Goal: Task Accomplishment & Management: Manage account settings

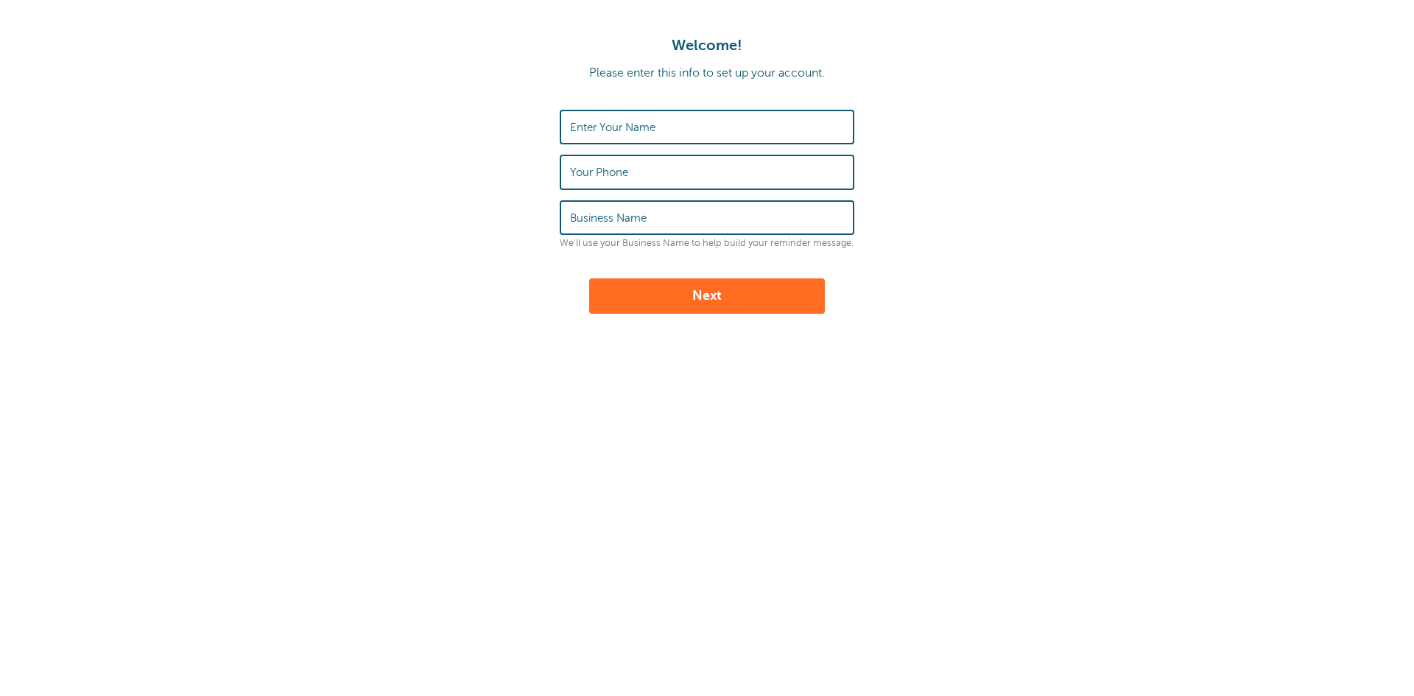
click at [806, 123] on input "Enter Your Name" at bounding box center [707, 127] width 274 height 32
type input "[PERSON_NAME]"
type input "2168493936"
type input "BRIDGE2Health"
click at [738, 299] on button "Next" at bounding box center [707, 295] width 236 height 35
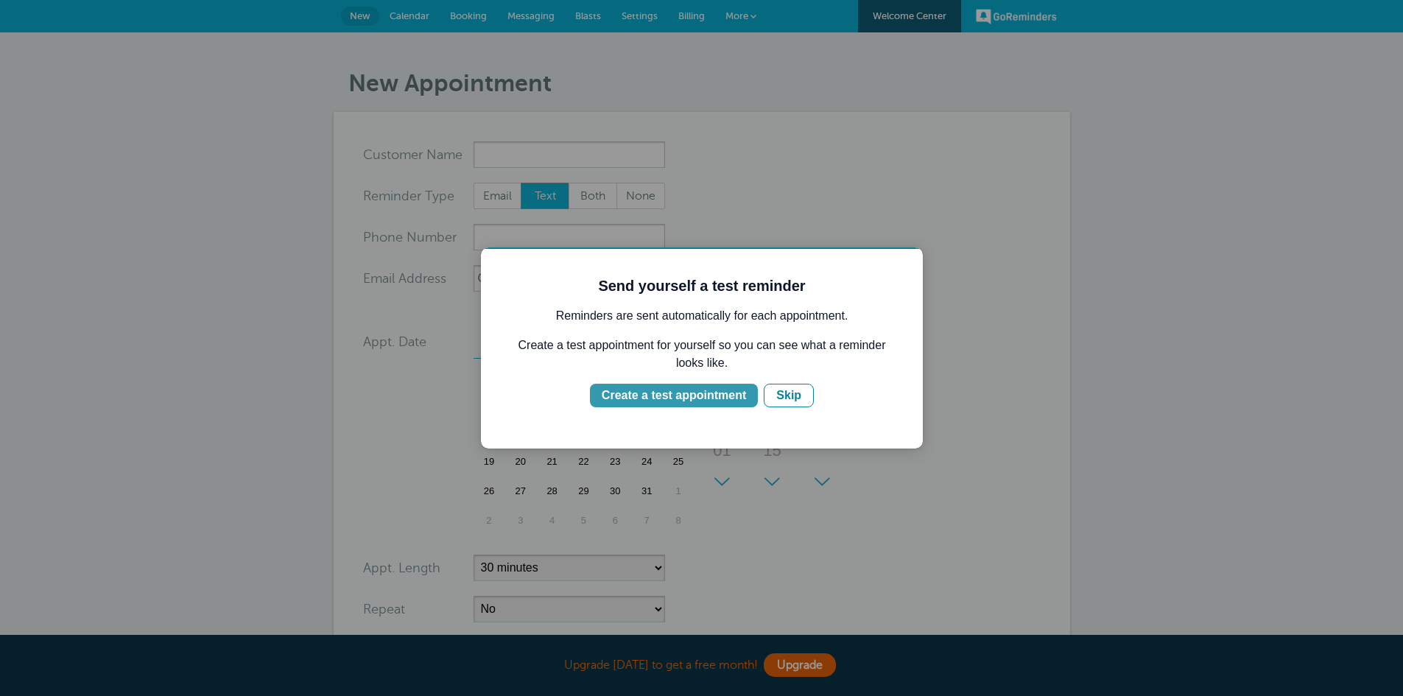
click at [718, 396] on div "Create a test appointment" at bounding box center [674, 396] width 144 height 18
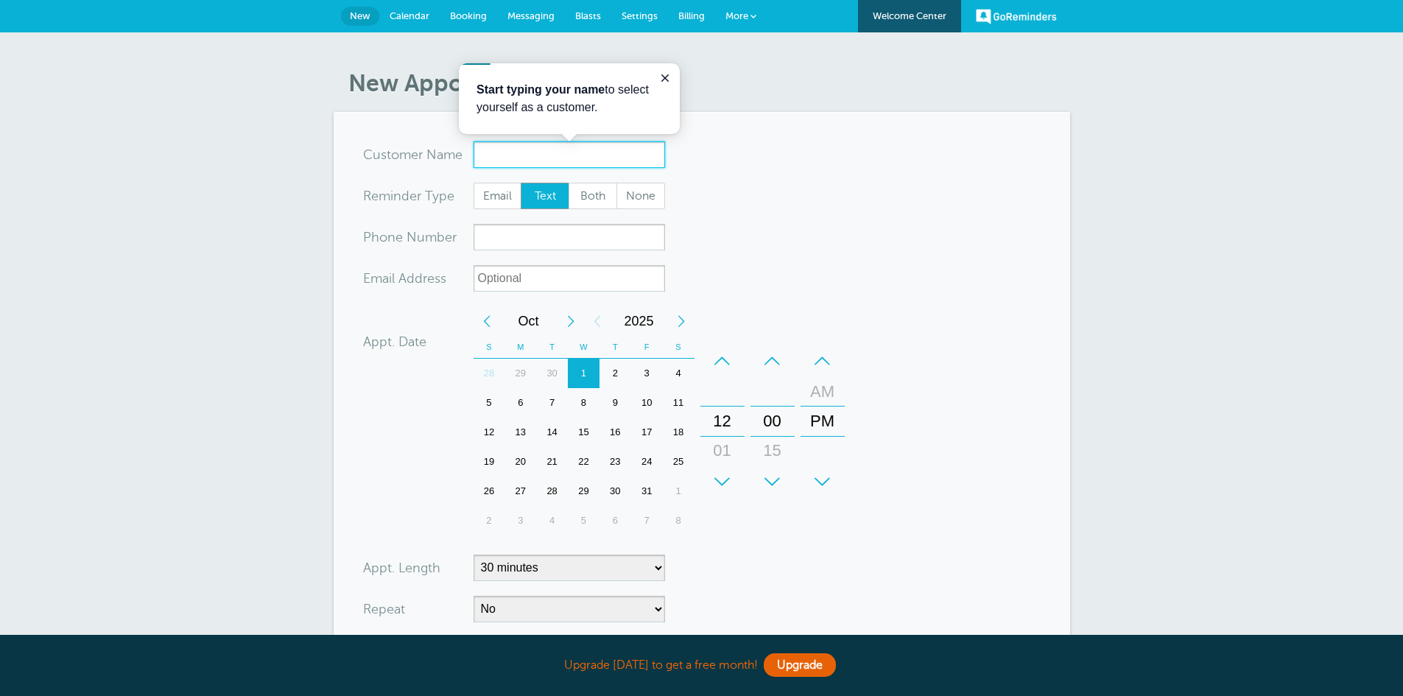
click at [542, 156] on input "x-no-autofill" at bounding box center [569, 154] width 191 height 27
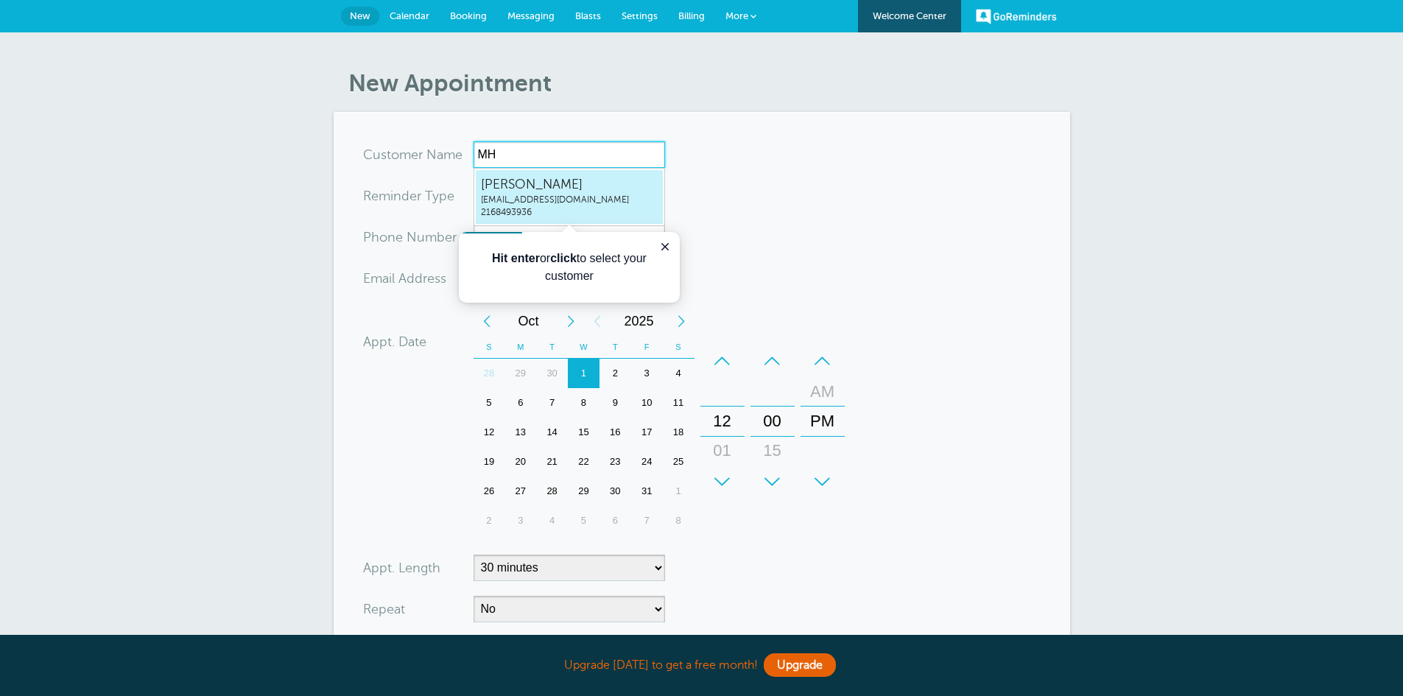
click at [550, 203] on span "mharney@fairhillpartners.org" at bounding box center [569, 200] width 177 height 13
type input "MichaelHarneymharney@fairhillpartners.org2168493936"
type input "Michael Harney"
type input "2168493936"
type input "mharney@fairhillpartners.org"
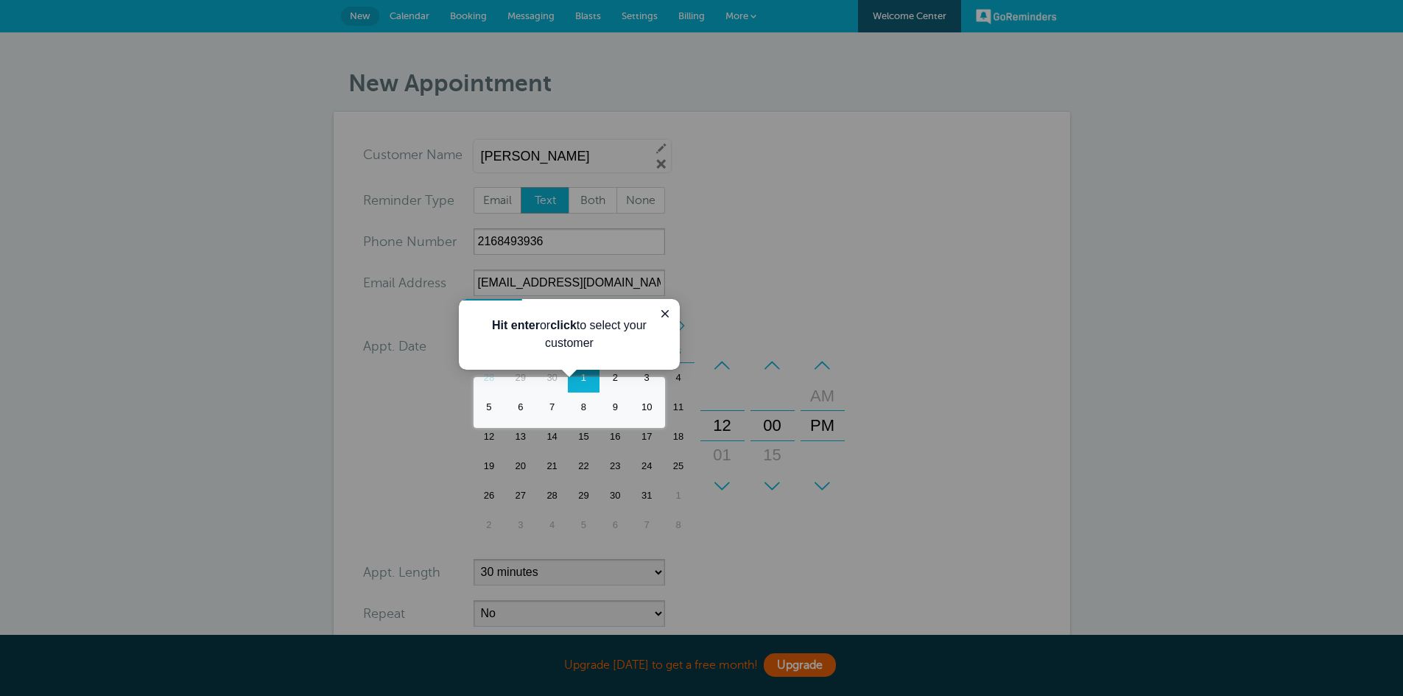
scroll to position [308, 0]
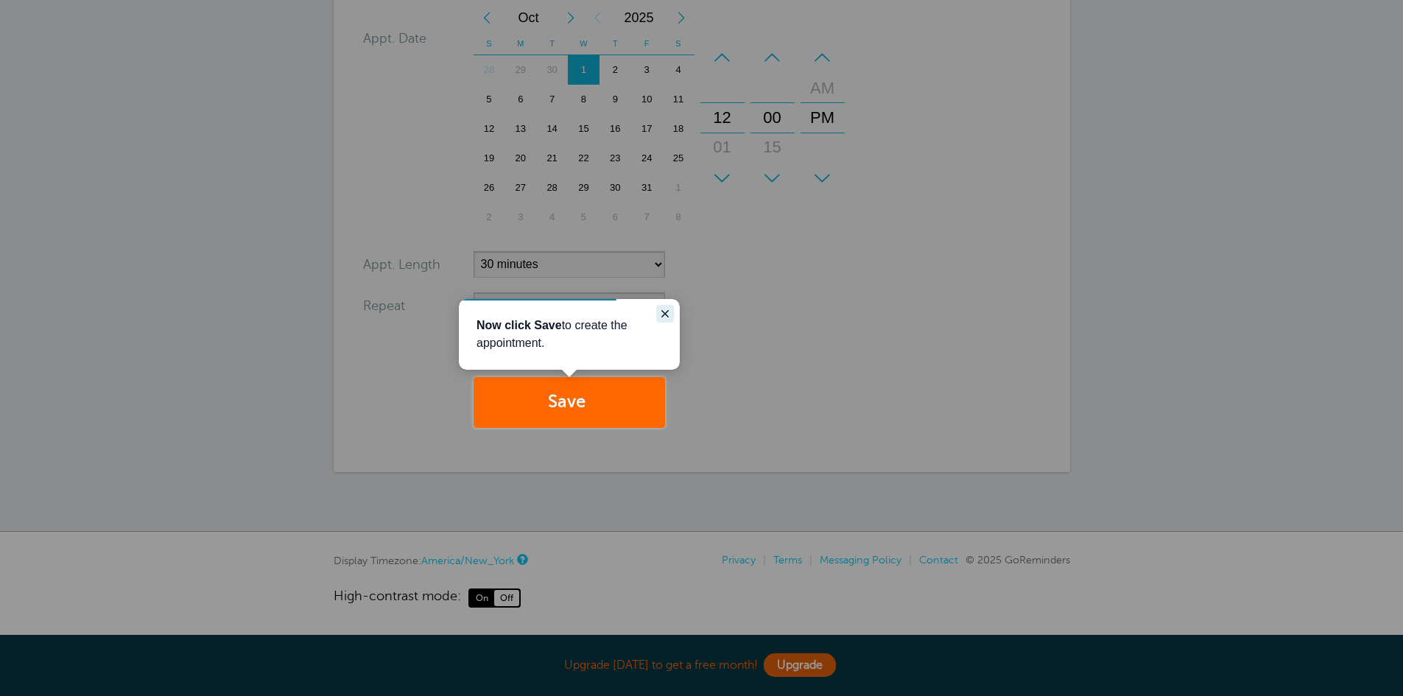
click at [669, 314] on icon "Close guide" at bounding box center [665, 314] width 12 height 12
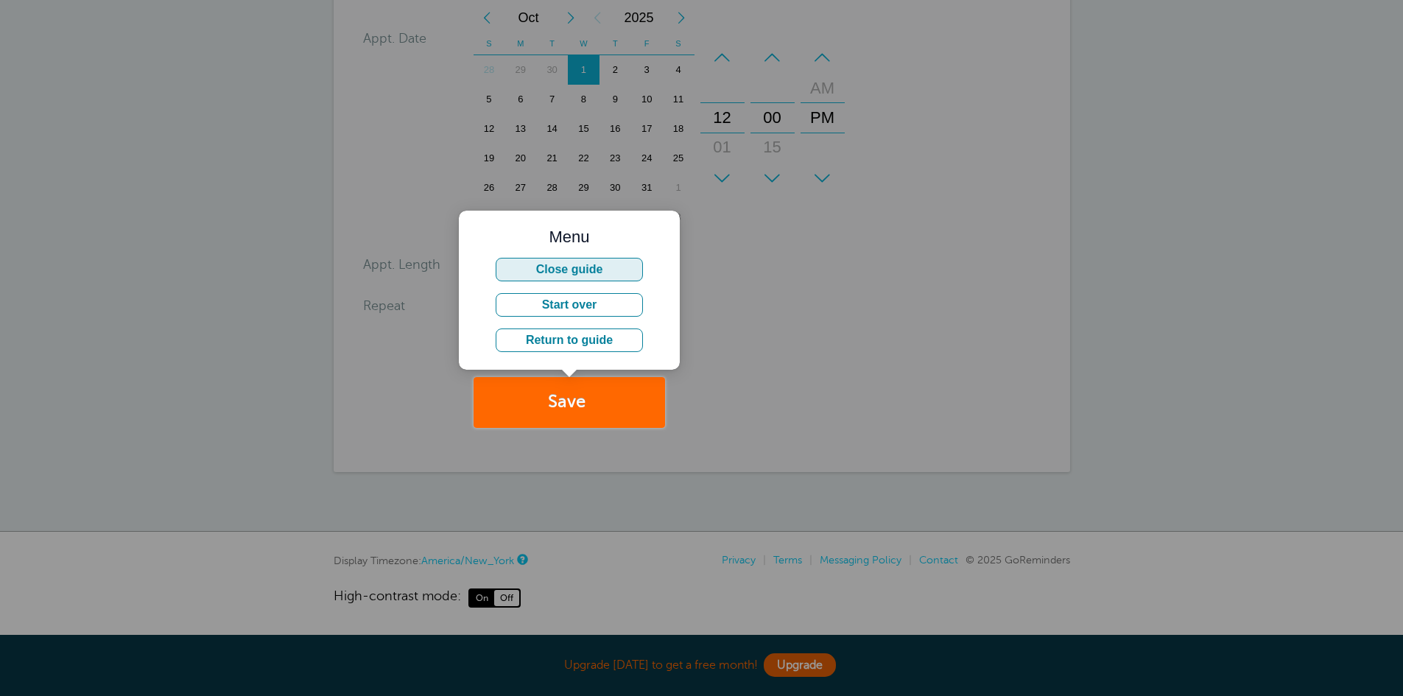
click at [626, 265] on button "Close guide" at bounding box center [569, 270] width 147 height 24
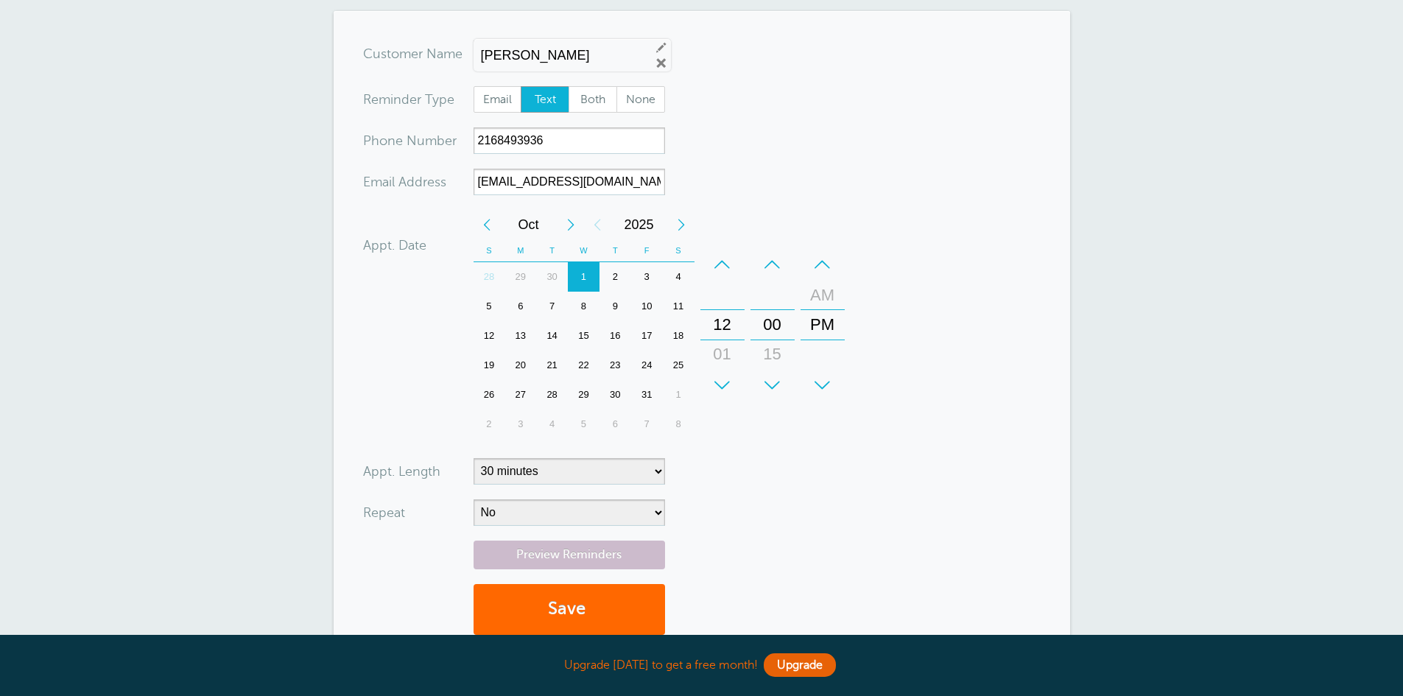
scroll to position [63, 0]
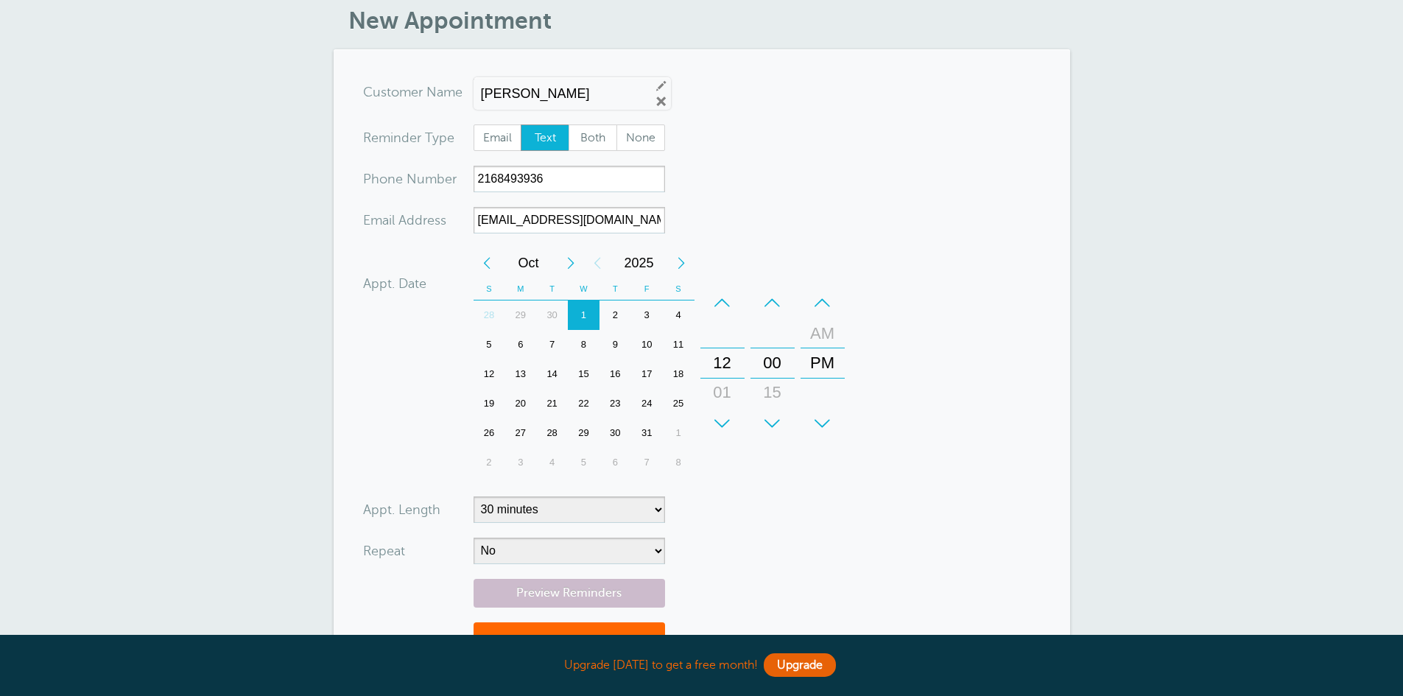
click at [643, 348] on div "10" at bounding box center [647, 344] width 32 height 29
click at [648, 315] on div "3" at bounding box center [647, 314] width 32 height 29
click at [676, 315] on div "4" at bounding box center [679, 314] width 32 height 29
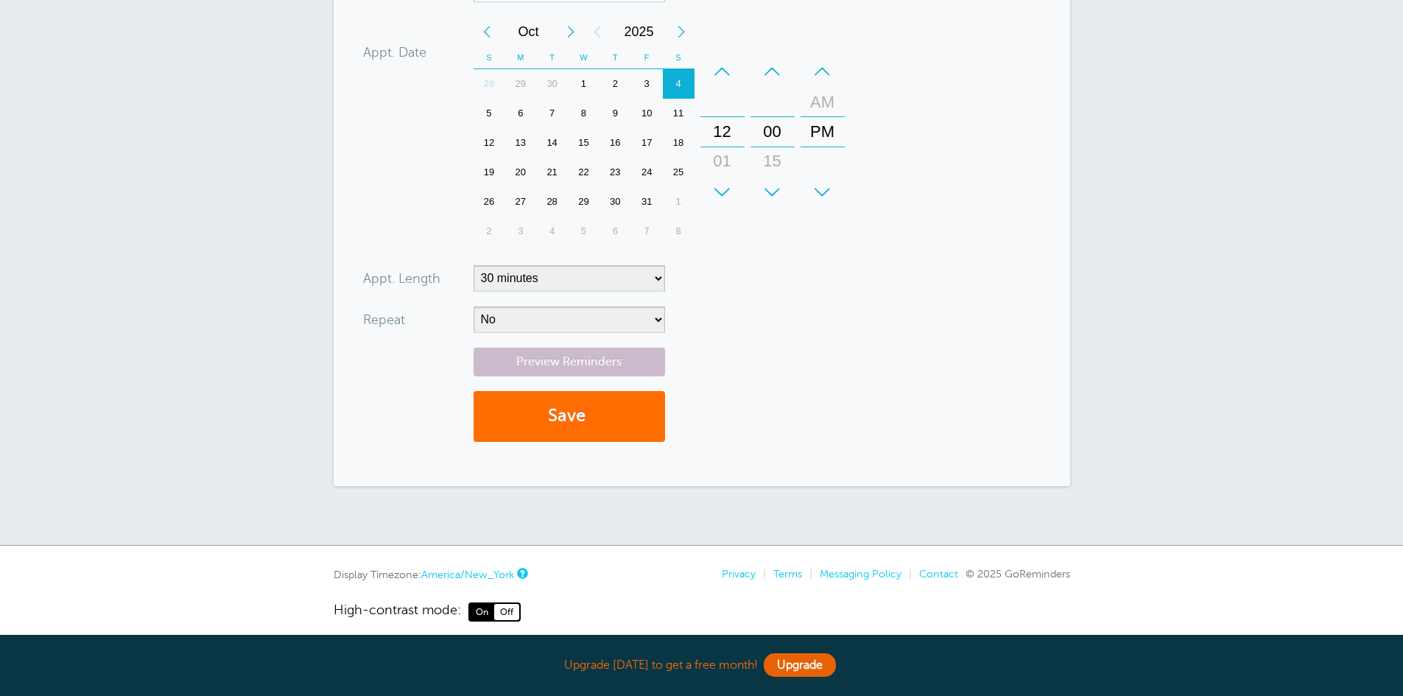
scroll to position [308, 0]
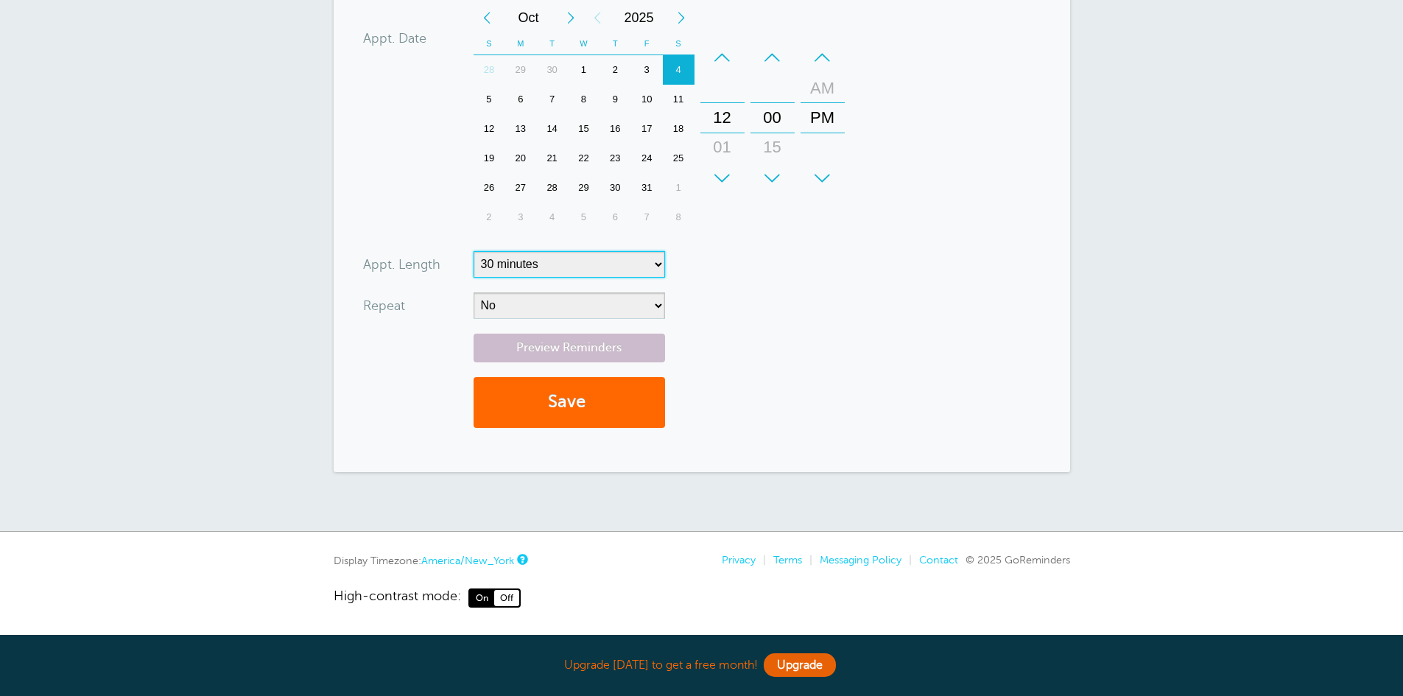
click at [648, 267] on select "5 minutes 10 minutes 15 minutes 20 minutes 25 minutes 30 minutes 35 minutes 40 …" at bounding box center [569, 264] width 191 height 27
select select "120"
click at [474, 251] on select "5 minutes 10 minutes 15 minutes 20 minutes 25 minutes 30 minutes 35 minutes 40 …" at bounding box center [569, 264] width 191 height 27
click at [592, 308] on select "No Daily Weekly Every 2 weeks Every 3 weeks Every 4 weeks Monthly Every 5 weeks…" at bounding box center [569, 305] width 191 height 27
click at [731, 330] on form "You are creating a new customer. To use an existing customer select one from th…" at bounding box center [702, 138] width 678 height 608
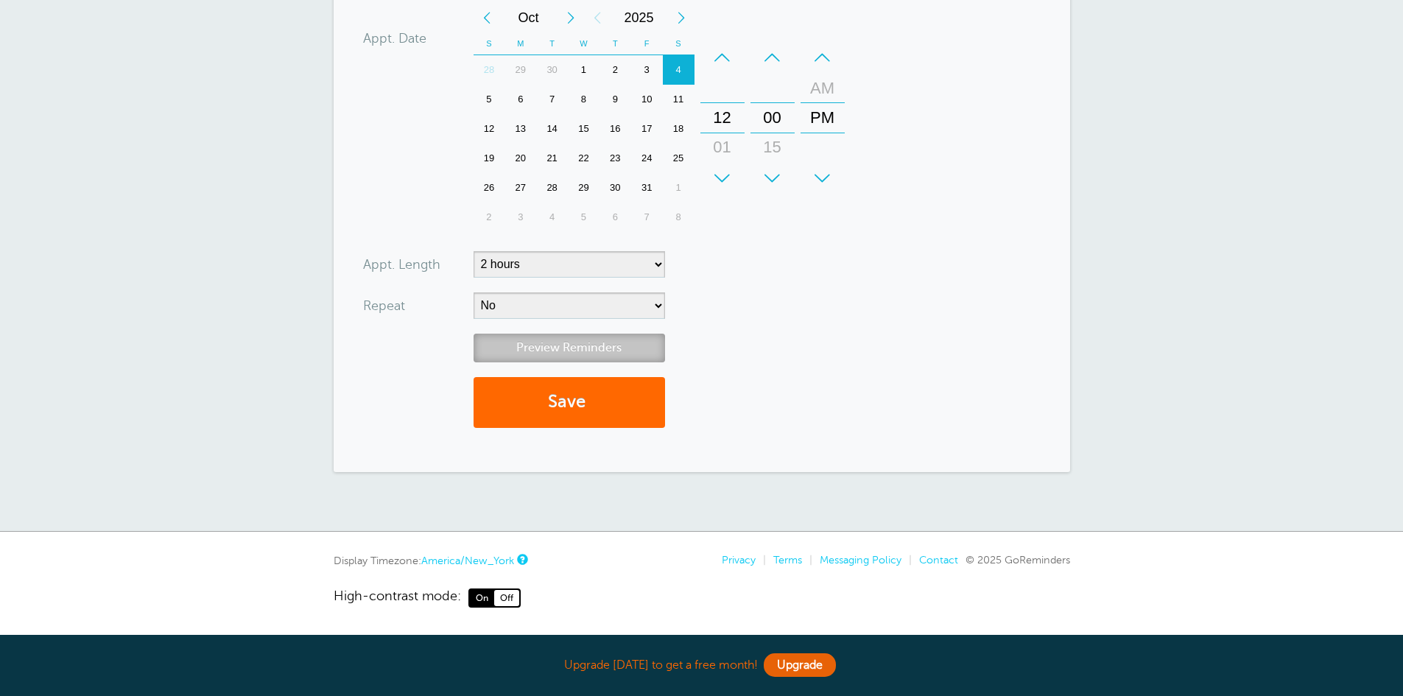
click at [609, 361] on link "Preview Reminders" at bounding box center [569, 348] width 191 height 29
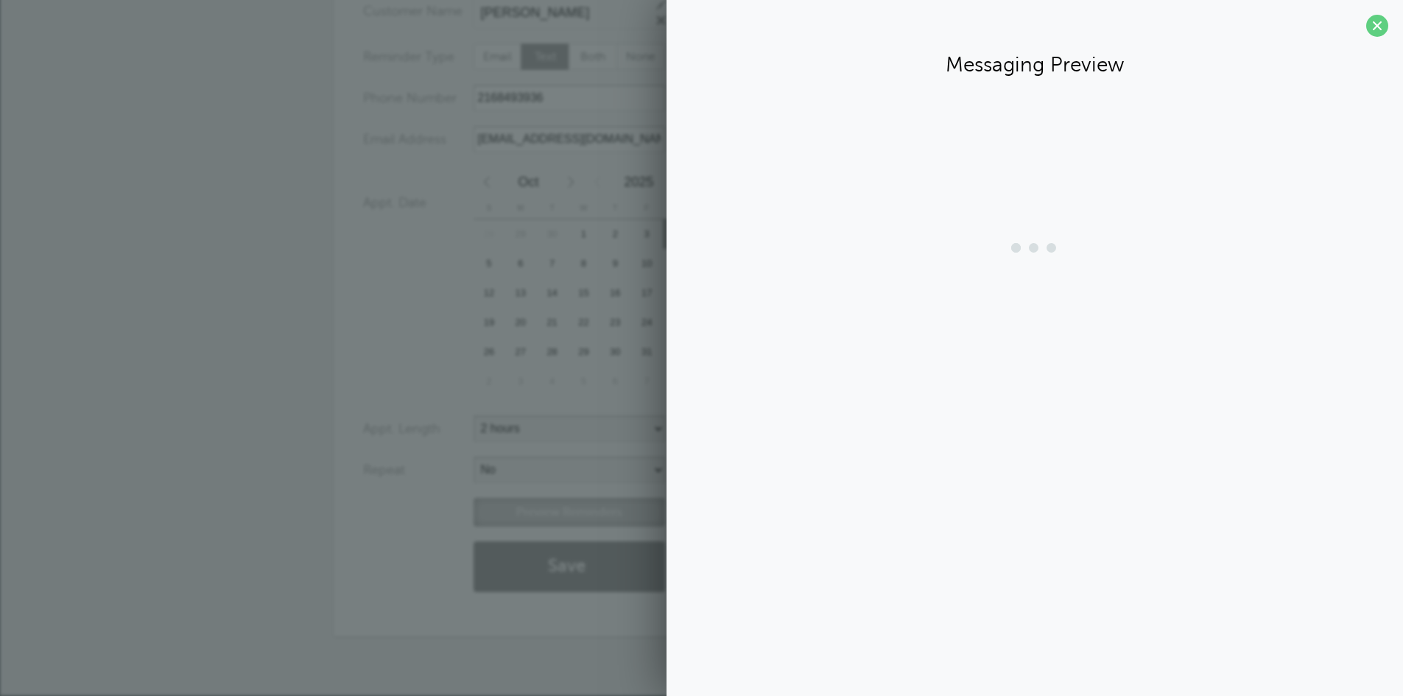
scroll to position [144, 0]
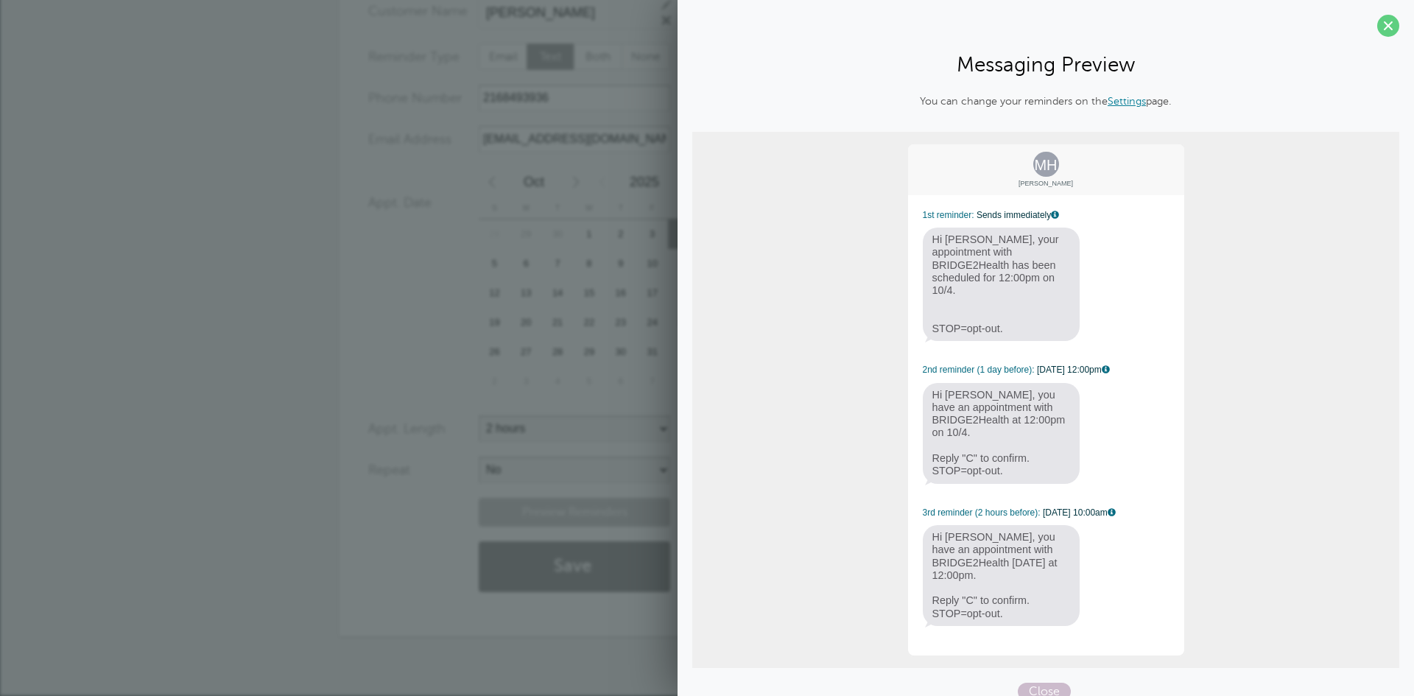
click at [455, 359] on div "Appt. Date 10/04/2025 12:00 Calendar Time + – Month January February March Apri…" at bounding box center [612, 283] width 488 height 233
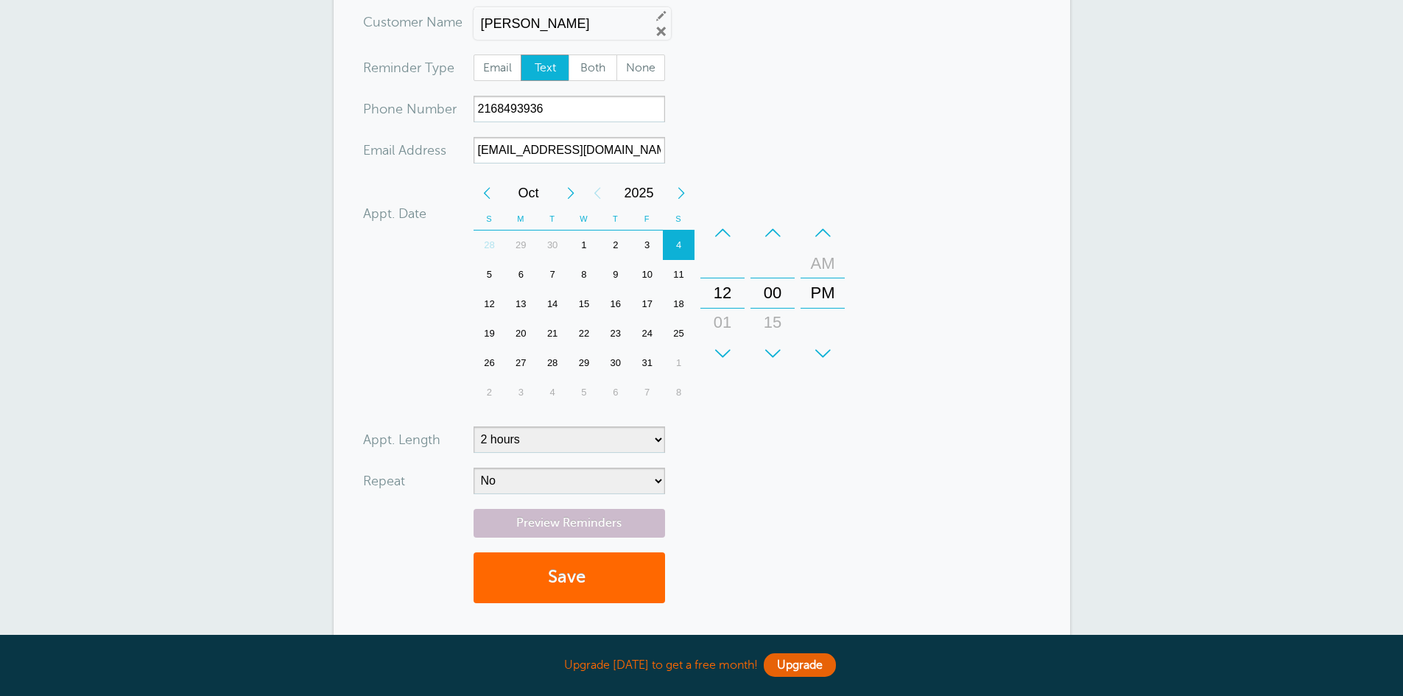
scroll to position [0, 0]
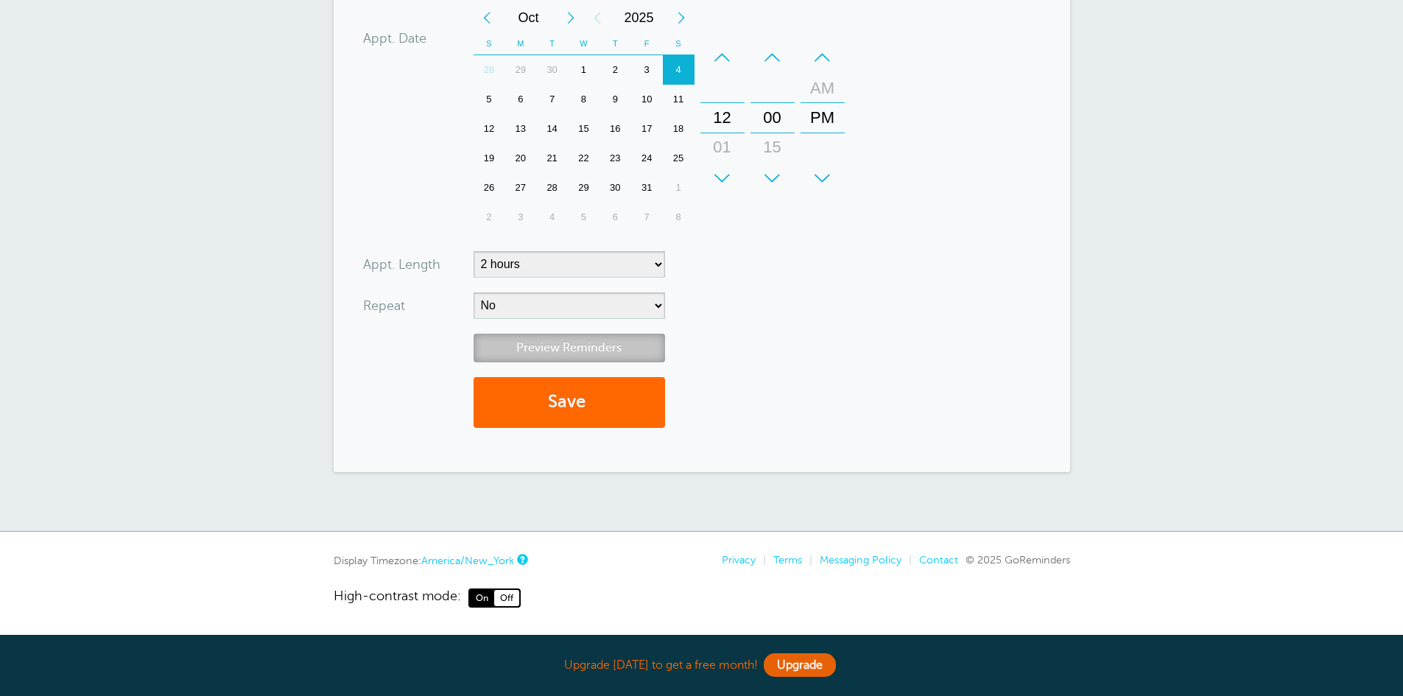
click at [539, 358] on link "Preview Reminders" at bounding box center [569, 348] width 191 height 29
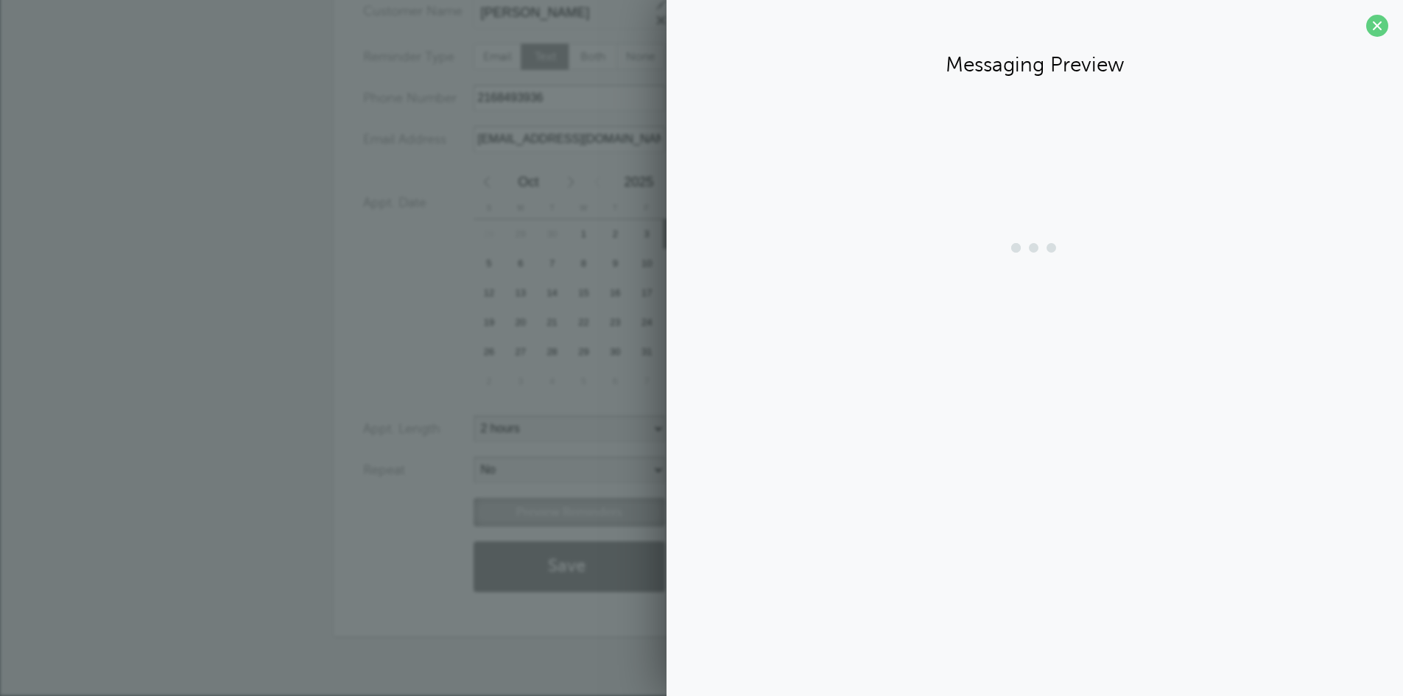
scroll to position [144, 0]
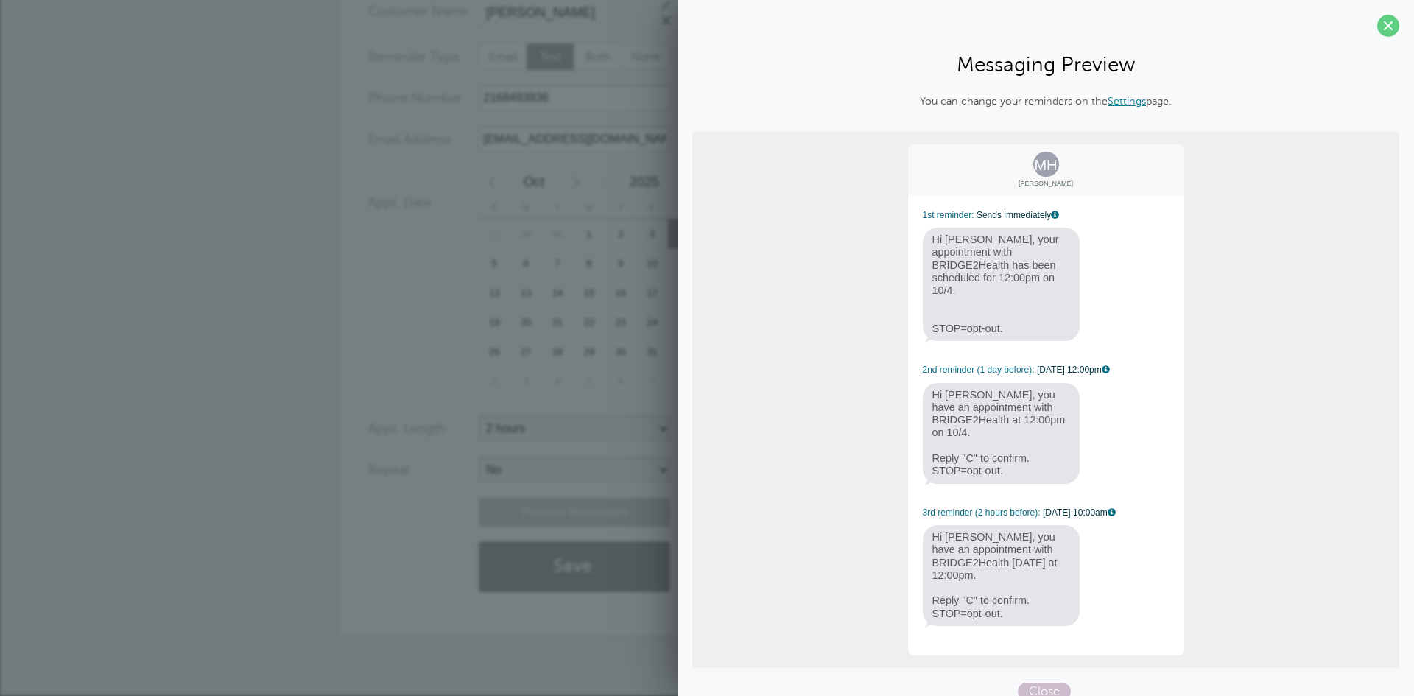
click at [440, 351] on div "Appt. Date 10/04/2025 12:00 Calendar Time + – Month January February March Apri…" at bounding box center [612, 283] width 488 height 233
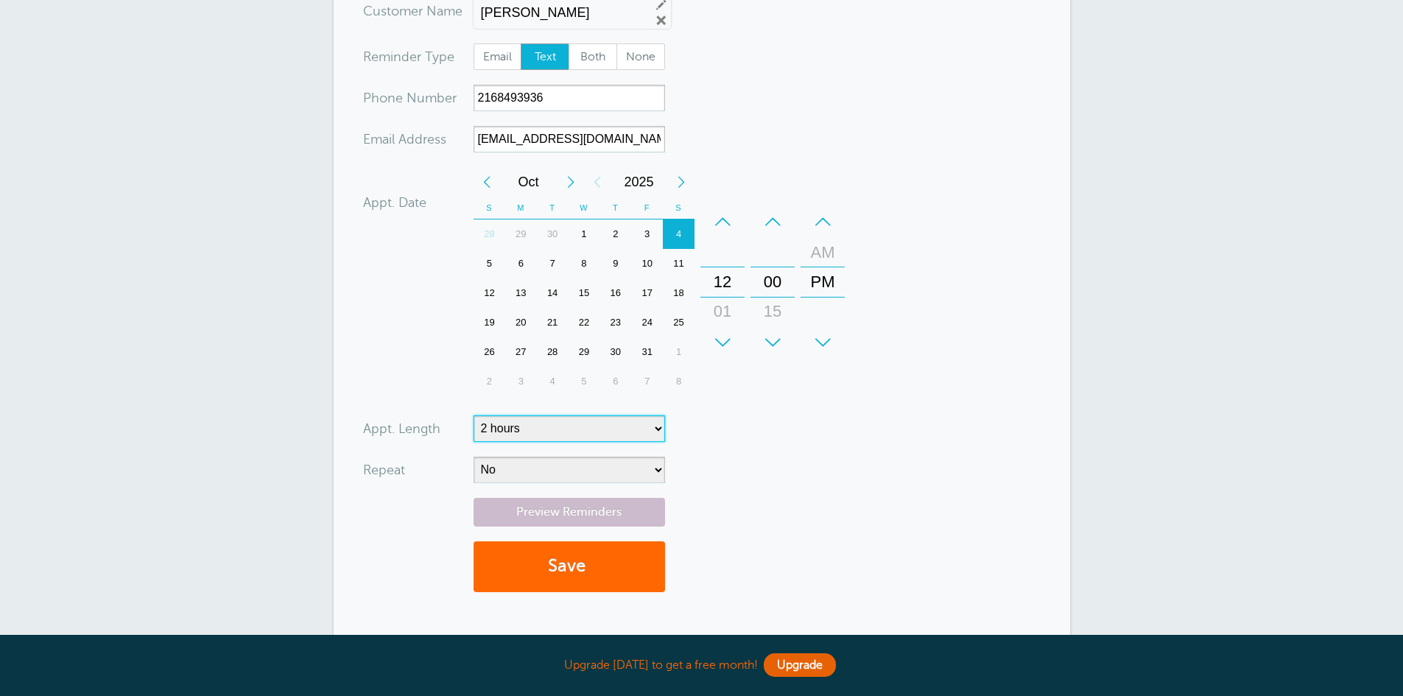
click at [617, 426] on select "5 minutes 10 minutes 15 minutes 20 minutes 25 minutes 30 minutes 35 minutes 40 …" at bounding box center [569, 428] width 191 height 27
click at [732, 359] on div "+ – Hours 12 01 02 03 04 05 06 07 08 09 10 11" at bounding box center [722, 282] width 50 height 162
click at [598, 471] on select "No Daily Weekly Every 2 weeks Every 3 weeks Every 4 weeks Monthly Every 5 weeks…" at bounding box center [569, 470] width 191 height 27
click at [474, 457] on select "No Daily Weekly Every 2 weeks Every 3 weeks Every 4 weeks Monthly Every 5 weeks…" at bounding box center [569, 470] width 191 height 27
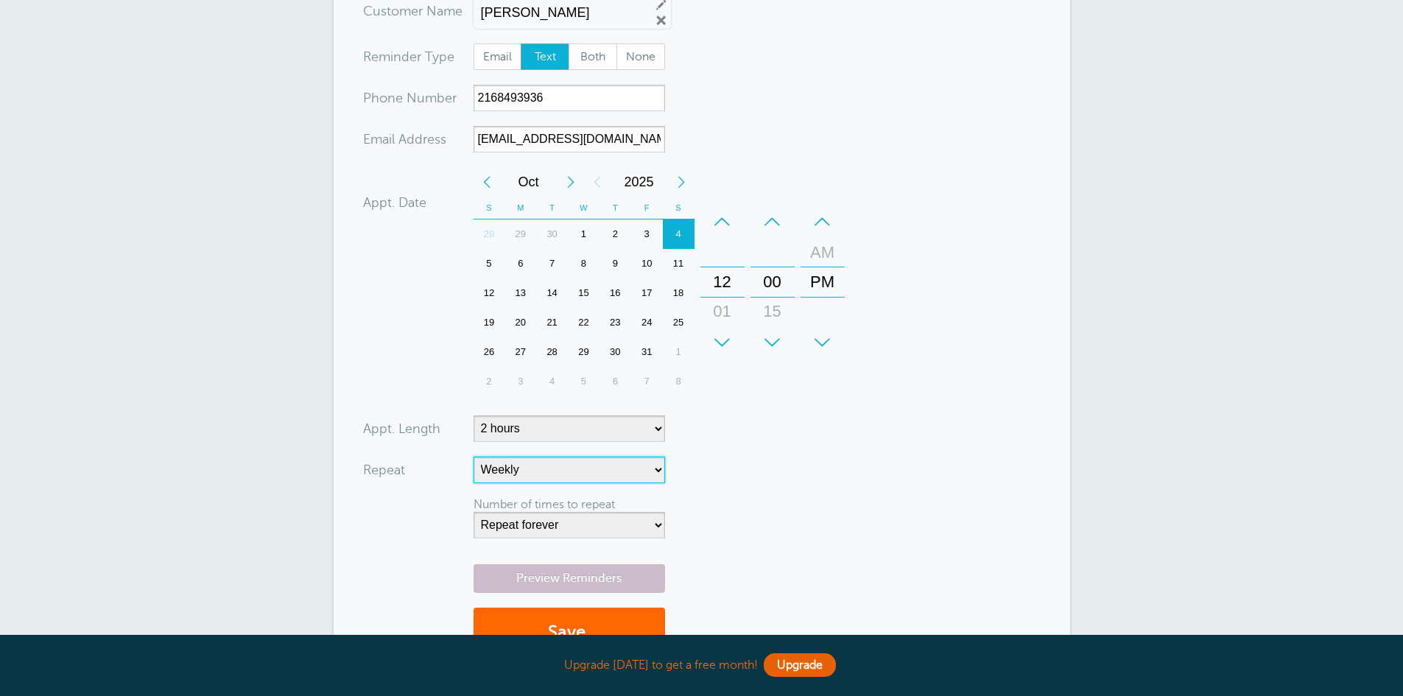
click at [599, 468] on select "No Daily Weekly Every 2 weeks Every 3 weeks Every 4 weeks Monthly Every 5 weeks…" at bounding box center [569, 470] width 191 height 27
select select "RRULE:FREQ=DAILY"
click at [474, 457] on select "No Daily Weekly Every 2 weeks Every 3 weeks Every 4 weeks Monthly Every 5 weeks…" at bounding box center [569, 470] width 191 height 27
click at [591, 533] on select "Repeat forever 2 3 4 5 6 7 8 9 10 11 12 13 14 15 16 17 18 19 20" at bounding box center [569, 525] width 191 height 27
select select "3"
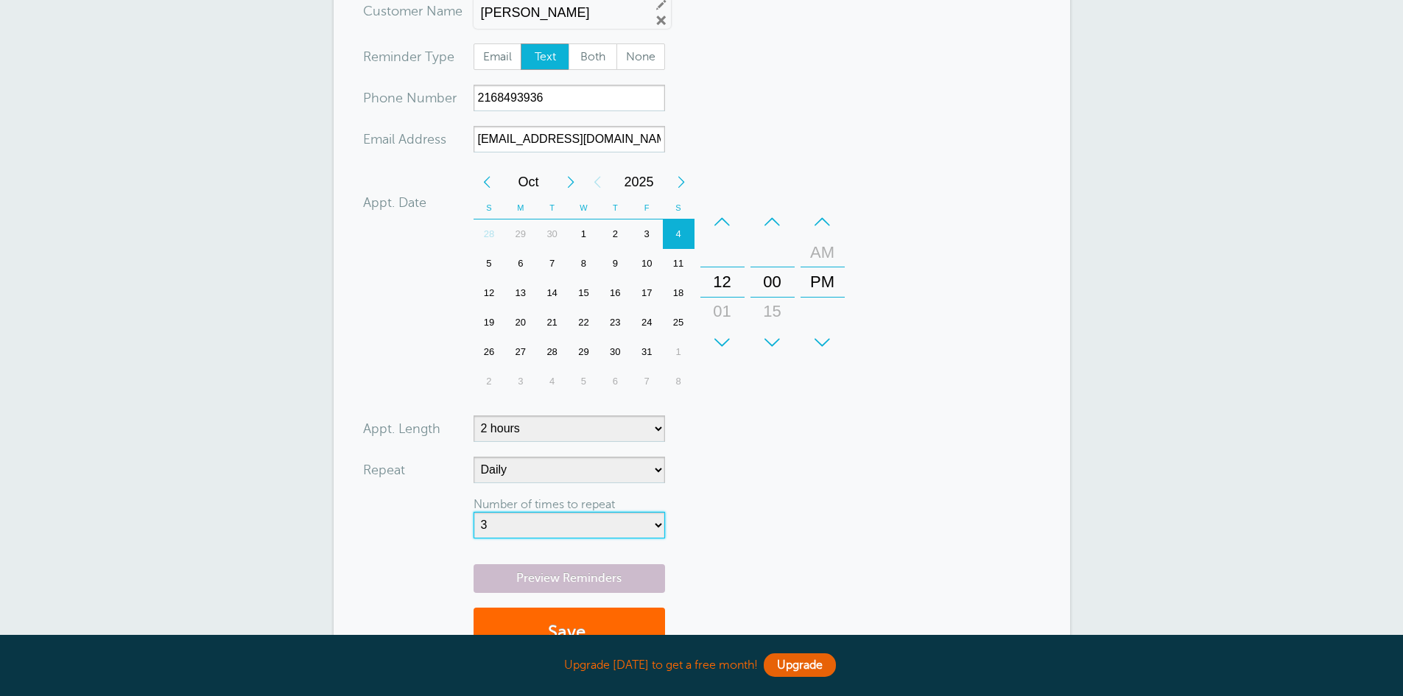
click at [474, 512] on select "Repeat forever 2 3 4 5 6 7 8 9 10 11 12 13 14 15 16 17 18 19 20" at bounding box center [569, 525] width 191 height 27
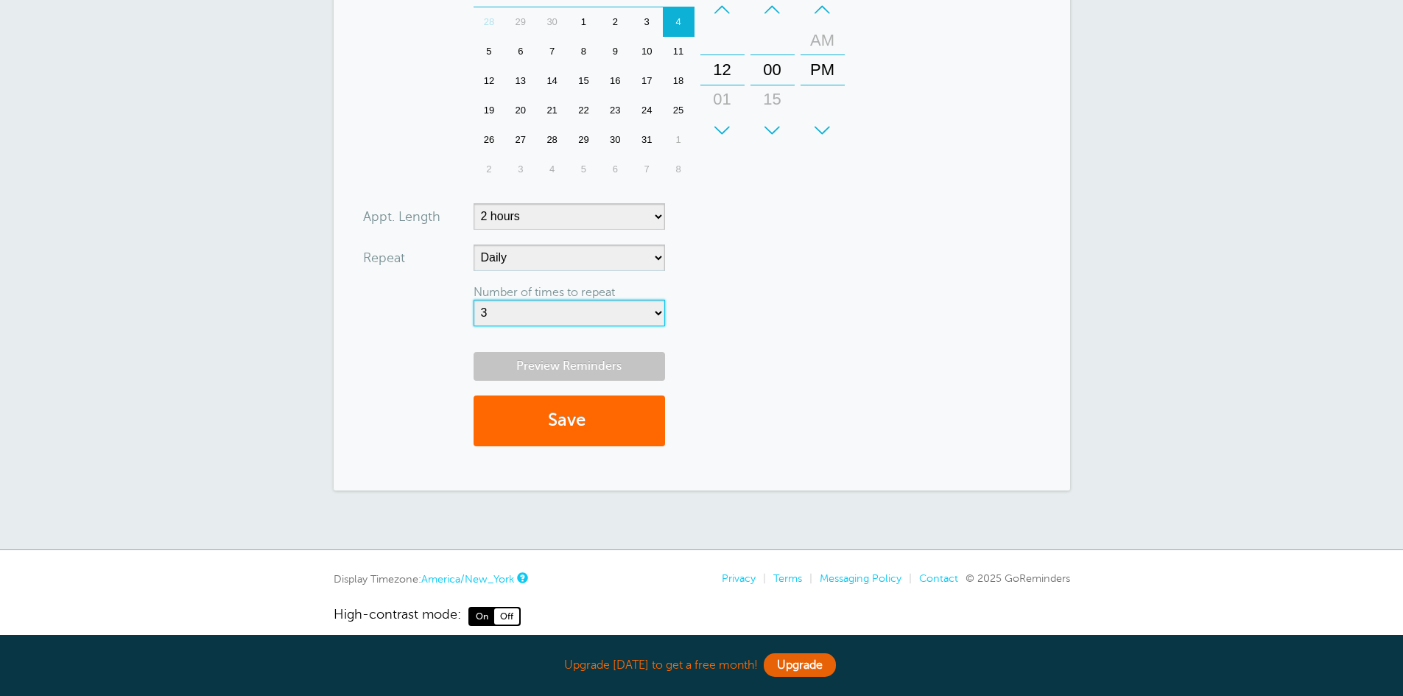
scroll to position [374, 0]
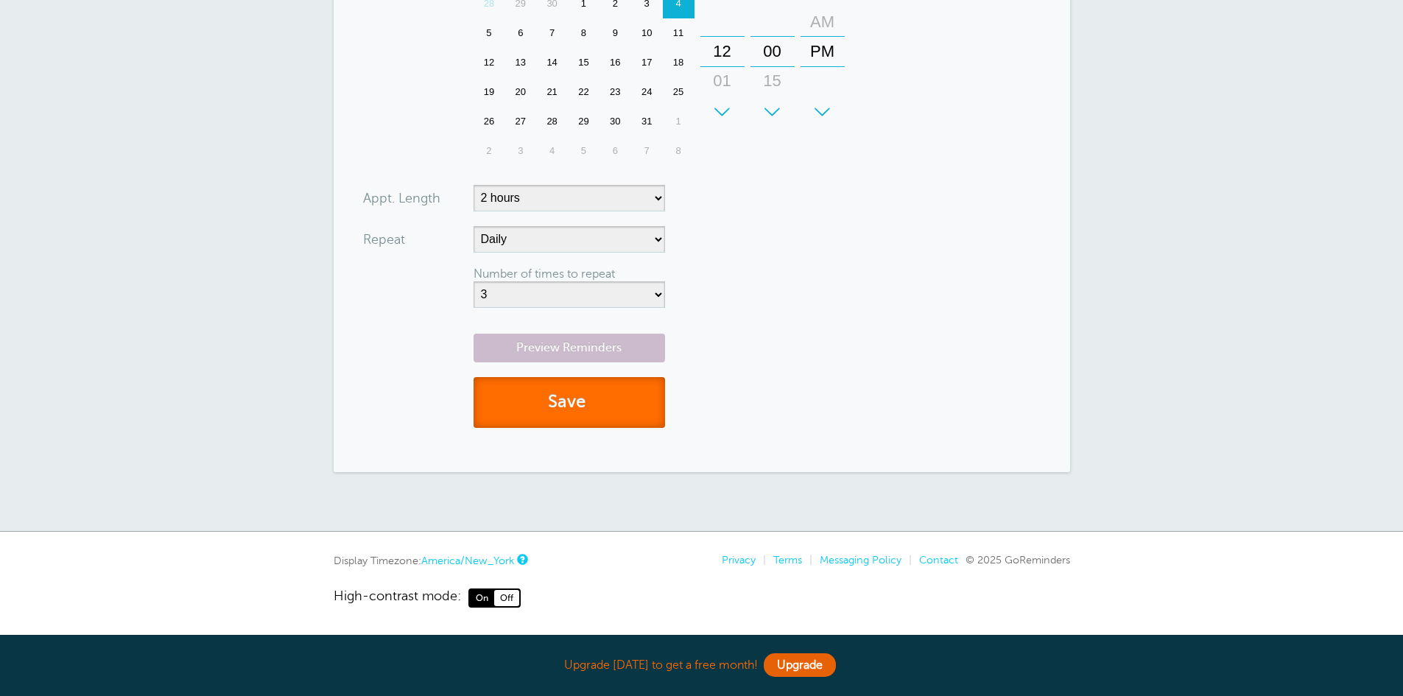
click at [626, 398] on button "Save" at bounding box center [569, 402] width 191 height 51
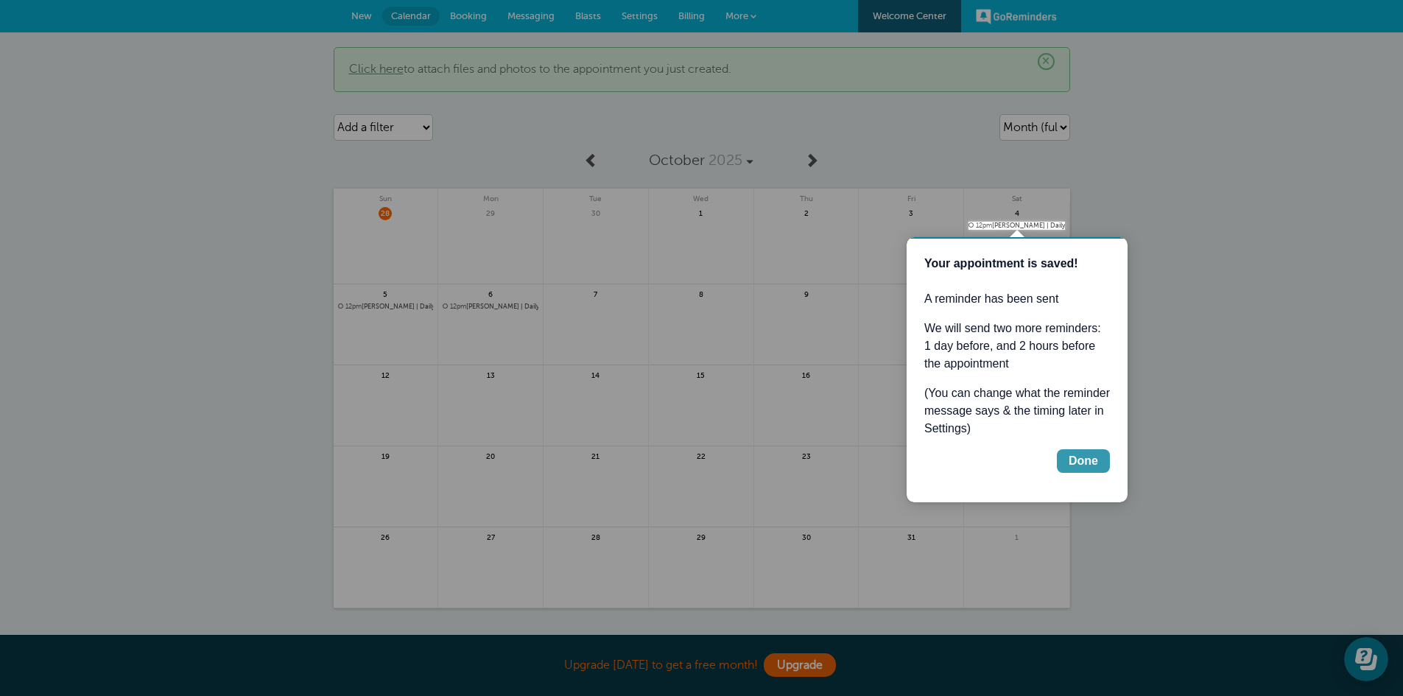
click at [1090, 463] on div "Done" at bounding box center [1083, 461] width 29 height 18
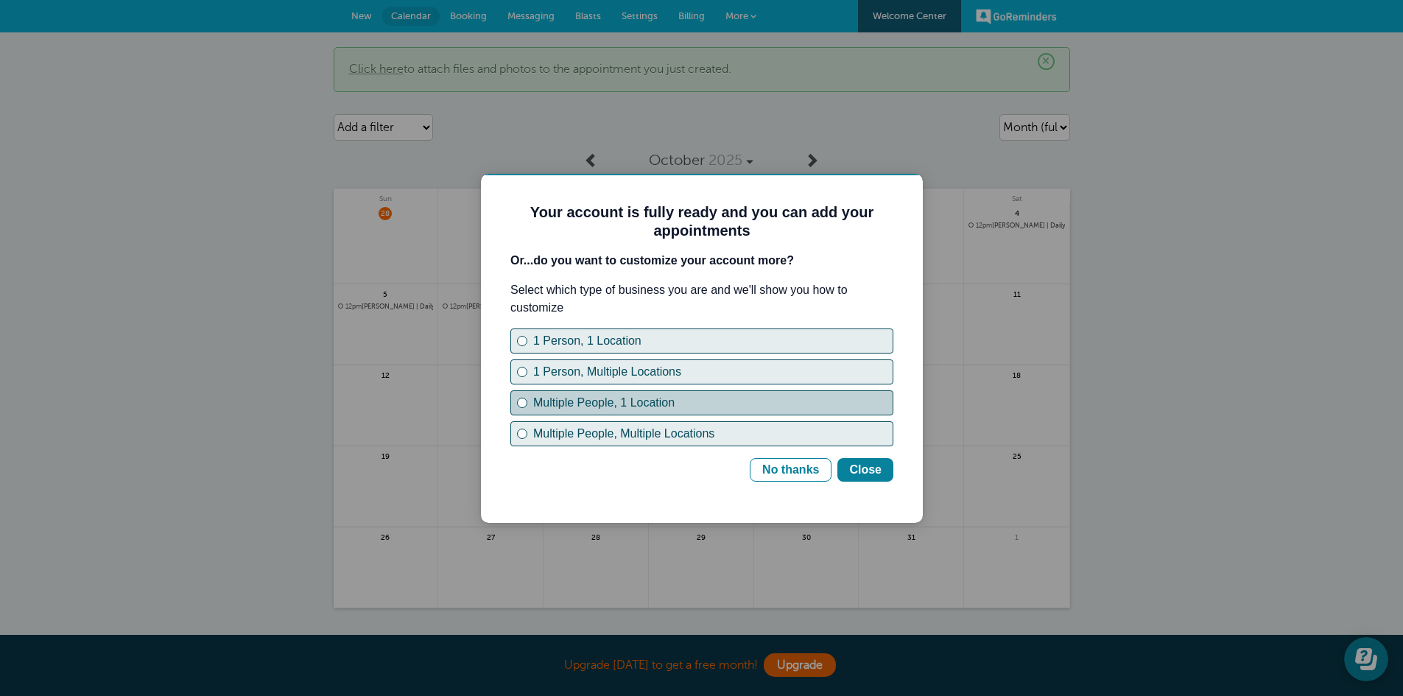
click at [689, 402] on div "Multiple People, 1 Location" at bounding box center [712, 403] width 359 height 18
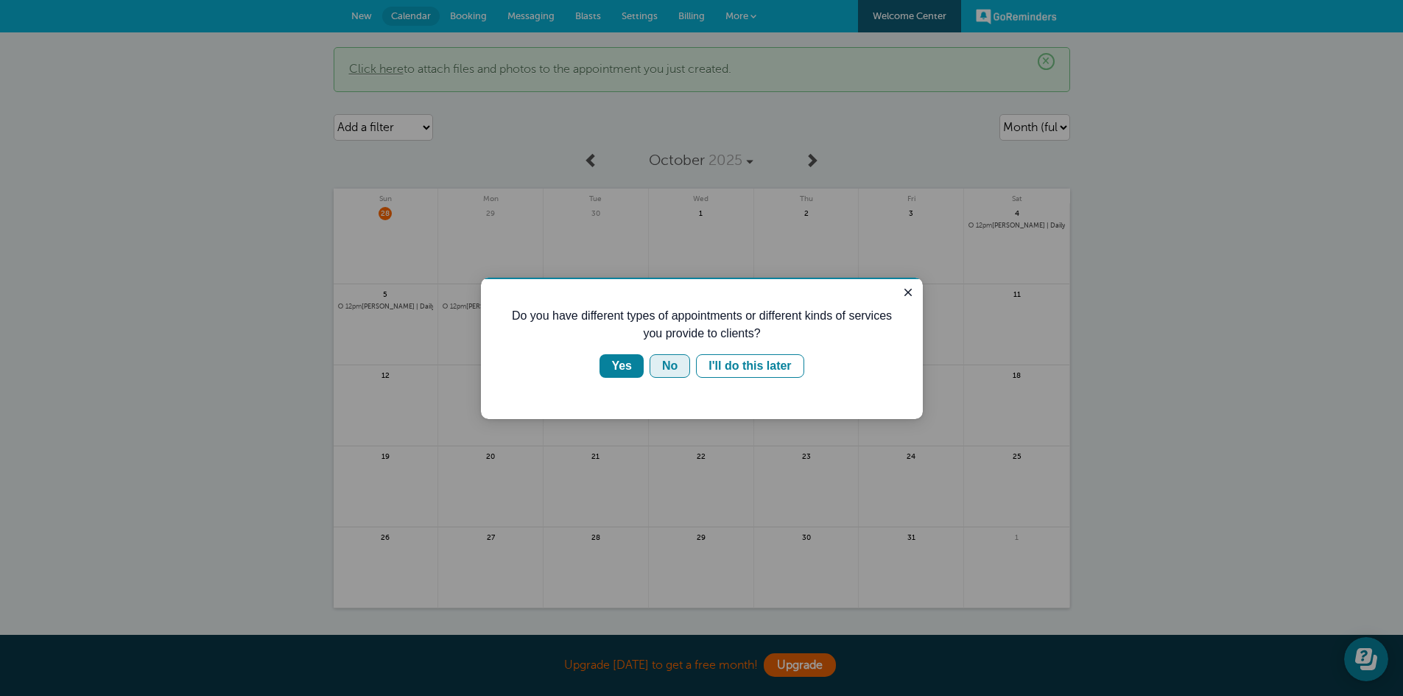
click at [658, 373] on button "No" at bounding box center [670, 366] width 41 height 24
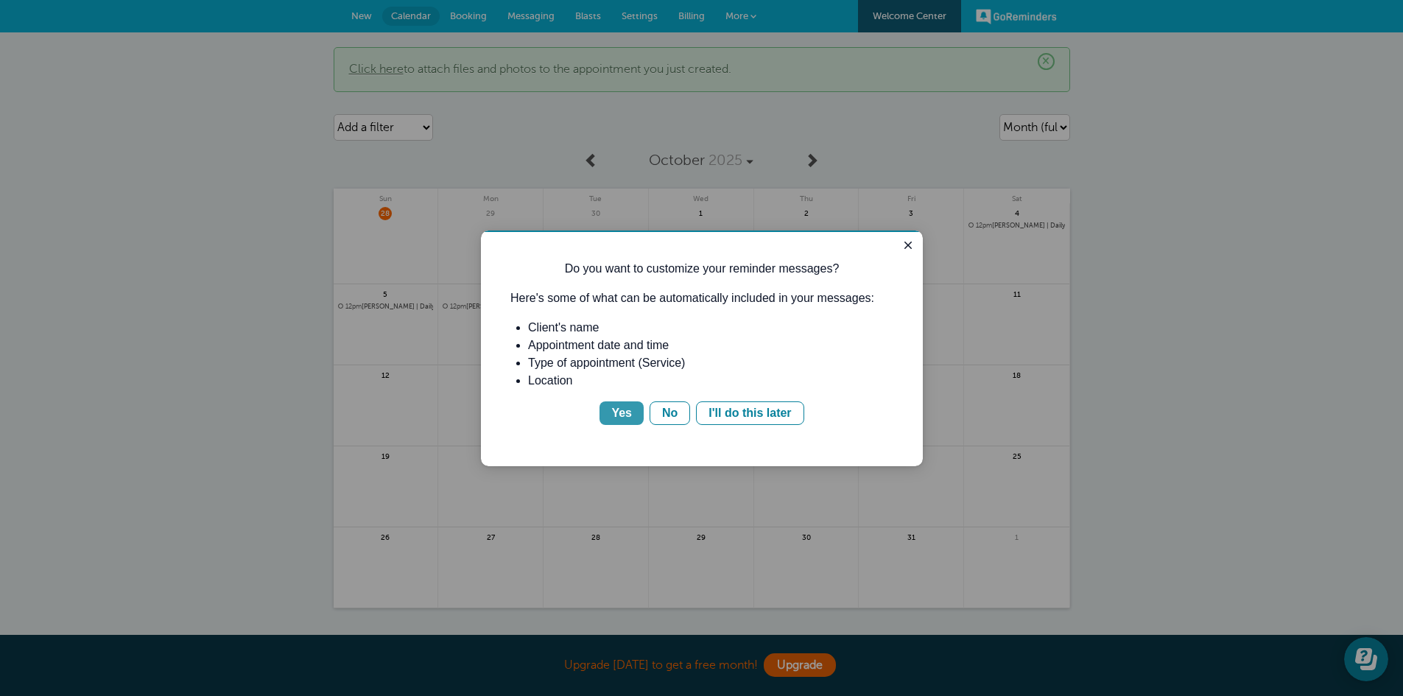
click at [612, 413] on button "Yes" at bounding box center [622, 413] width 44 height 24
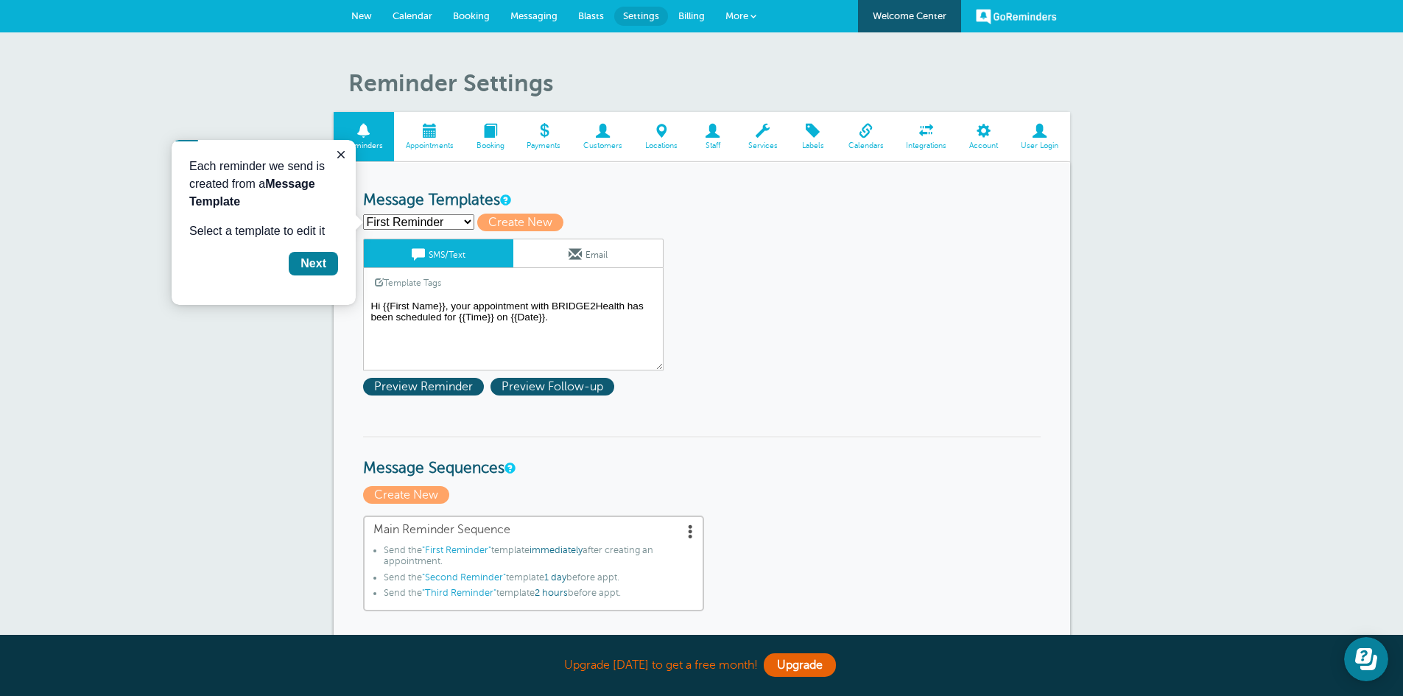
click at [534, 334] on textarea "Hi {{First Name}}, your appointment with BRIDGE2Health has been scheduled for {…" at bounding box center [513, 334] width 300 height 74
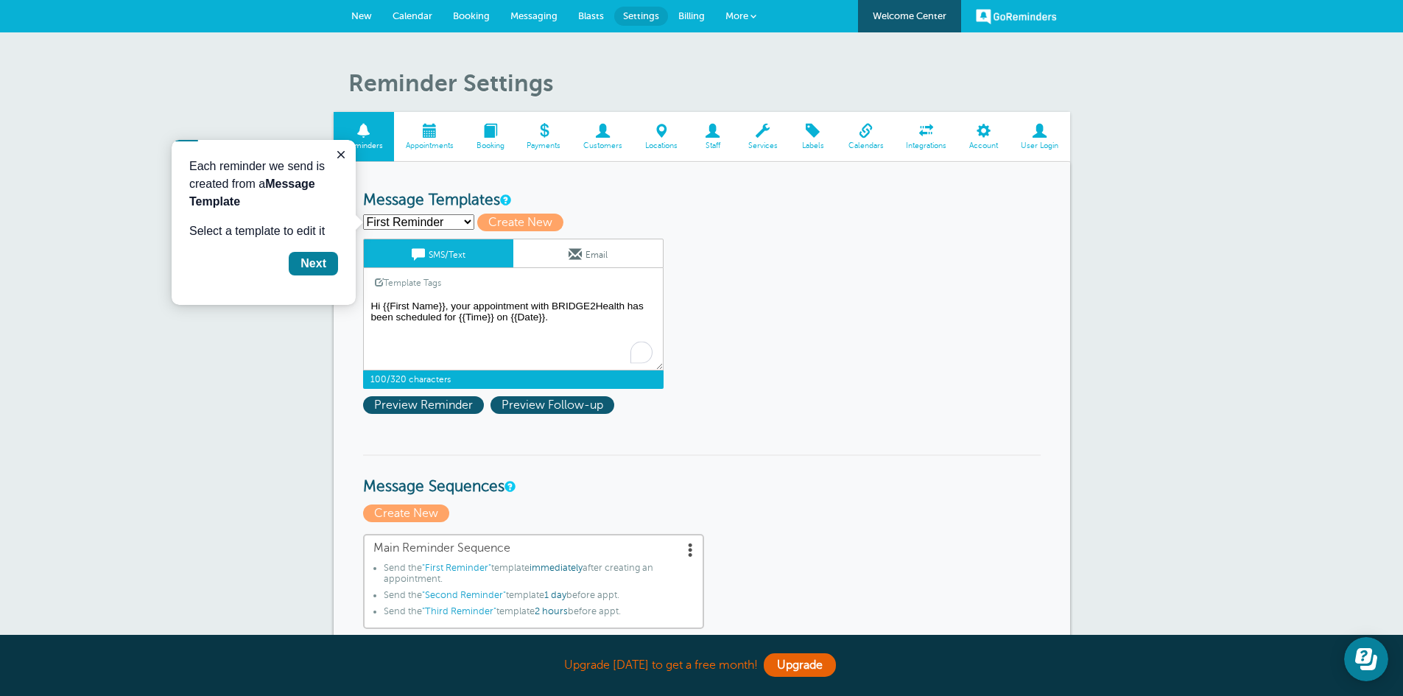
drag, startPoint x: 549, startPoint y: 306, endPoint x: 473, endPoint y: 306, distance: 76.6
click at [473, 306] on textarea "Hi {{First Name}}, your appointment with BRIDGE2Health has been scheduled for {…" at bounding box center [513, 334] width 300 height 74
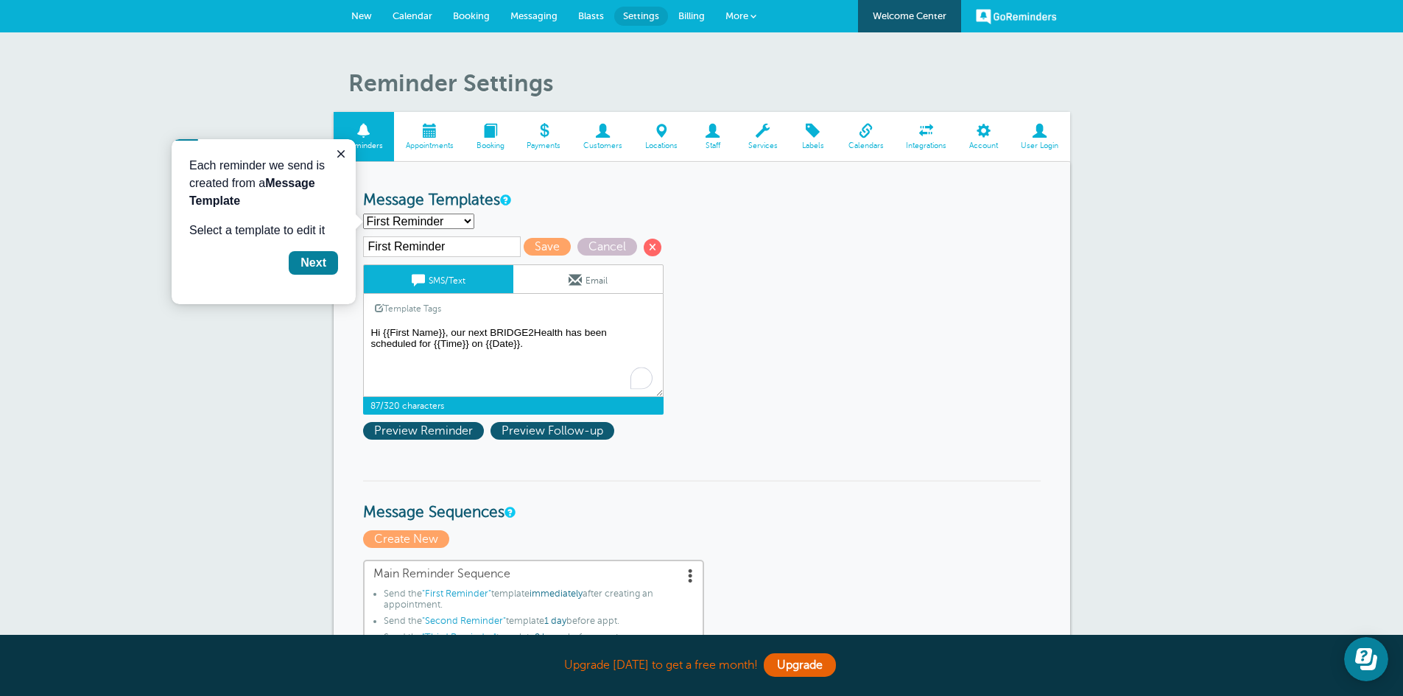
drag, startPoint x: 566, startPoint y: 332, endPoint x: 429, endPoint y: 345, distance: 136.8
click at [429, 345] on textarea "Hi {{First Name}}, your appointment with BRIDGE2Health has been scheduled for {…" at bounding box center [513, 360] width 300 height 74
type textarea "Hi {{First Name}}, our next BRIDGE2Health meeting is {{Time}} on {{Date}}."
click at [432, 432] on span "Preview Reminder" at bounding box center [423, 431] width 121 height 18
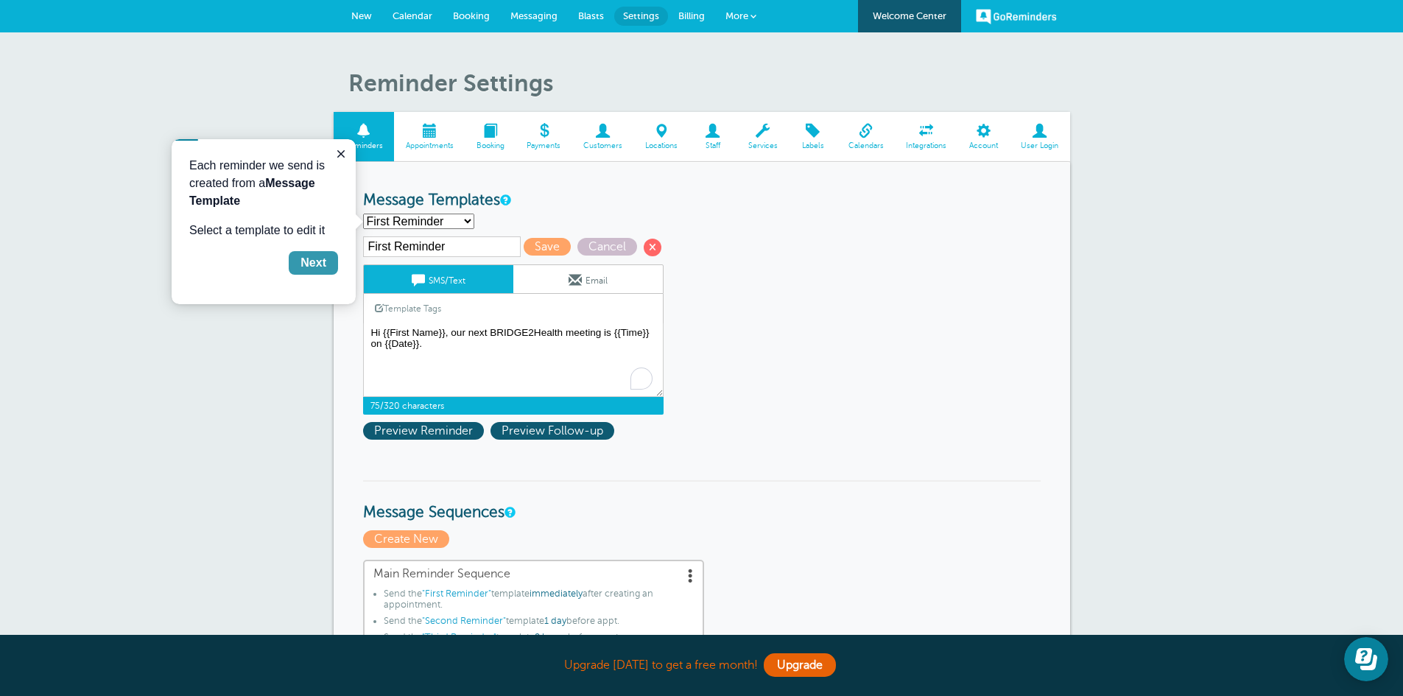
click at [309, 257] on div "Next" at bounding box center [313, 263] width 26 height 18
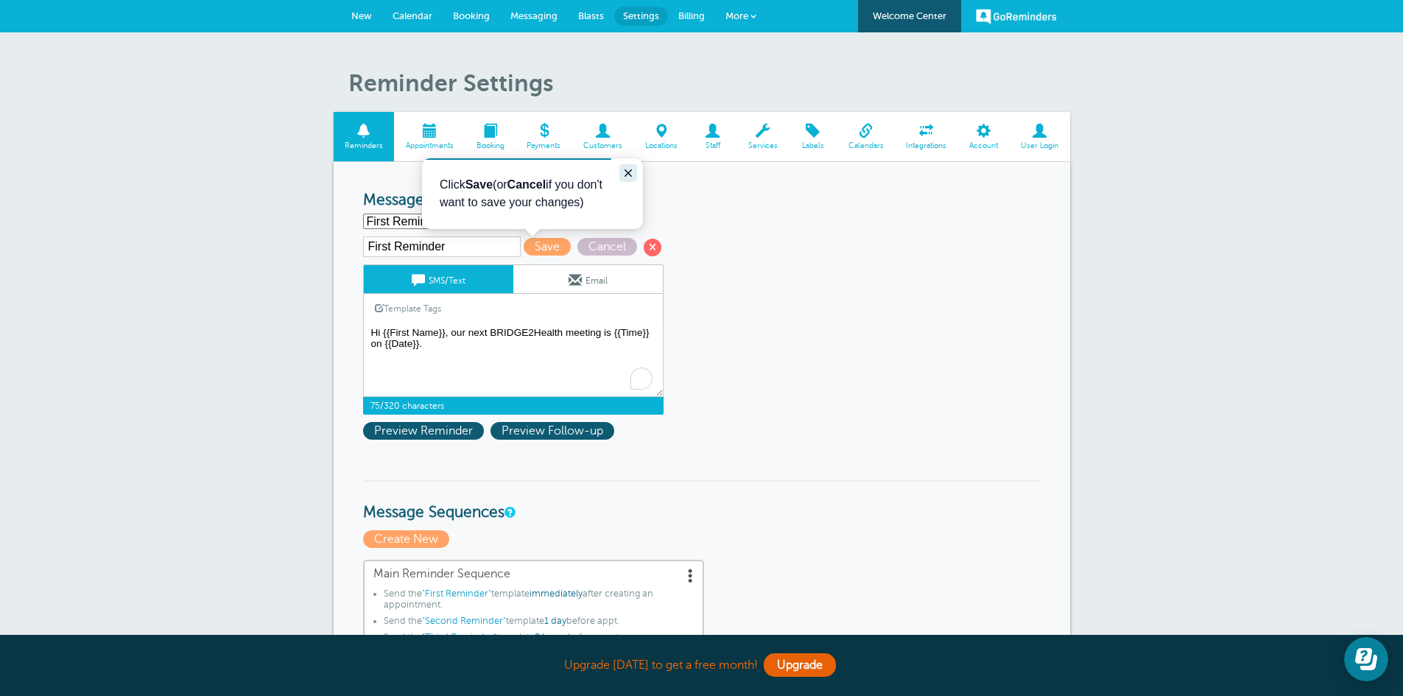
click at [630, 172] on icon "Close guide" at bounding box center [628, 173] width 12 height 12
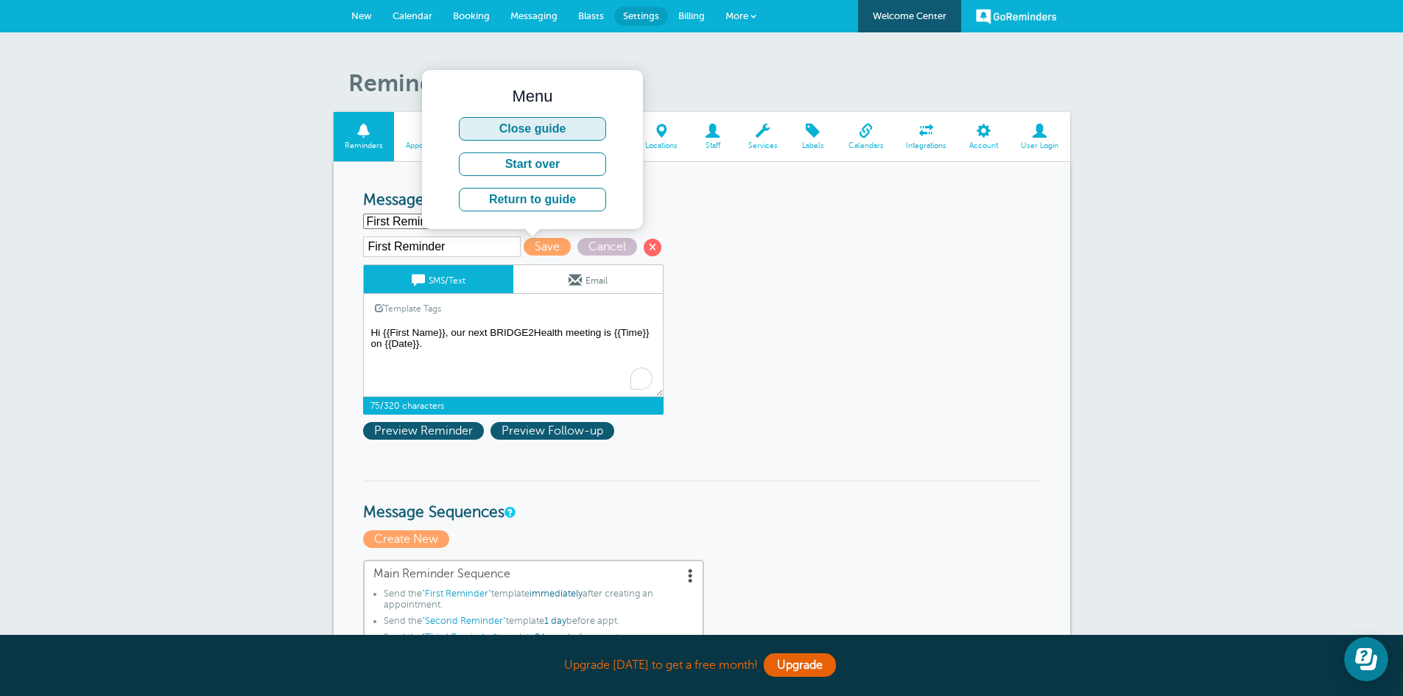
click at [579, 132] on button "Close guide" at bounding box center [532, 129] width 147 height 24
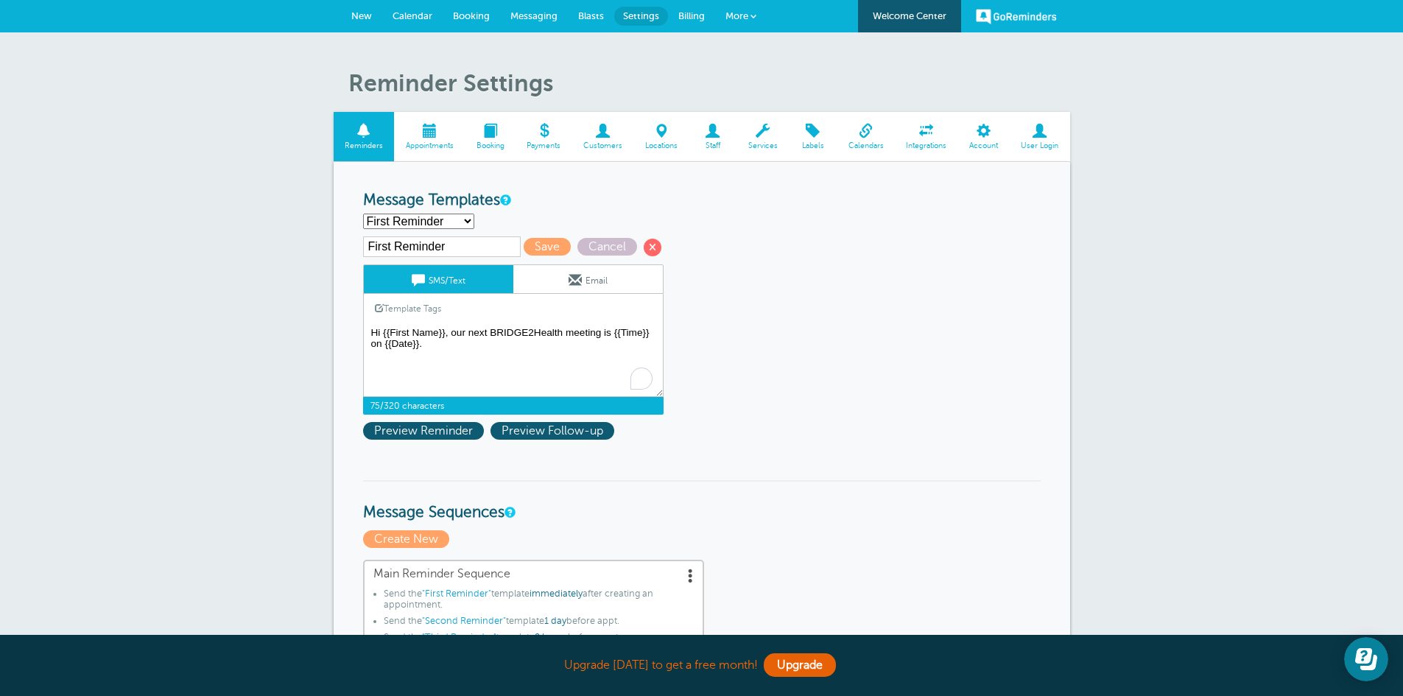
click at [428, 329] on textarea "Hi {{First Name}}, your appointment with BRIDGE2Health has been scheduled for {…" at bounding box center [513, 360] width 300 height 74
click at [459, 245] on input "First Reminder" at bounding box center [442, 246] width 158 height 21
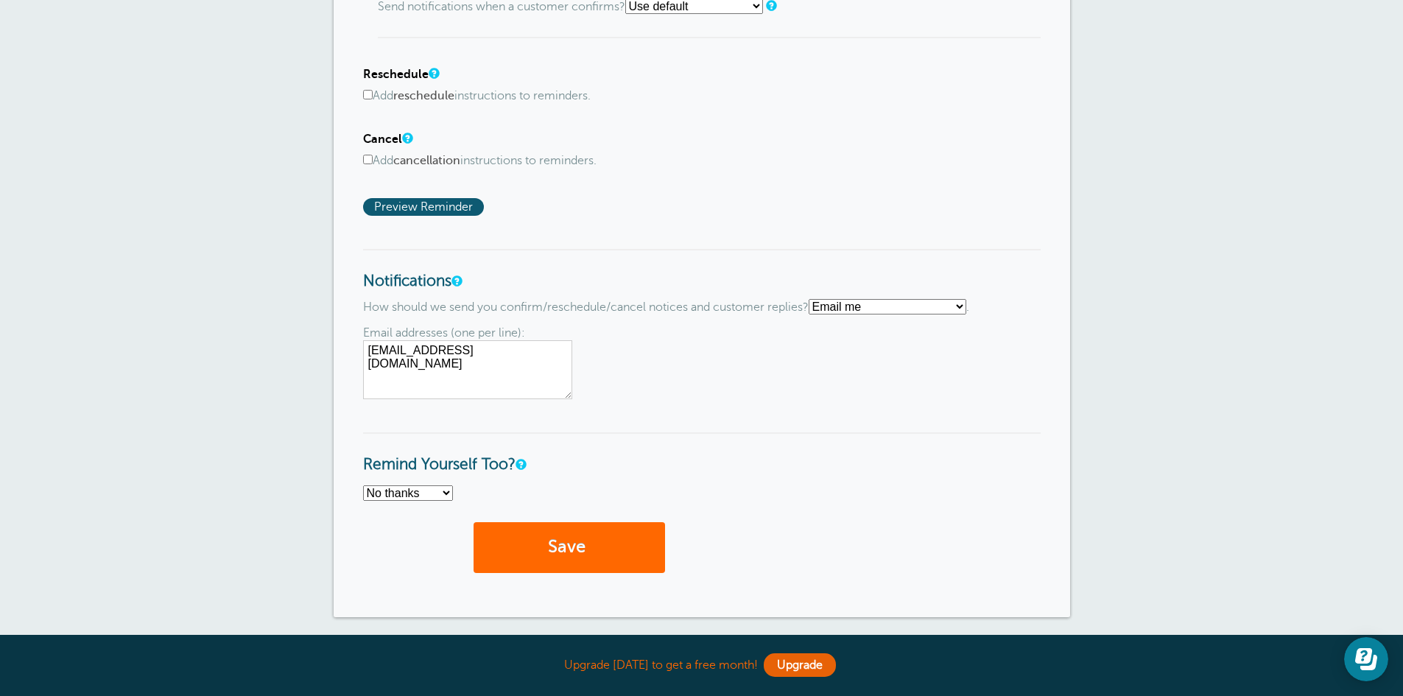
scroll to position [982, 0]
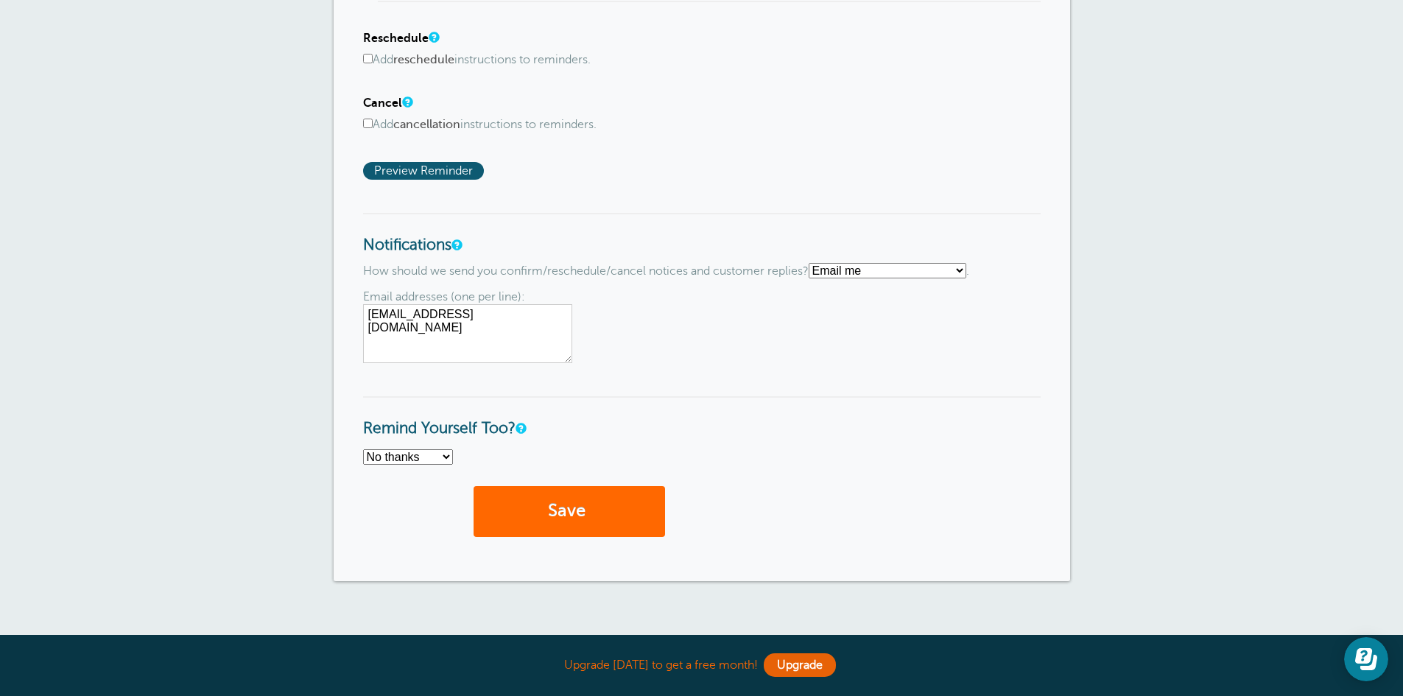
click at [370, 124] on input "Add cancellation instructions to reminders." at bounding box center [368, 124] width 10 height 10
checkbox input "true"
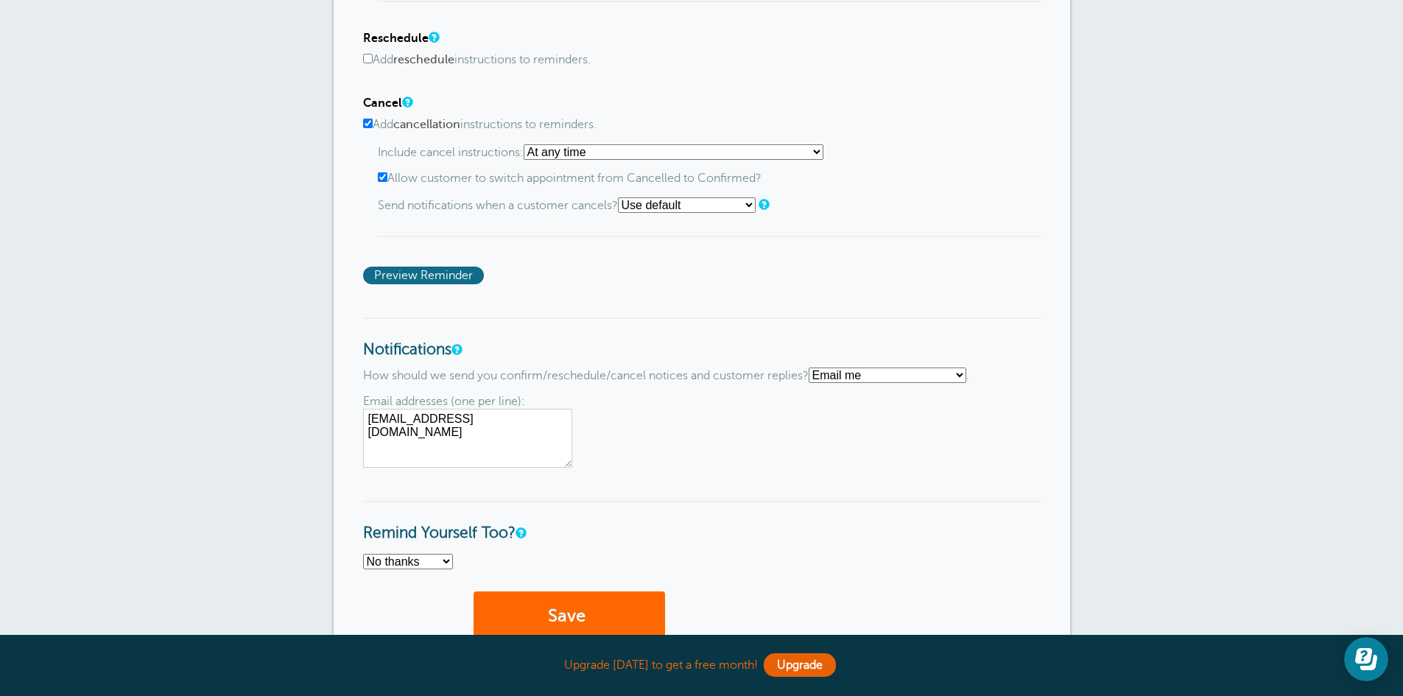
click at [447, 275] on span "Preview Reminder" at bounding box center [423, 276] width 121 height 18
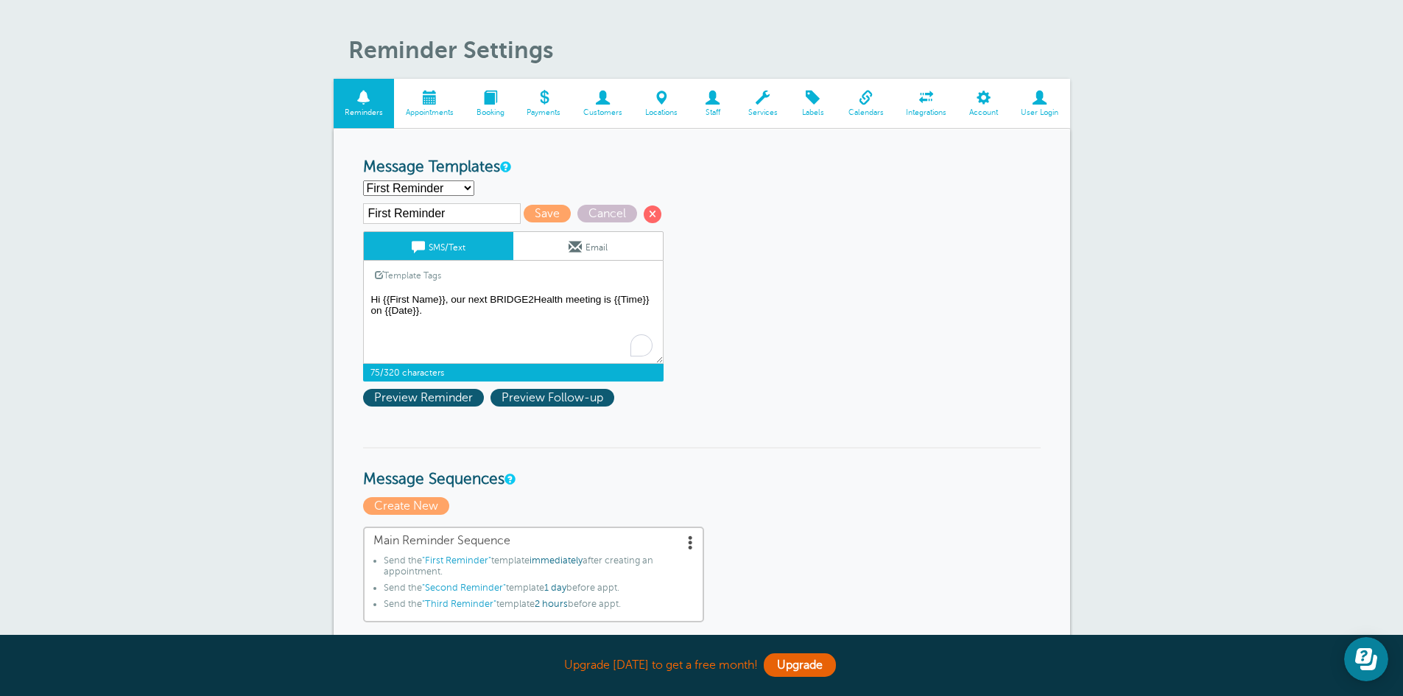
scroll to position [0, 0]
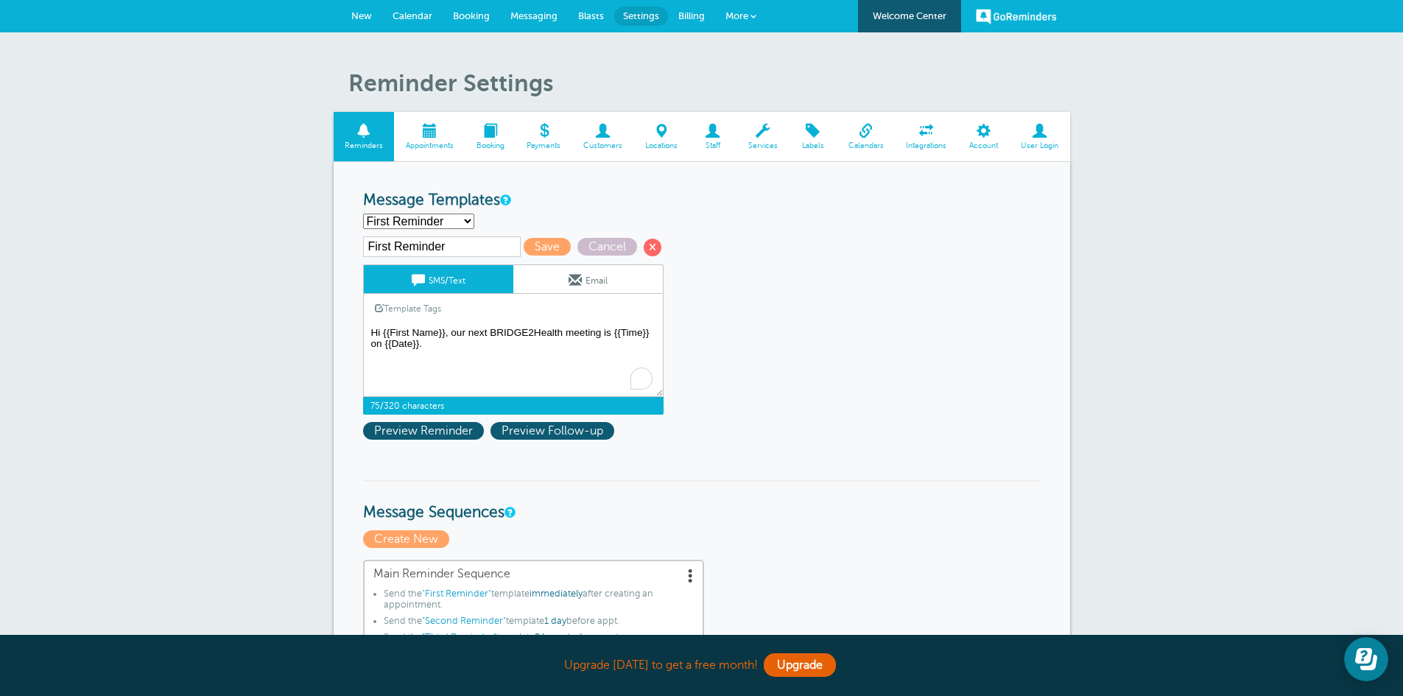
click at [553, 359] on textarea "Hi {{First Name}}, your appointment with BRIDGE2Health has been scheduled for {…" at bounding box center [513, 360] width 300 height 74
click at [745, 20] on span "More" at bounding box center [736, 15] width 23 height 11
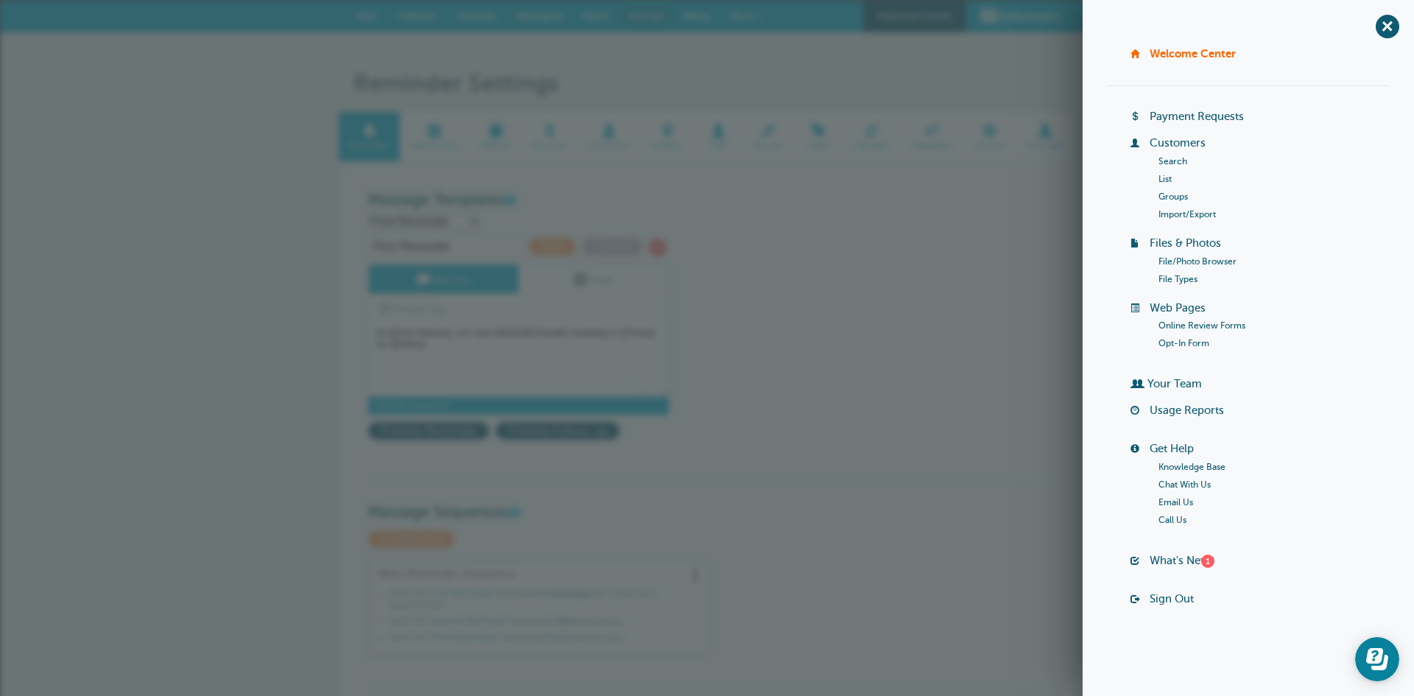
click at [1198, 463] on link "Knowledge Base" at bounding box center [1192, 467] width 67 height 10
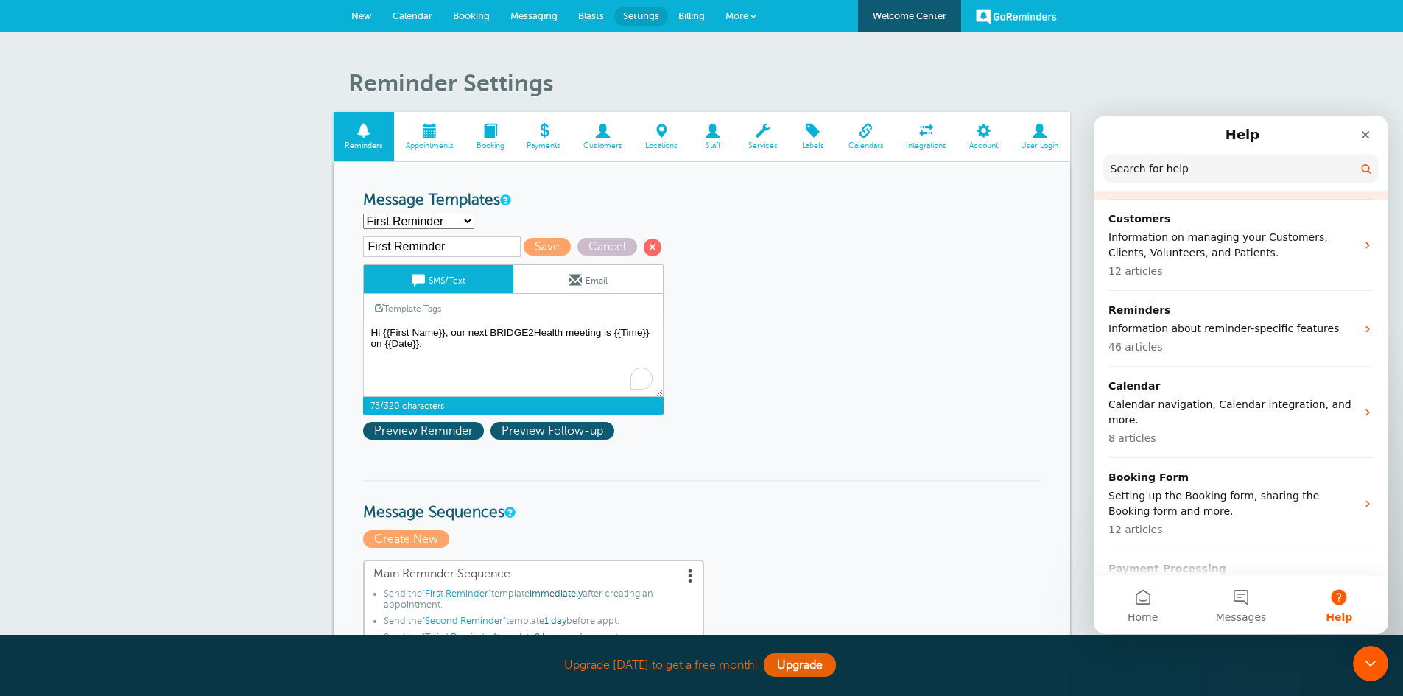
scroll to position [245, 0]
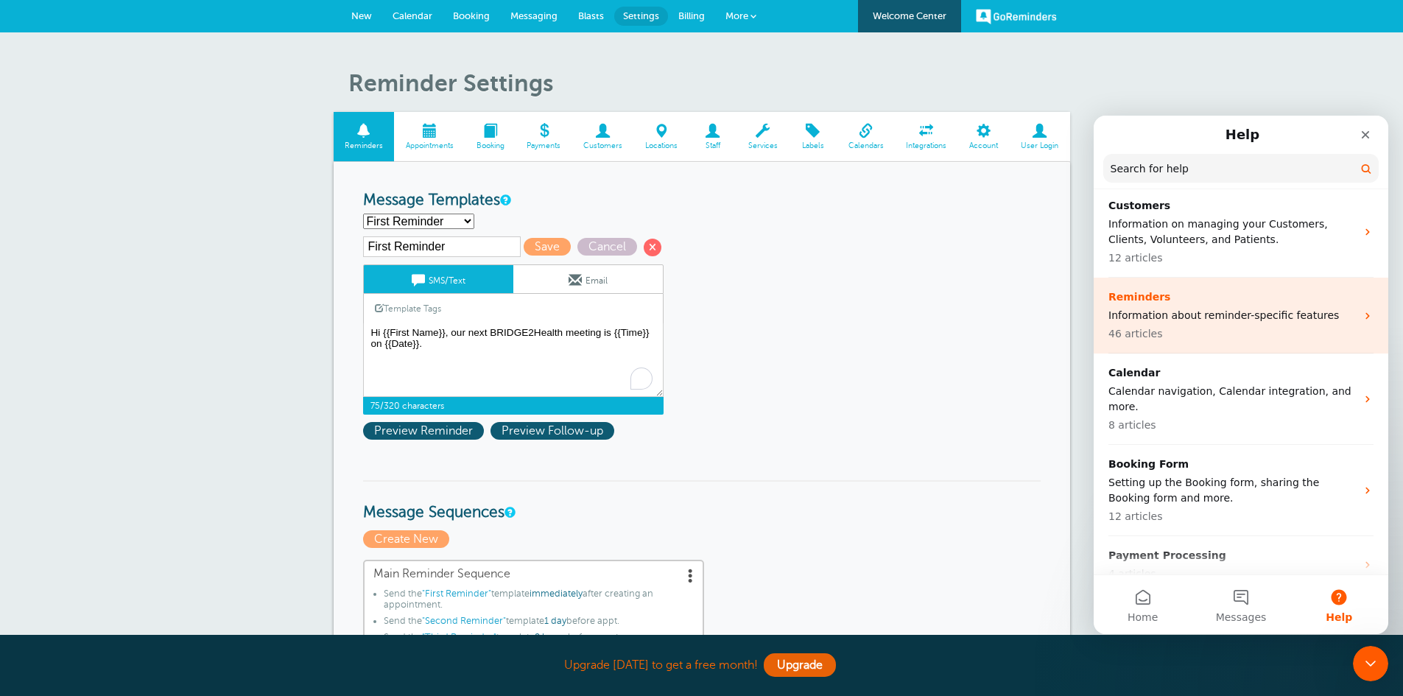
click at [1206, 326] on p "46 articles" at bounding box center [1231, 333] width 247 height 15
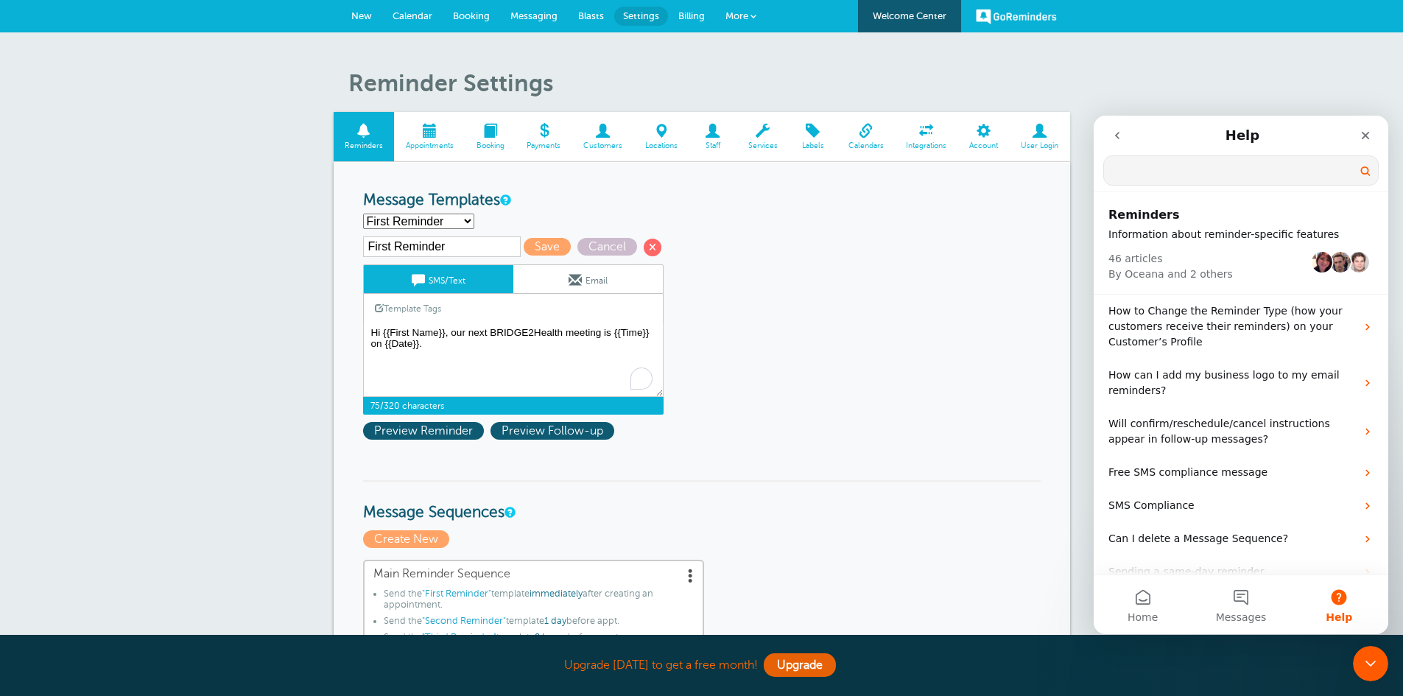
click at [1182, 175] on input "Search for help" at bounding box center [1241, 170] width 274 height 29
click at [414, 308] on link "Template Tags" at bounding box center [408, 308] width 88 height 29
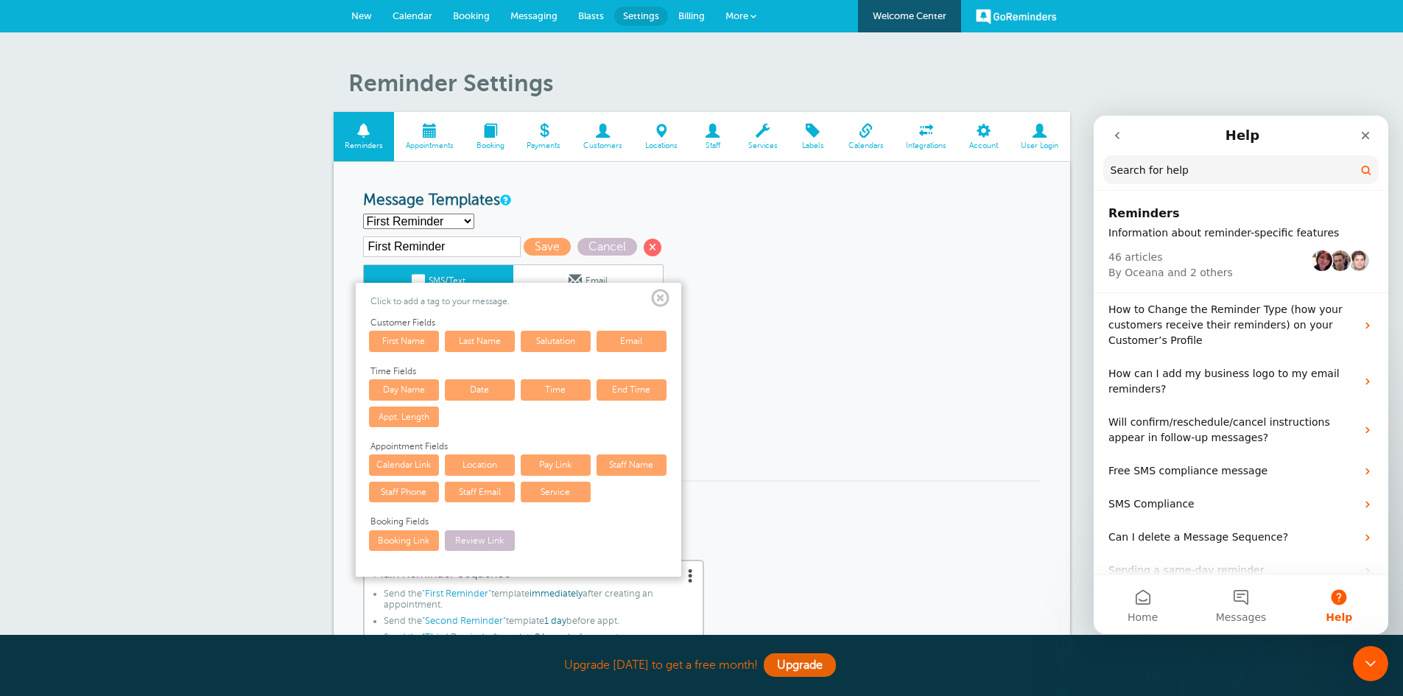
click at [639, 390] on link "End Time" at bounding box center [632, 389] width 70 height 21
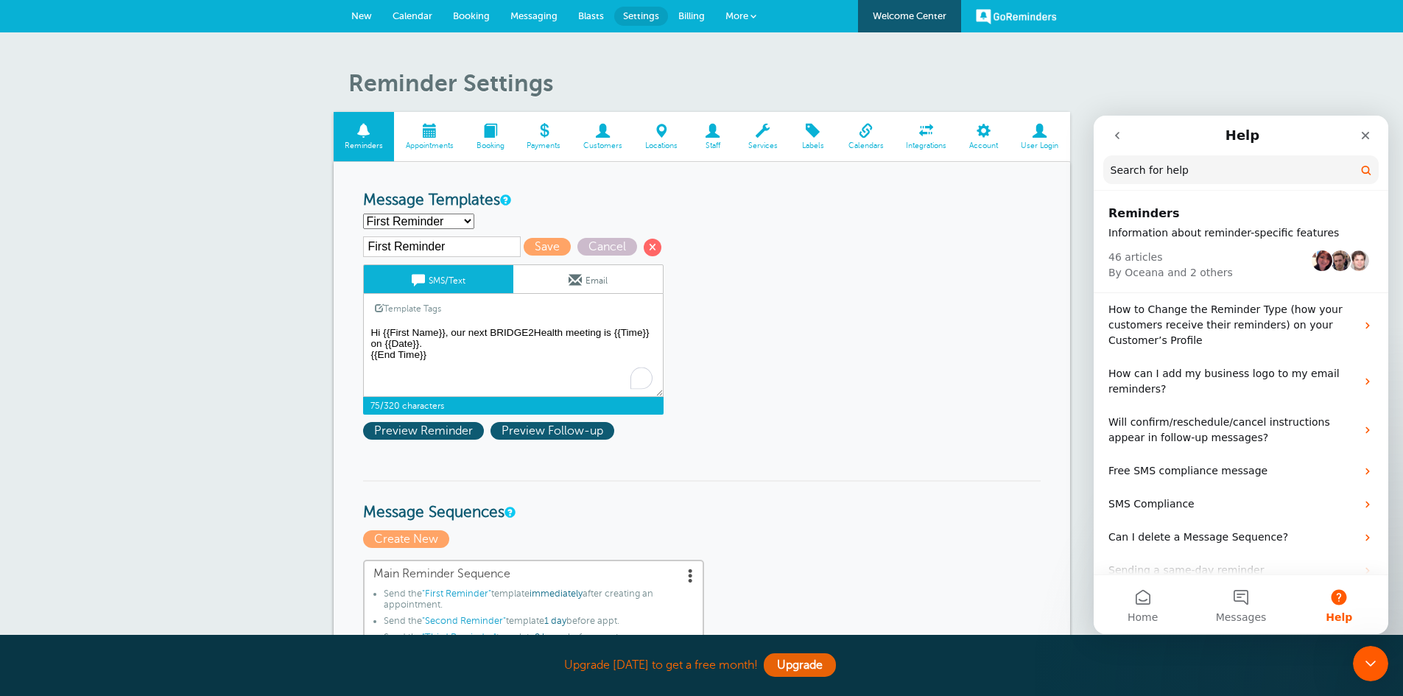
drag, startPoint x: 436, startPoint y: 357, endPoint x: 363, endPoint y: 357, distance: 72.9
click at [363, 357] on textarea "Hi {{First Name}}, your appointment with BRIDGE2Health has been scheduled for {…" at bounding box center [513, 360] width 300 height 74
click at [653, 334] on textarea "Hi {{First Name}}, your appointment with BRIDGE2Health has been scheduled for {…" at bounding box center [513, 360] width 300 height 74
paste textarea "{{End Time}}"
click at [549, 343] on textarea "Hi {{First Name}}, your appointment with BRIDGE2Health has been scheduled for {…" at bounding box center [513, 360] width 300 height 74
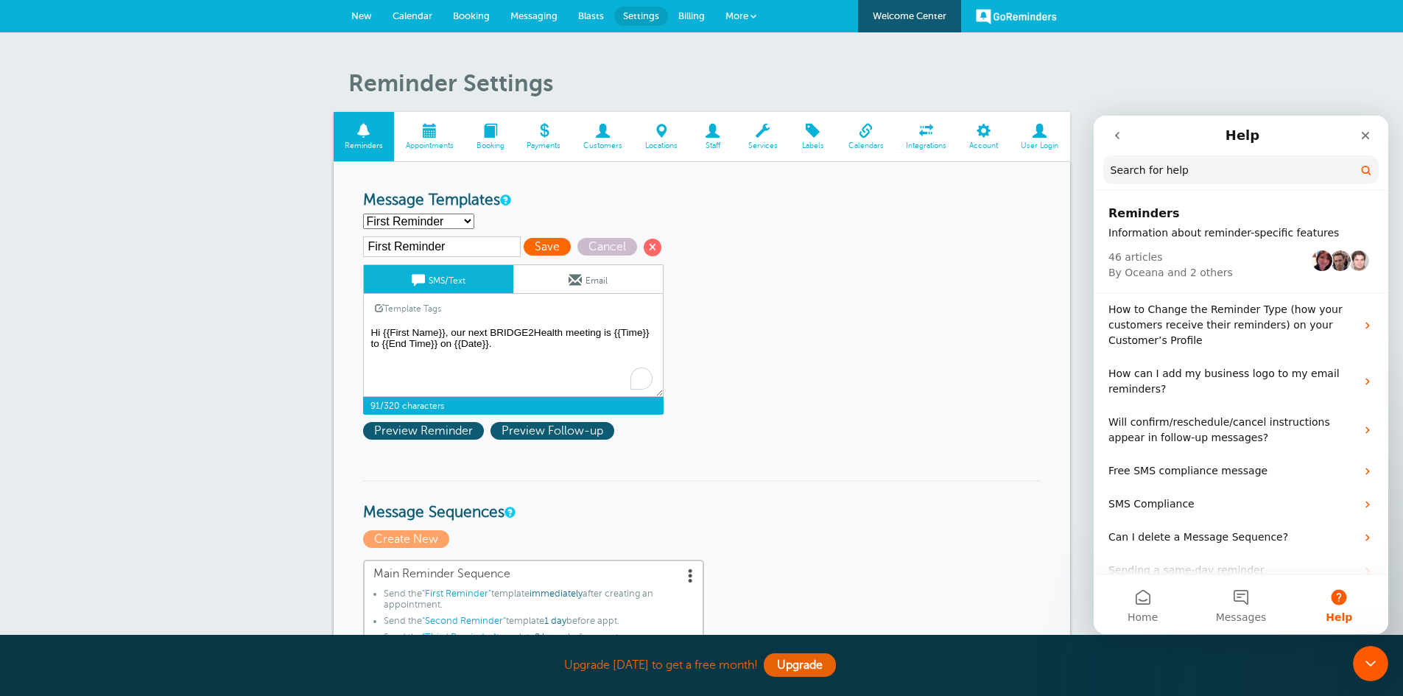
type textarea "Hi {{First Name}}, our next BRIDGE2Health meeting is {{Time}} to {{End Time}} o…"
click at [546, 247] on span "Save" at bounding box center [547, 247] width 47 height 18
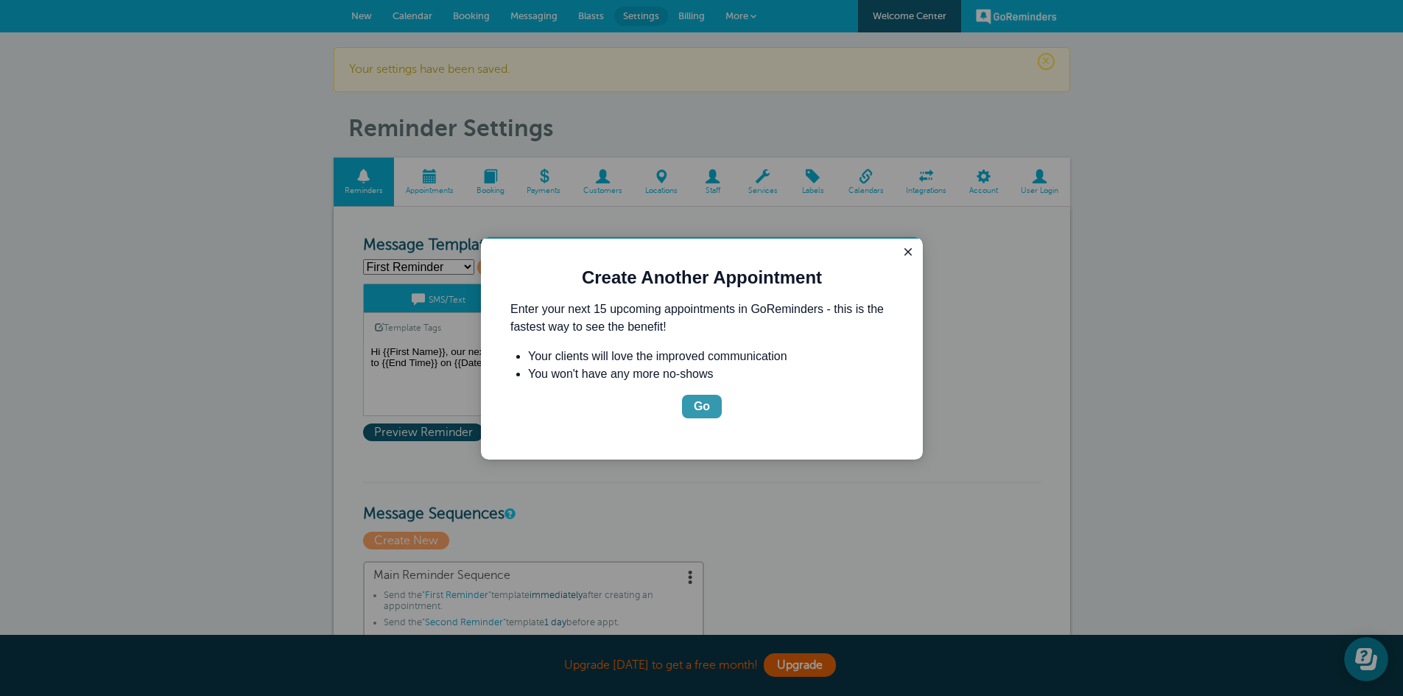
click at [693, 403] on button "Go" at bounding box center [702, 407] width 40 height 24
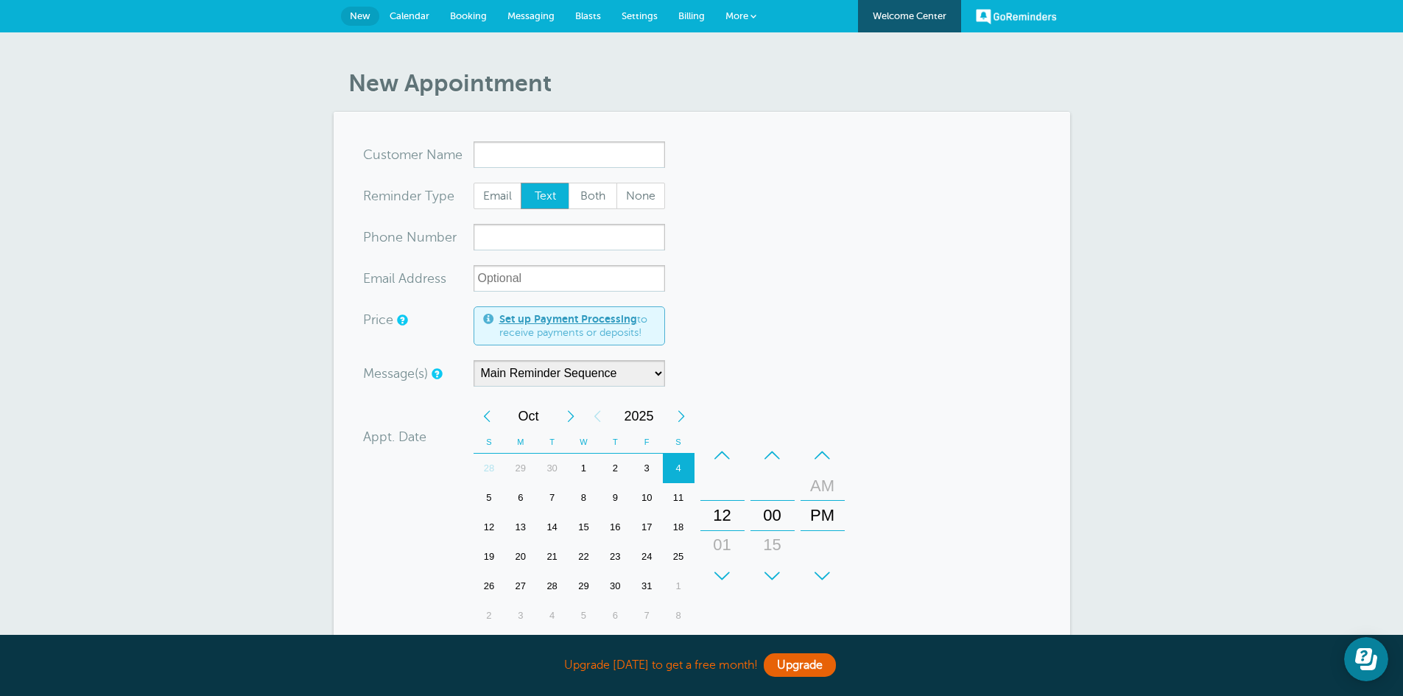
click at [648, 21] on span "Settings" at bounding box center [640, 15] width 36 height 11
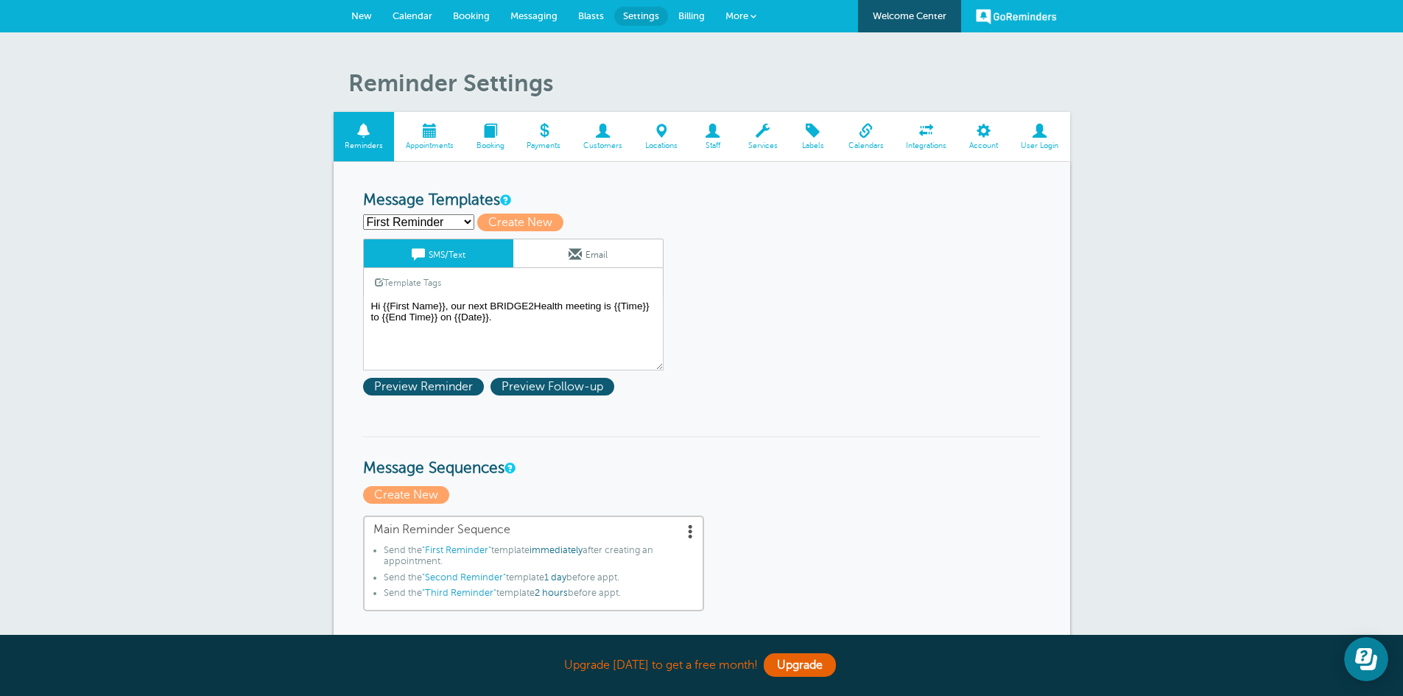
click at [430, 149] on span "Appointments" at bounding box center [429, 145] width 56 height 9
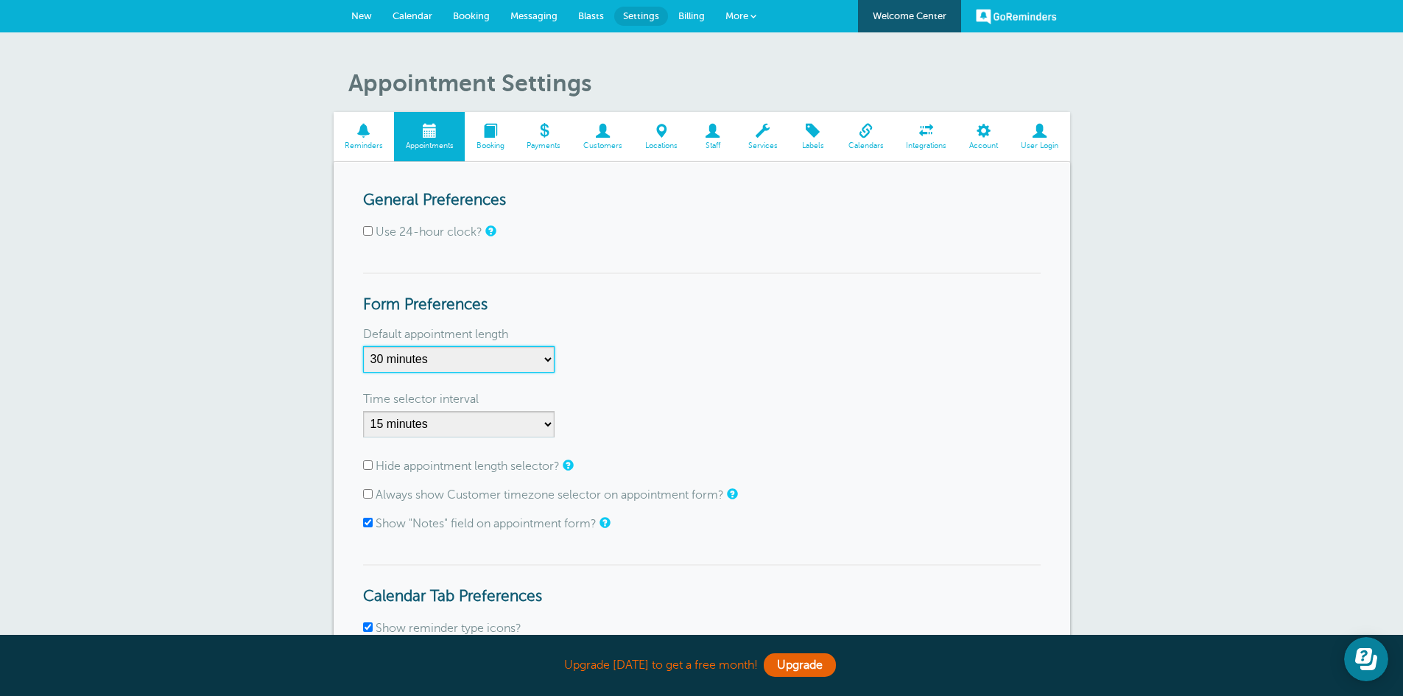
click at [522, 358] on select "5 minutes 10 minutes 15 minutes 20 minutes 25 minutes 30 minutes 35 minutes 40 …" at bounding box center [458, 359] width 191 height 27
select select "120"
click at [363, 346] on select "5 minutes 10 minutes 15 minutes 20 minutes 25 minutes 30 minutes 35 minutes 40 …" at bounding box center [458, 359] width 191 height 27
click at [530, 415] on select "1 minute 5 minutes 10 minutes 15 minutes 20 minutes 30 minutes 60 minutes" at bounding box center [458, 424] width 191 height 27
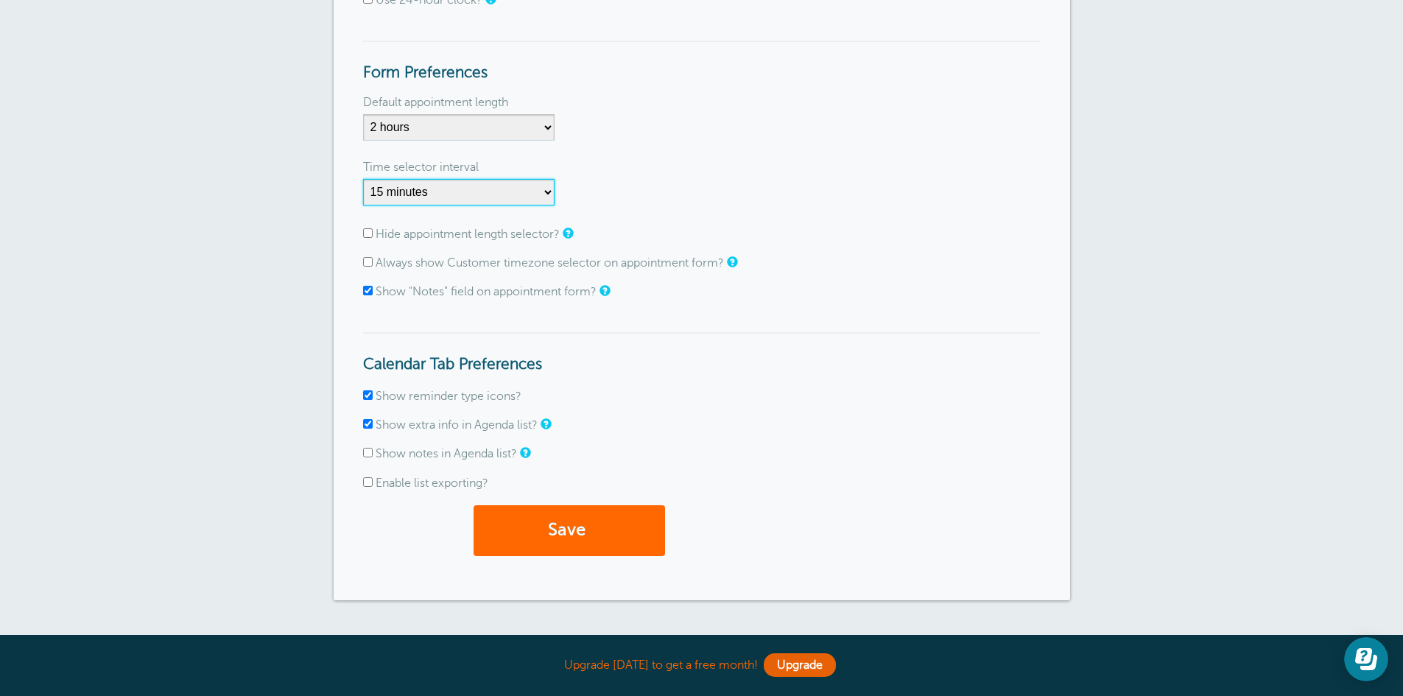
scroll to position [245, 0]
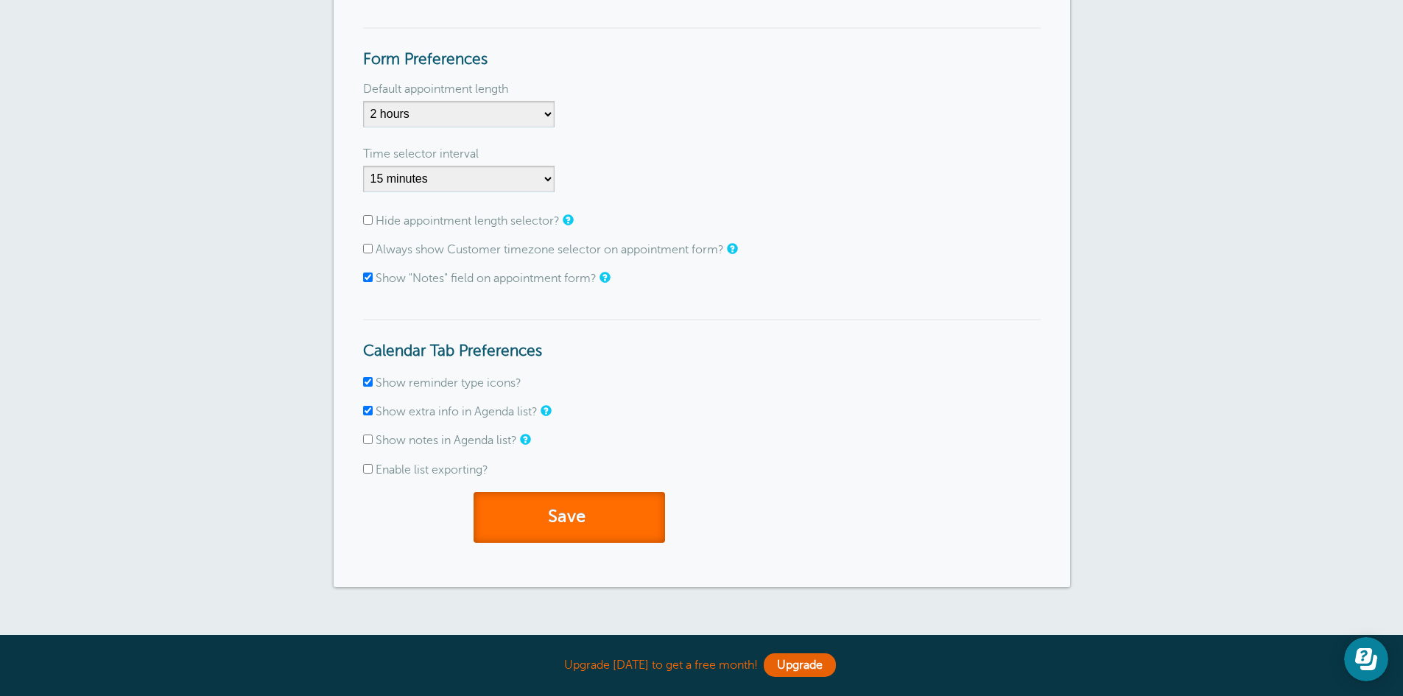
click at [575, 517] on button "Save" at bounding box center [569, 517] width 191 height 51
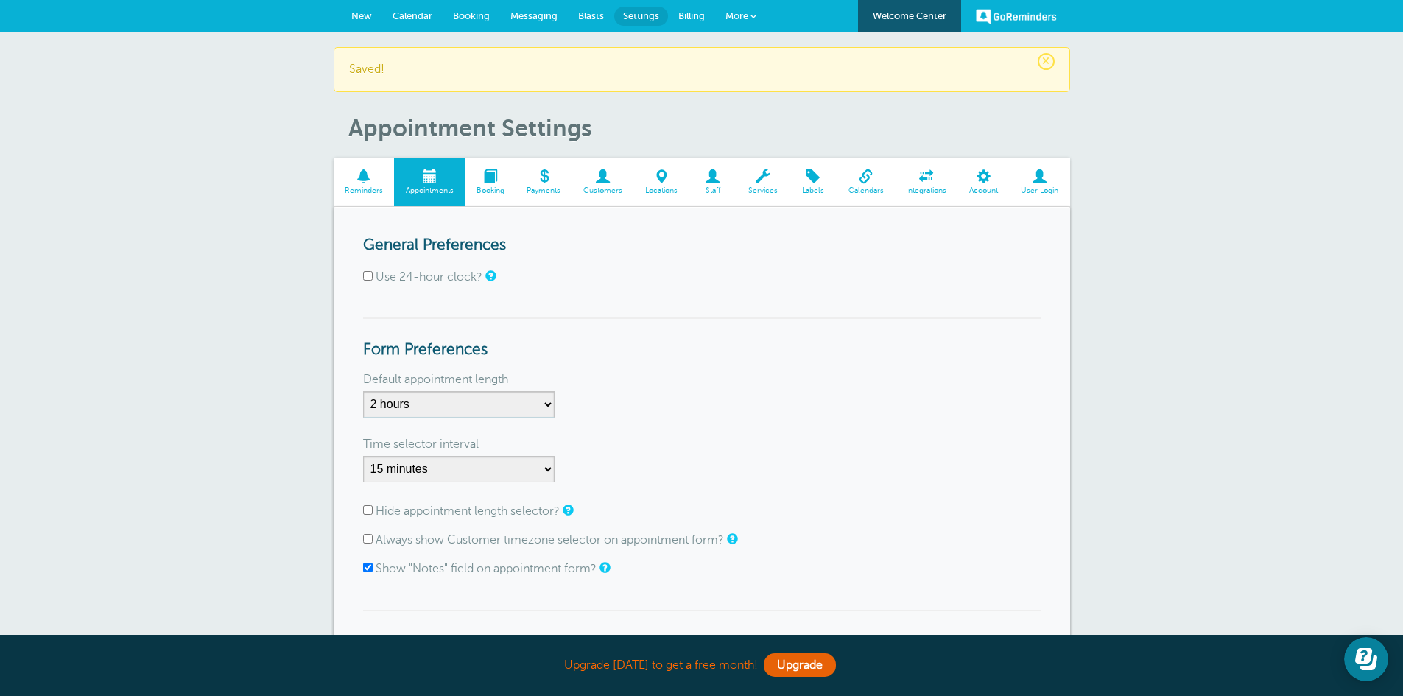
click at [599, 192] on span "Customers" at bounding box center [603, 190] width 47 height 9
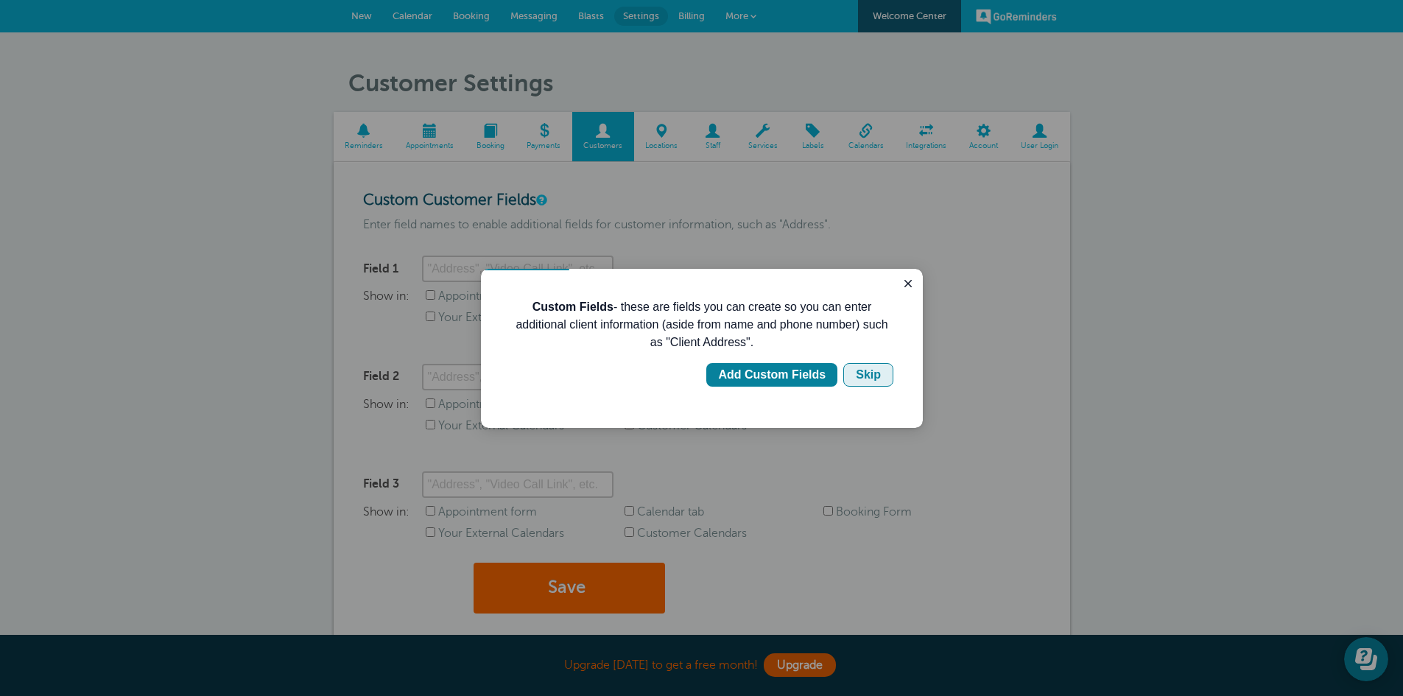
click at [874, 370] on div "Skip" at bounding box center [868, 375] width 25 height 18
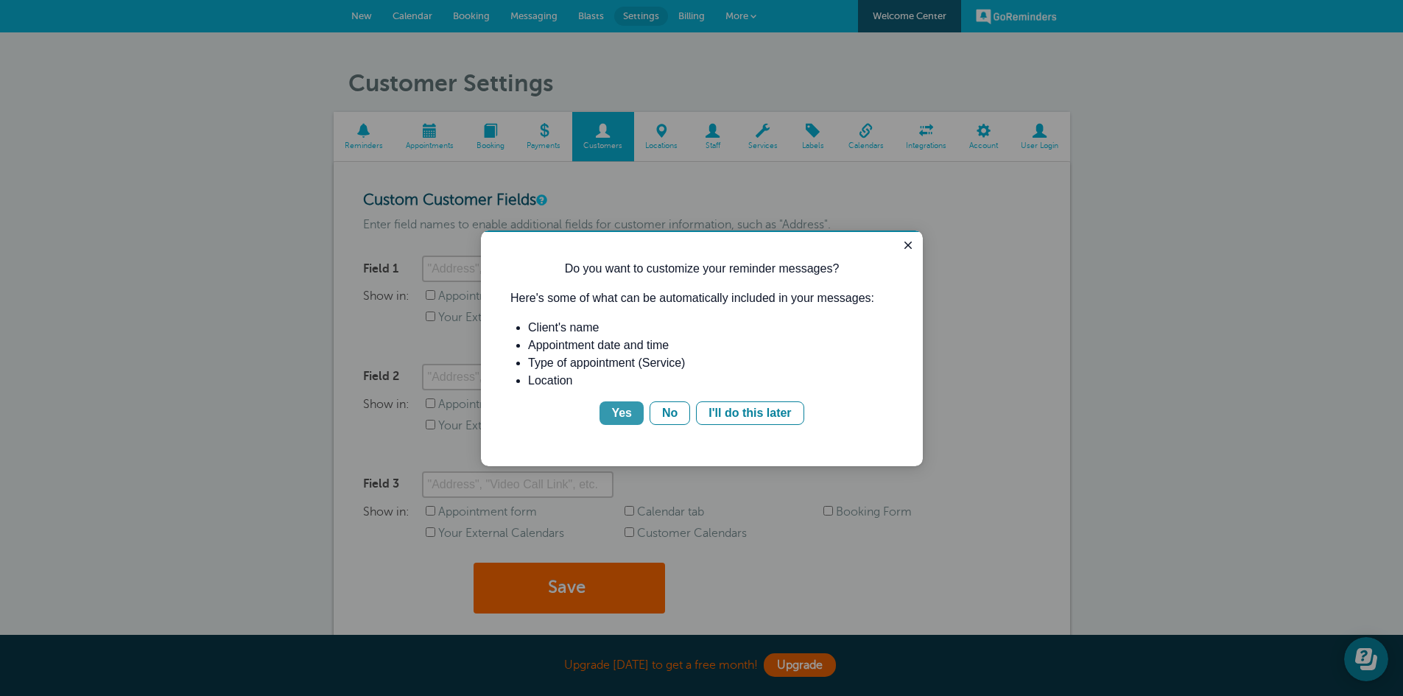
click at [622, 415] on div "Yes" at bounding box center [621, 413] width 21 height 18
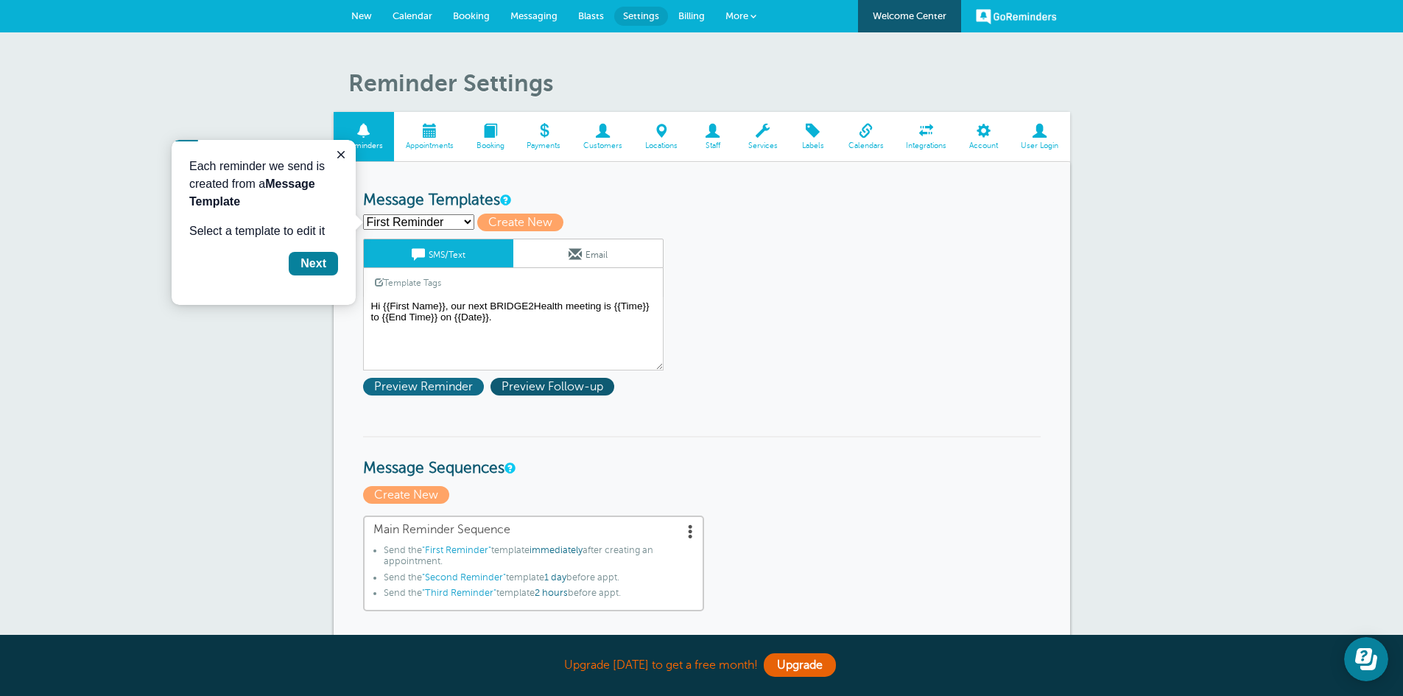
click at [449, 389] on span "Preview Reminder" at bounding box center [423, 387] width 121 height 18
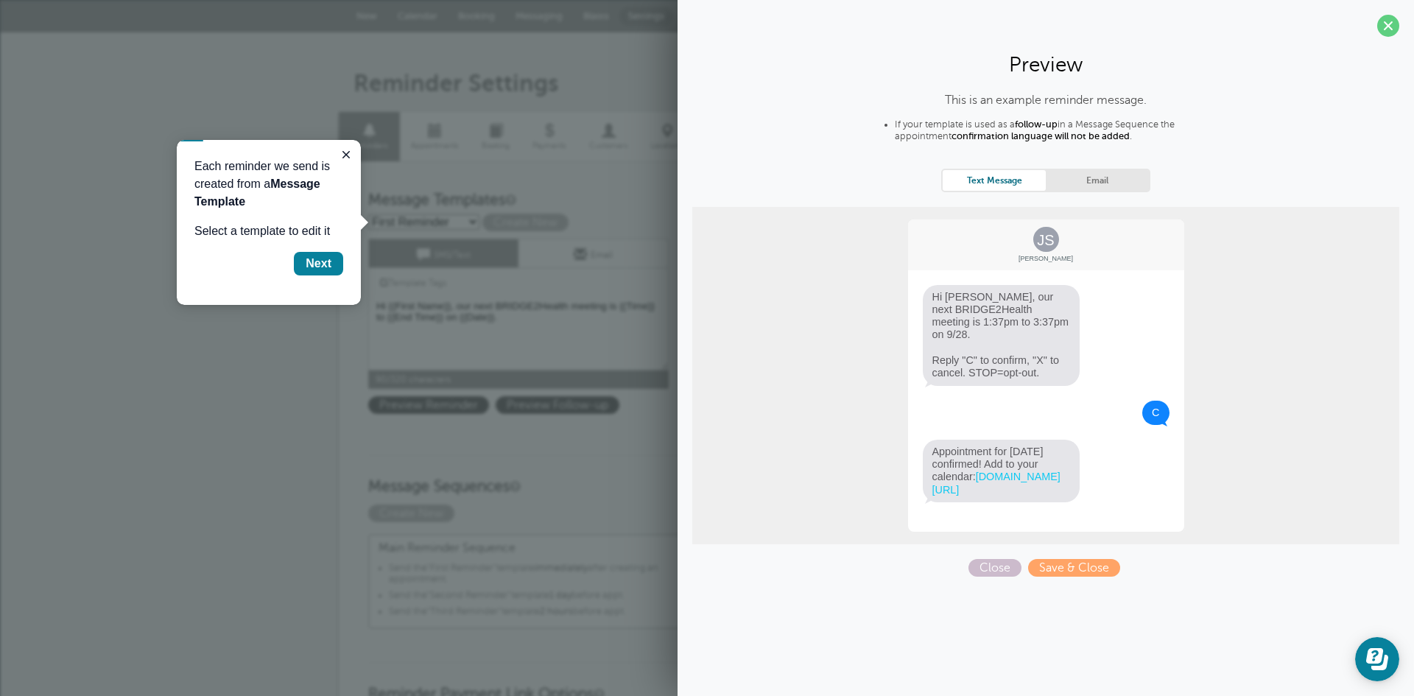
click at [426, 316] on textarea "Hi {{First Name}}, our next BRIDGE2Health meeting is {{Time}} to {{End Time}} o…" at bounding box center [518, 334] width 300 height 74
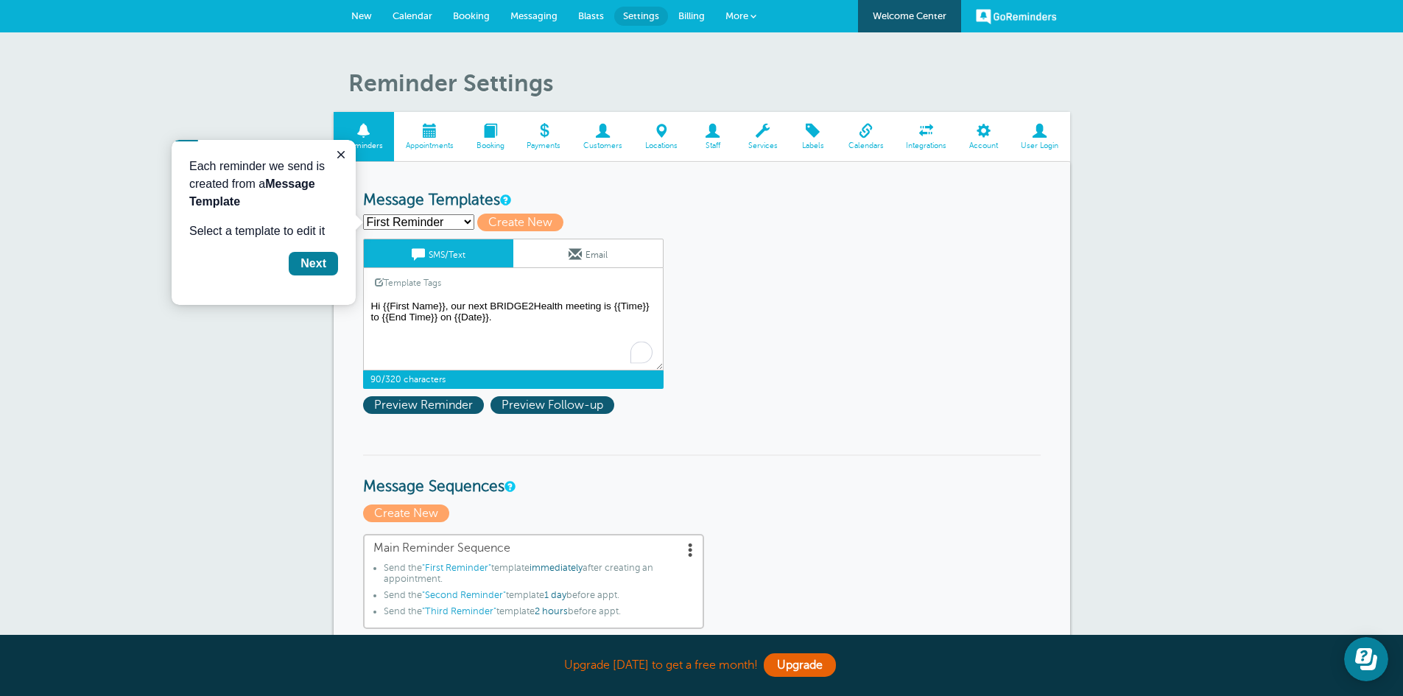
click at [454, 325] on textarea "Hi {{First Name}}, our next BRIDGE2Health meeting is {{Time}} to {{End Time}} o…" at bounding box center [513, 334] width 300 height 74
click at [440, 282] on link "Template Tags" at bounding box center [408, 282] width 88 height 29
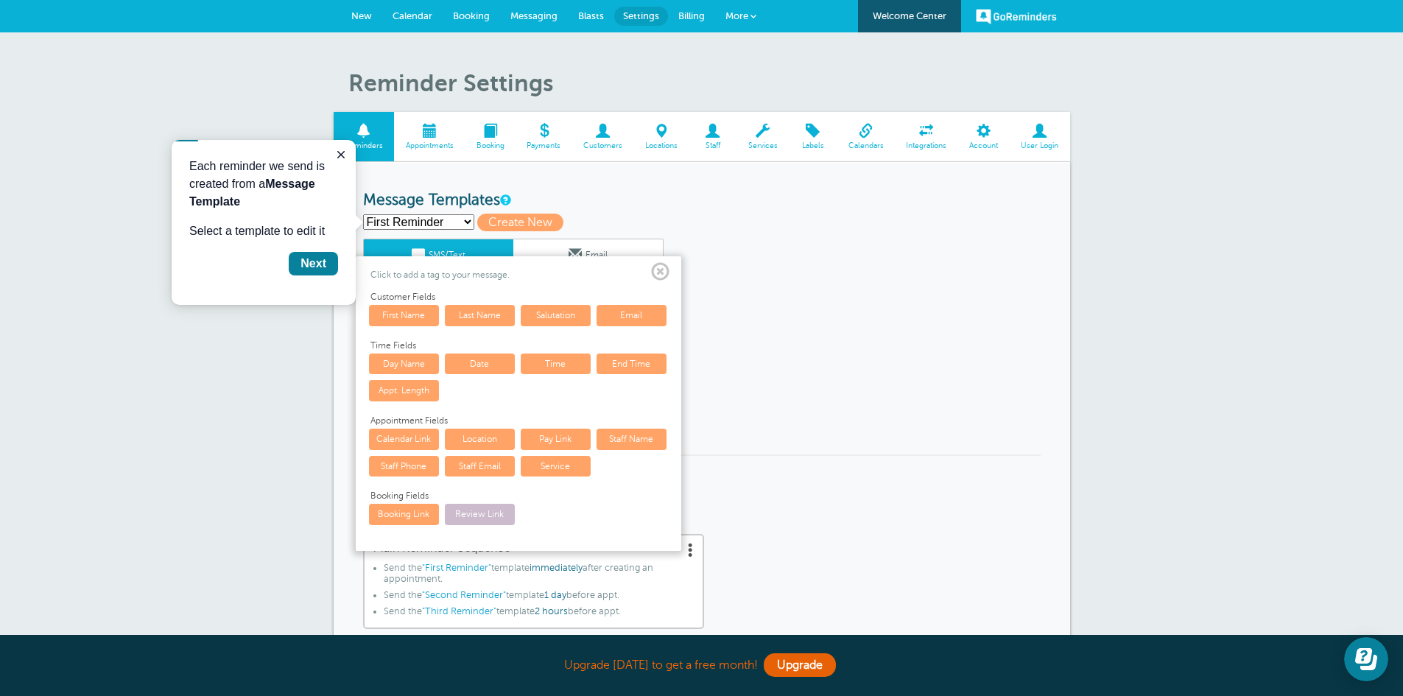
click at [414, 367] on link "Day Name" at bounding box center [404, 364] width 70 height 21
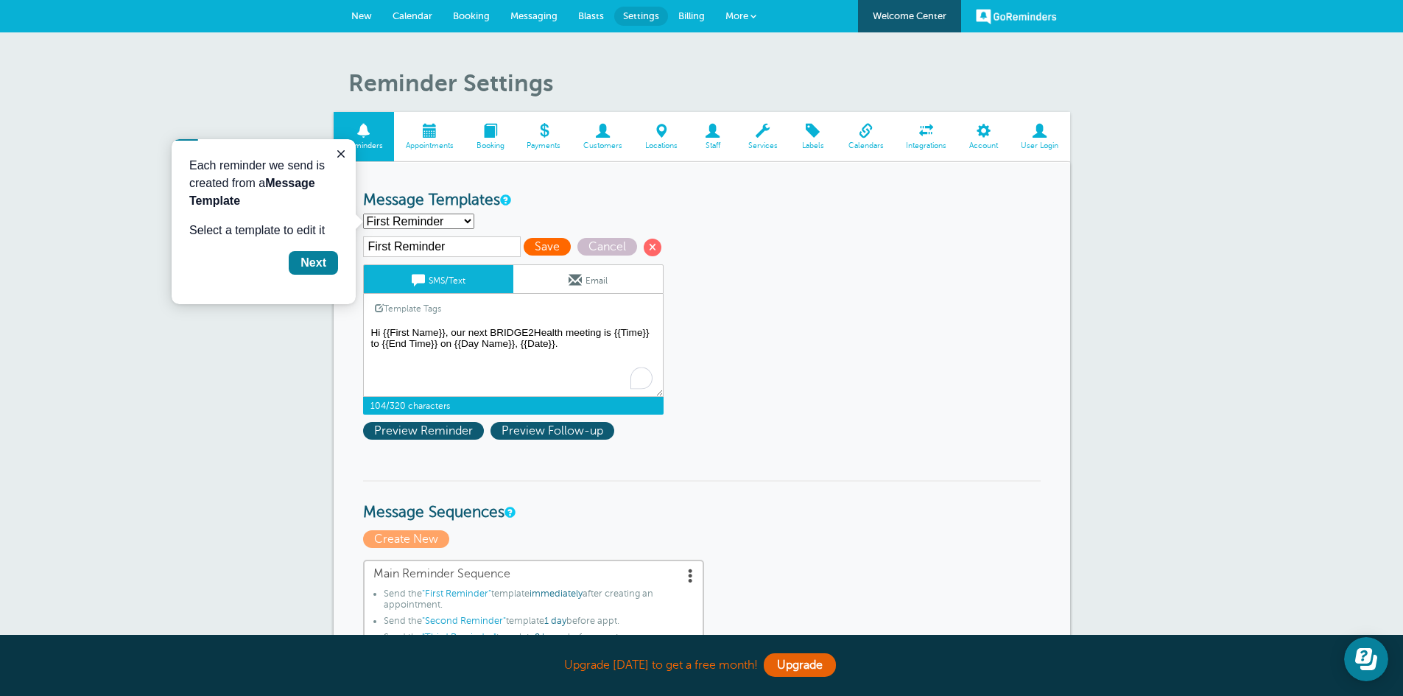
type textarea "Hi {{First Name}}, our next BRIDGE2Health meeting is {{Time}} to {{End Time}} o…"
click at [537, 247] on span "Save" at bounding box center [547, 247] width 47 height 18
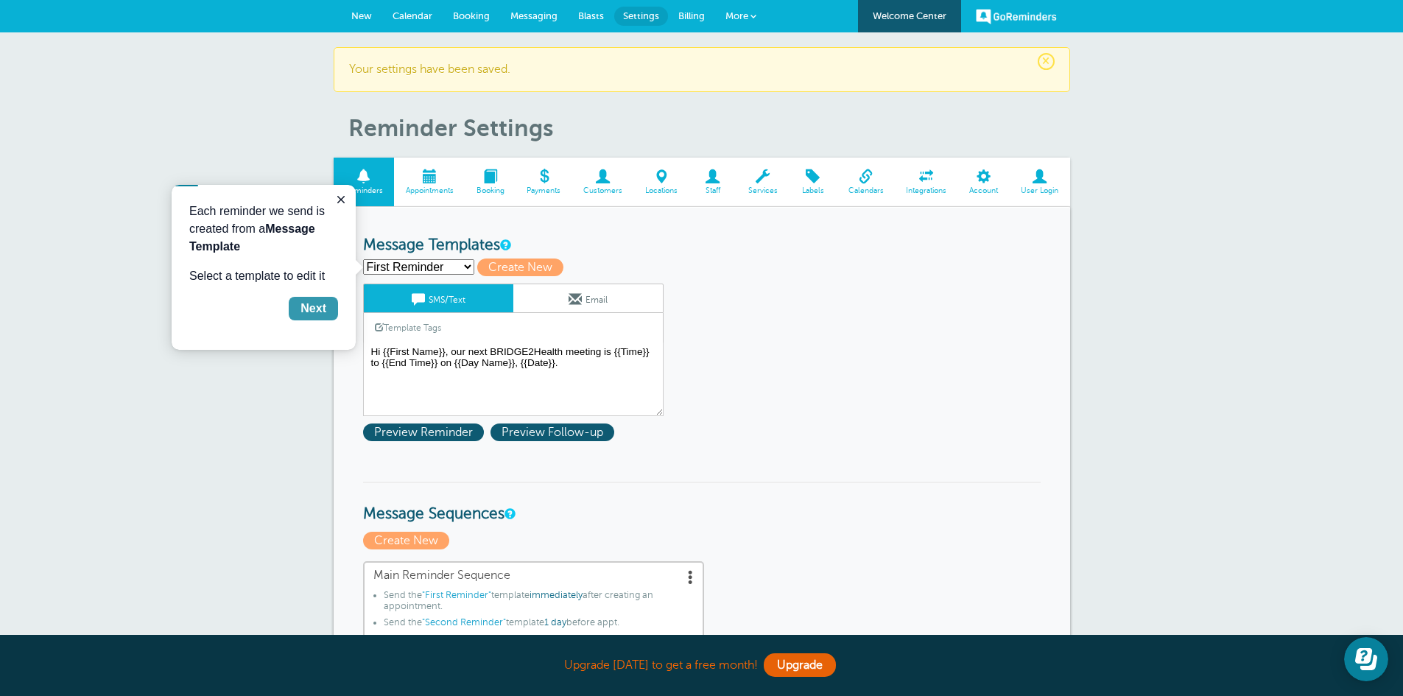
click at [315, 309] on div "Next" at bounding box center [313, 309] width 26 height 18
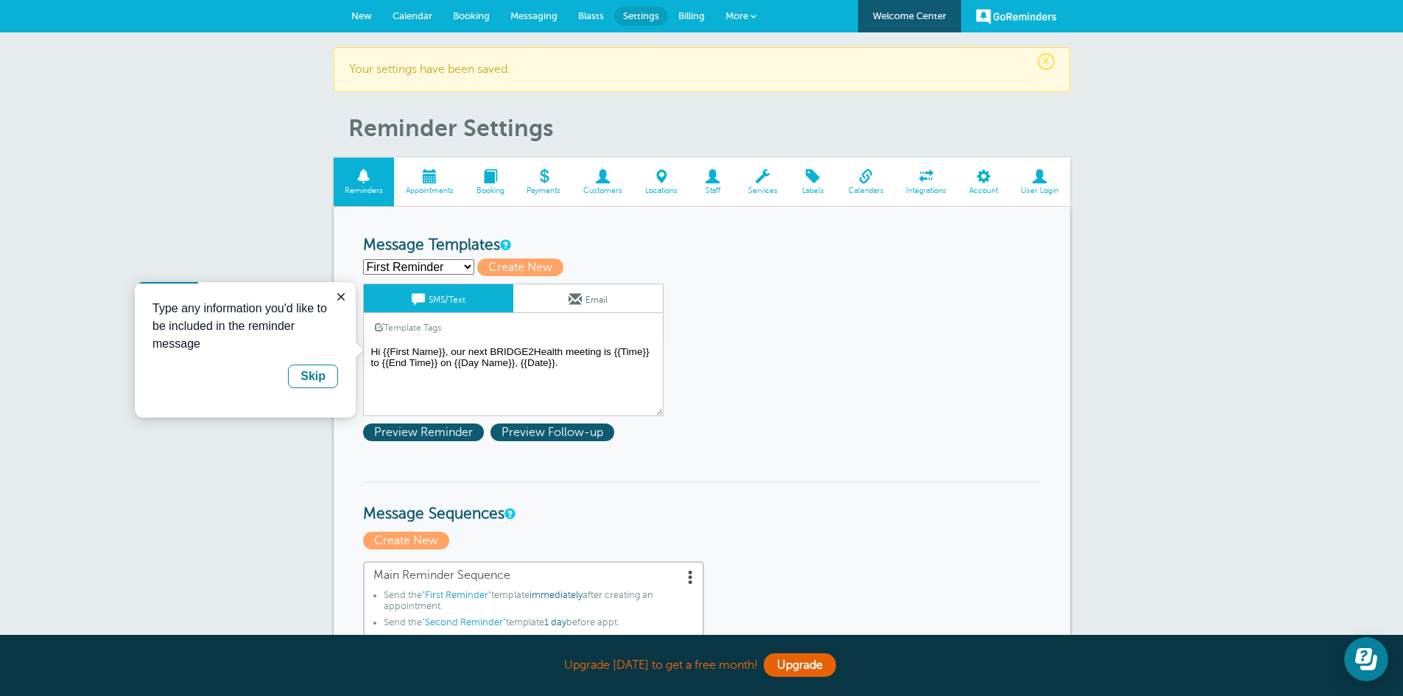
click at [429, 189] on span "Appointments" at bounding box center [429, 190] width 56 height 9
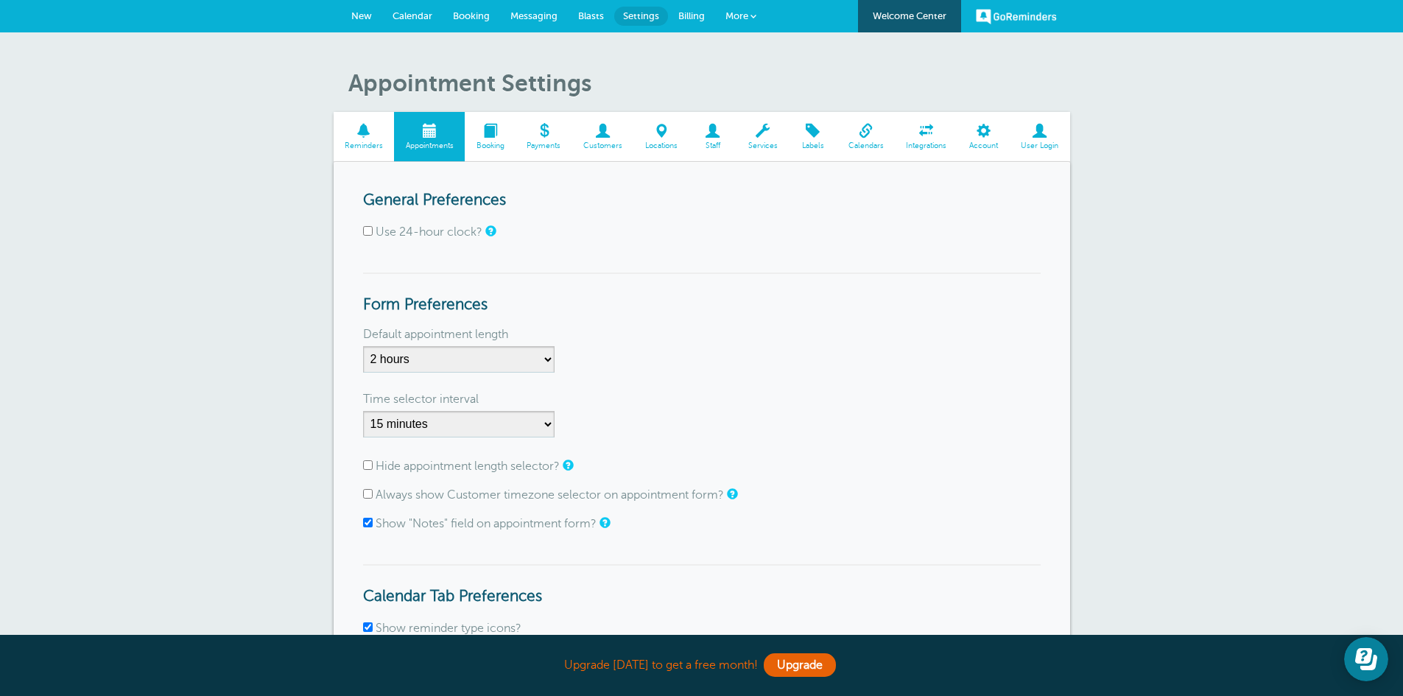
click at [495, 150] on span "Booking" at bounding box center [490, 145] width 36 height 9
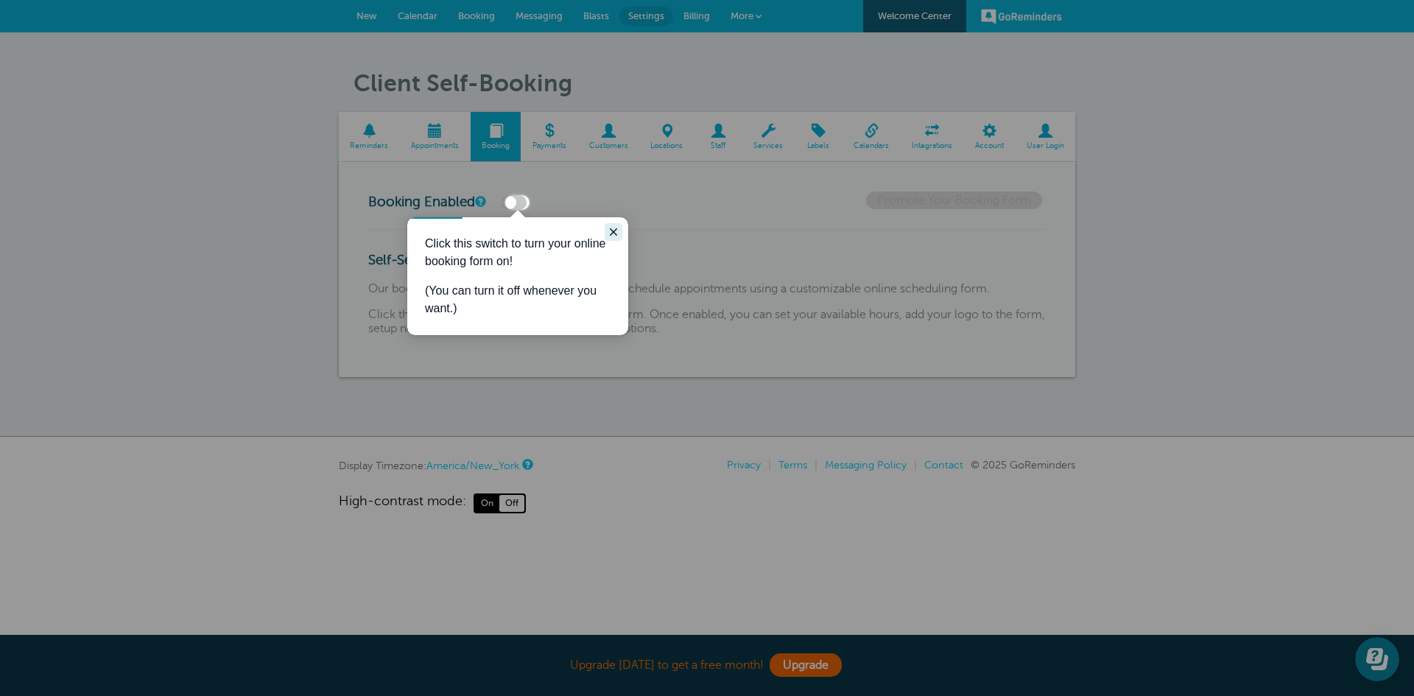
click at [611, 229] on icon "Close guide" at bounding box center [613, 231] width 7 height 7
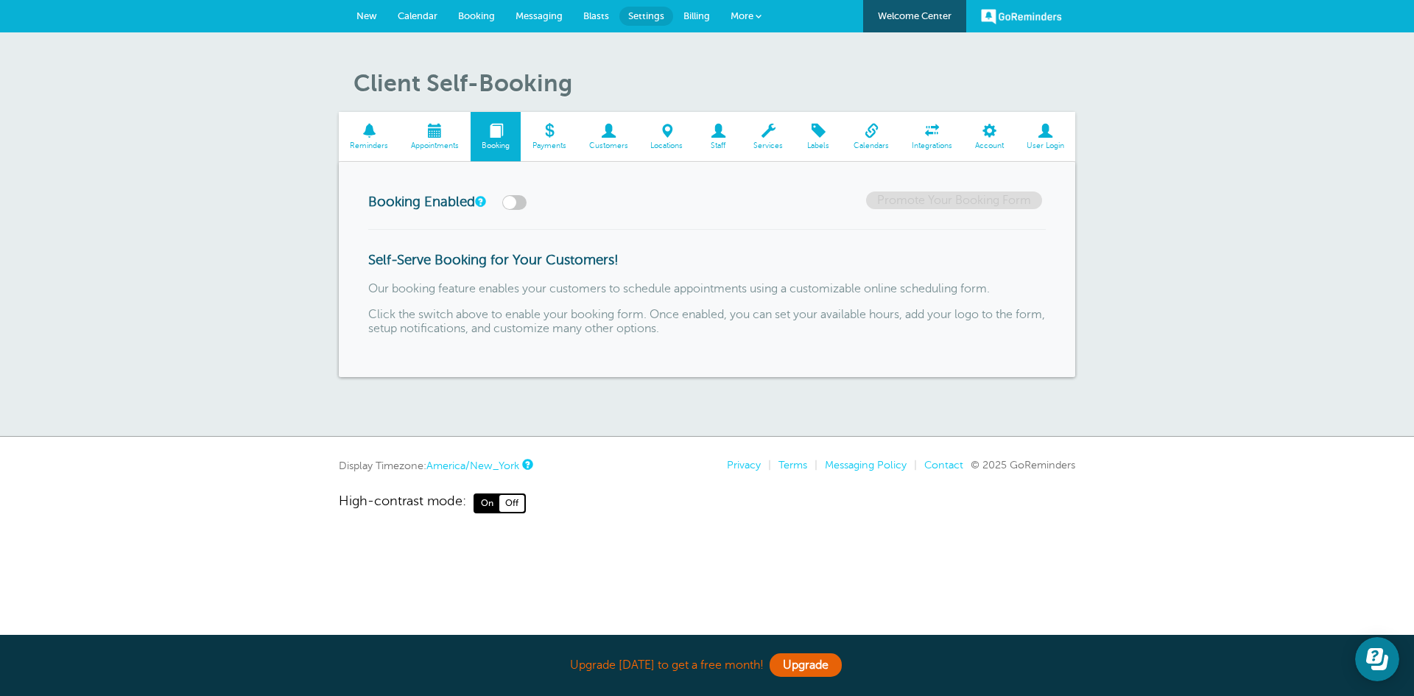
click at [523, 21] on link "Messaging" at bounding box center [539, 16] width 68 height 32
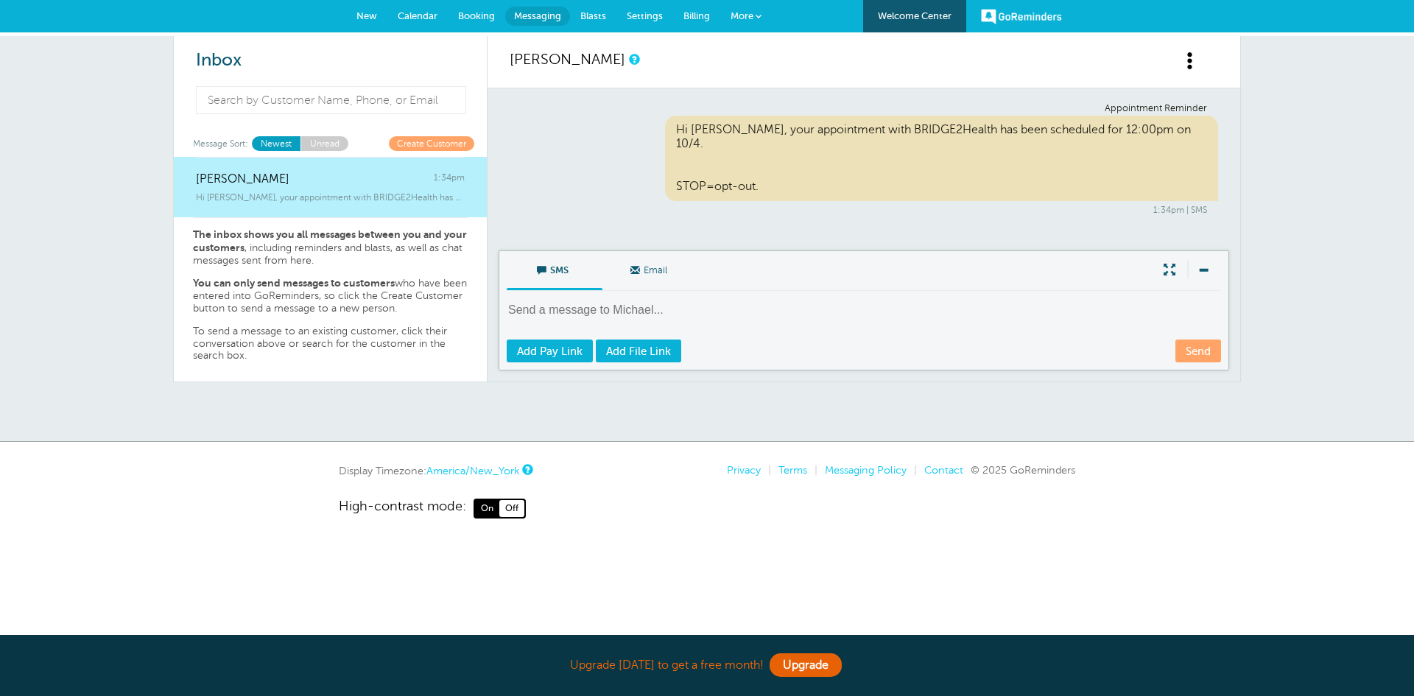
click at [599, 314] on textarea at bounding box center [865, 320] width 717 height 36
click at [583, 16] on span "Blasts" at bounding box center [593, 15] width 26 height 11
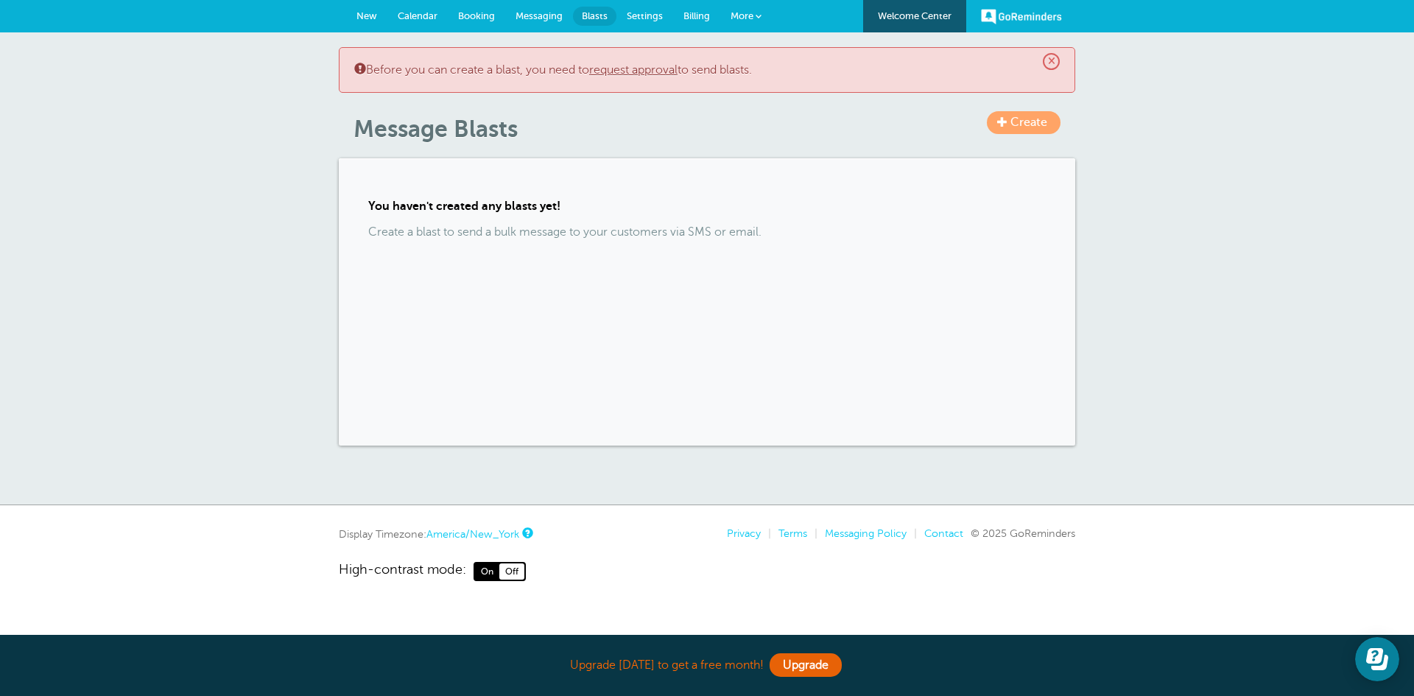
click at [670, 72] on link "request approval" at bounding box center [633, 69] width 88 height 13
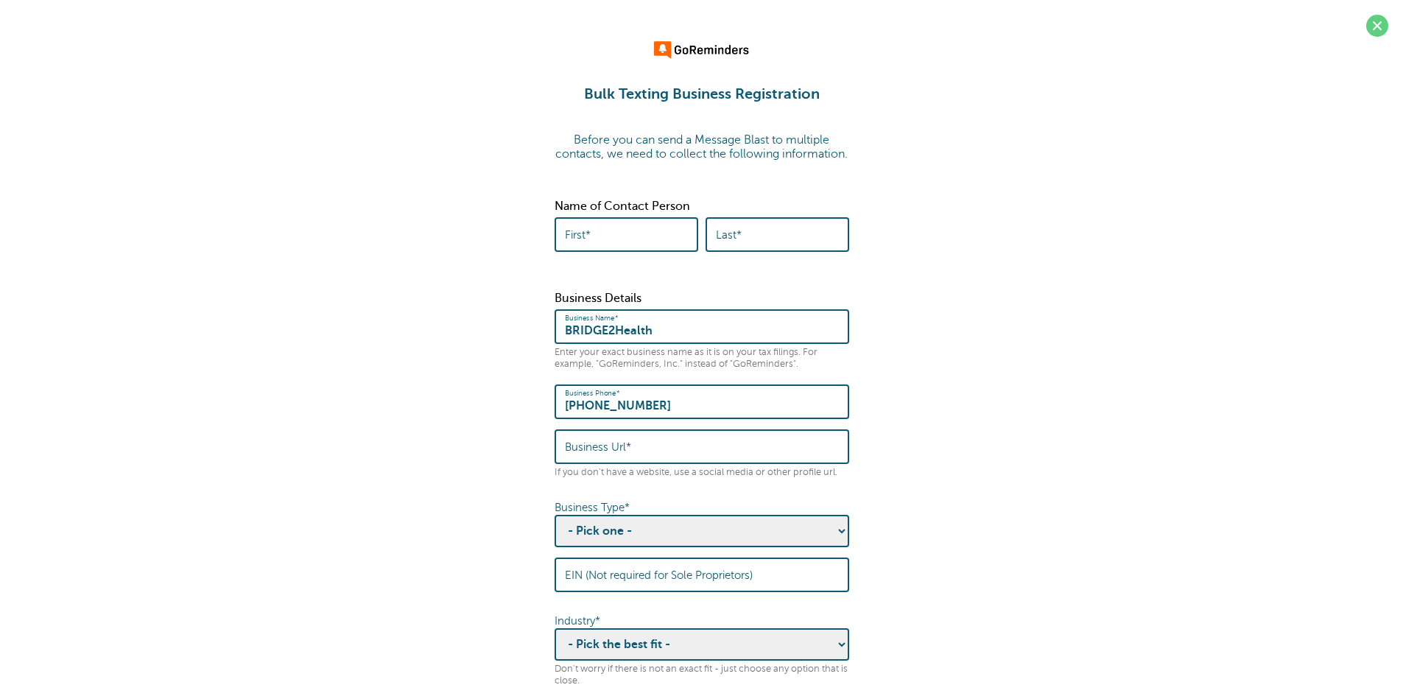
click at [656, 457] on input "Business Url*" at bounding box center [702, 447] width 274 height 32
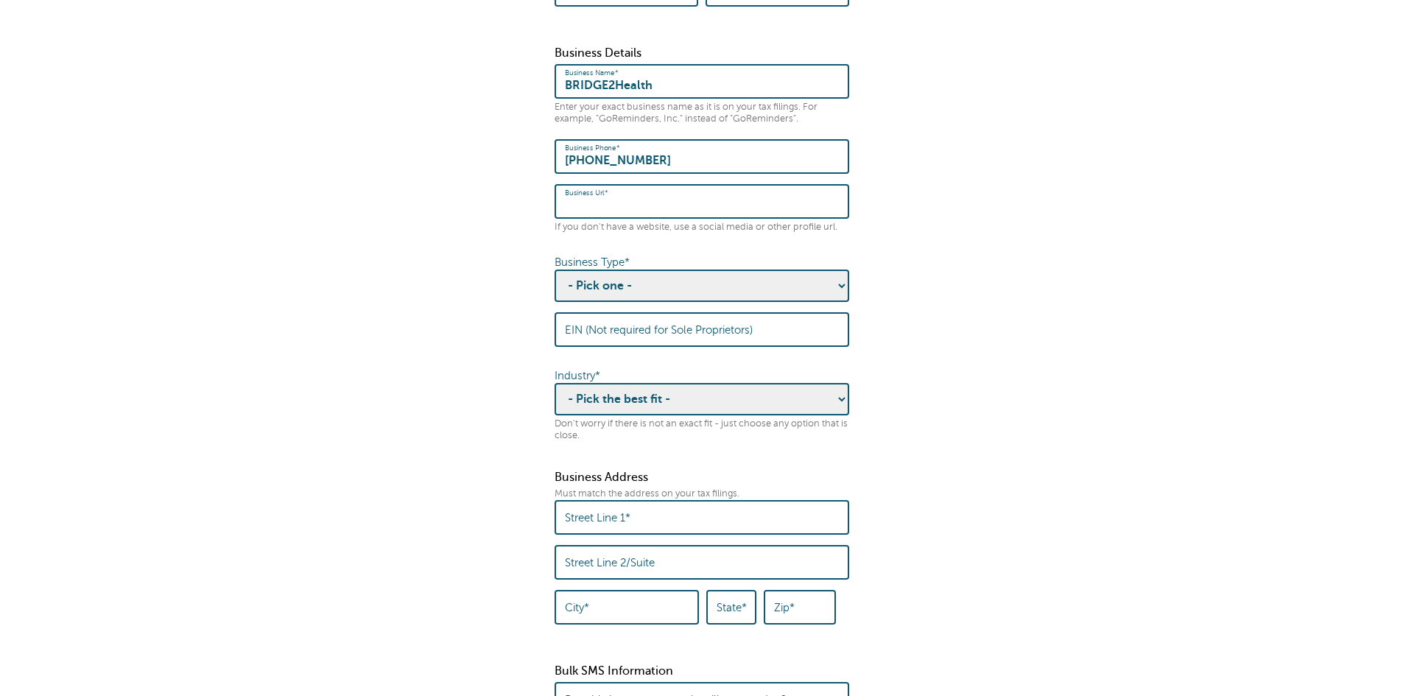
click at [672, 286] on select "- Pick one - Sole Proprietorship Partnership Limited Liability Corporation Co-o…" at bounding box center [702, 286] width 295 height 32
click at [555, 284] on select "- Pick one - Sole Proprietorship Partnership Limited Liability Corporation Co-o…" at bounding box center [702, 286] width 295 height 32
click at [714, 345] on input "EIN (Not required for Sole Proprietors)" at bounding box center [702, 330] width 274 height 32
click at [702, 415] on select "- Pick the best fit - Agriculture Automotive Banking Consumer Education Electro…" at bounding box center [702, 399] width 295 height 32
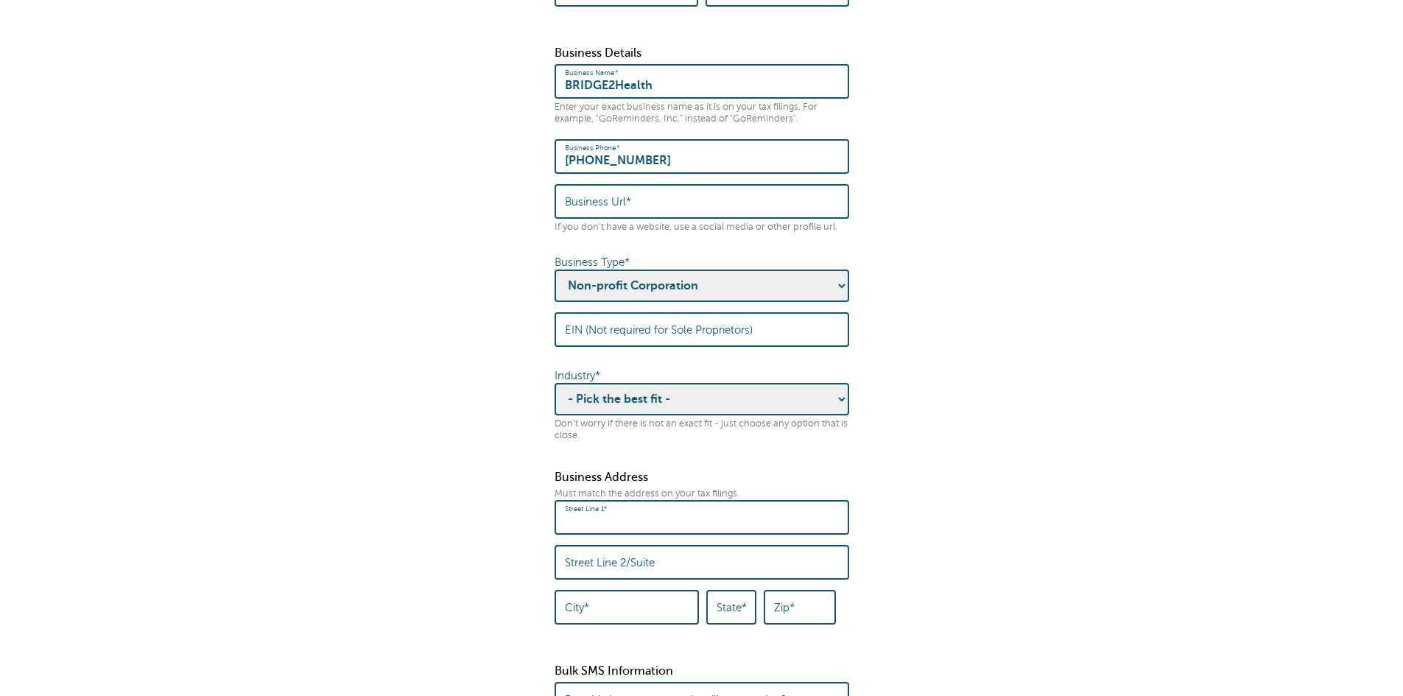
click at [684, 533] on input "Street Line 1*" at bounding box center [702, 518] width 274 height 32
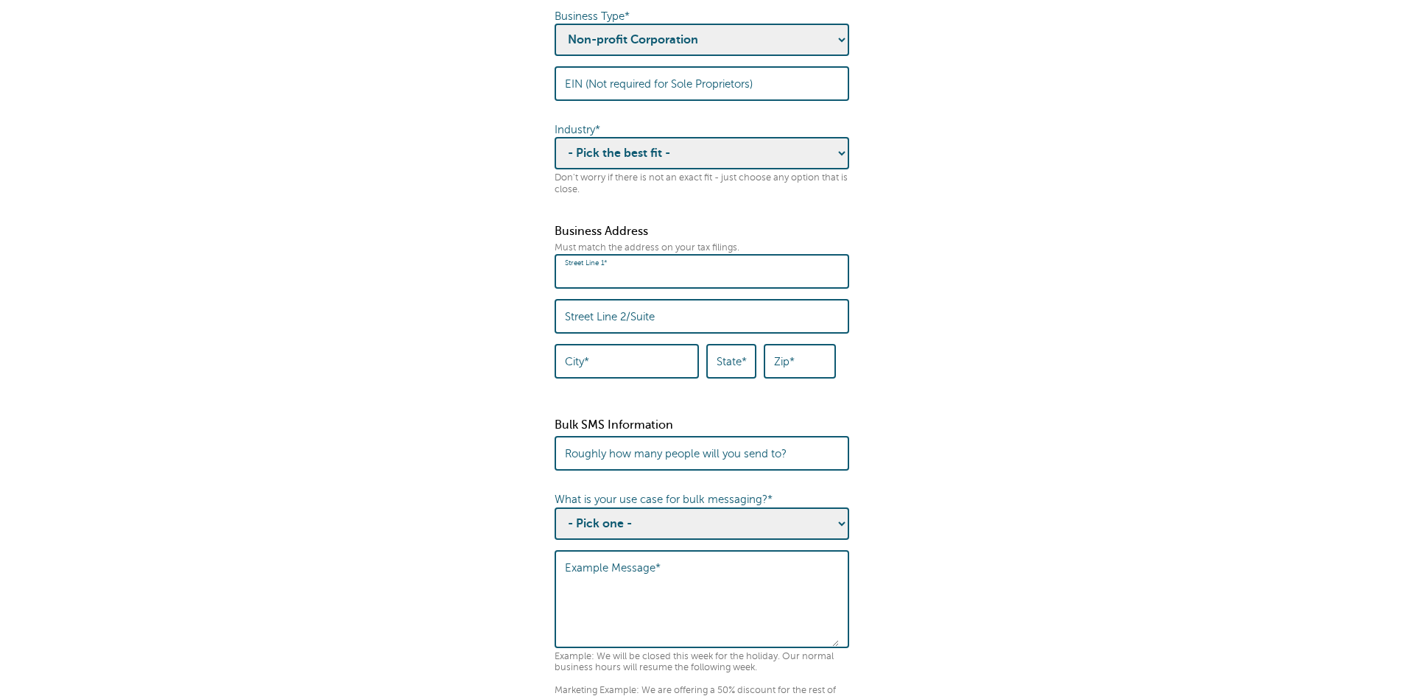
scroll to position [736, 0]
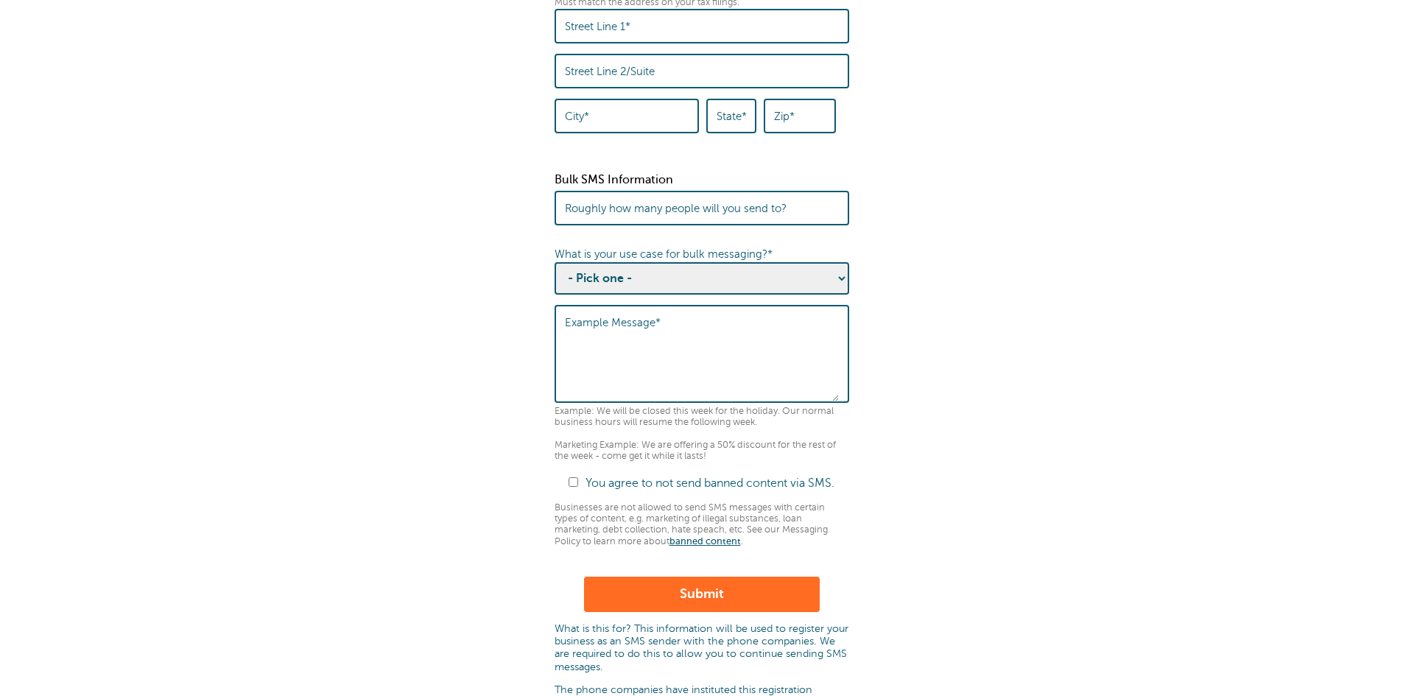
click at [774, 295] on select "- Pick one - Sending notifications of business updates Sending marketing offers…" at bounding box center [702, 278] width 295 height 32
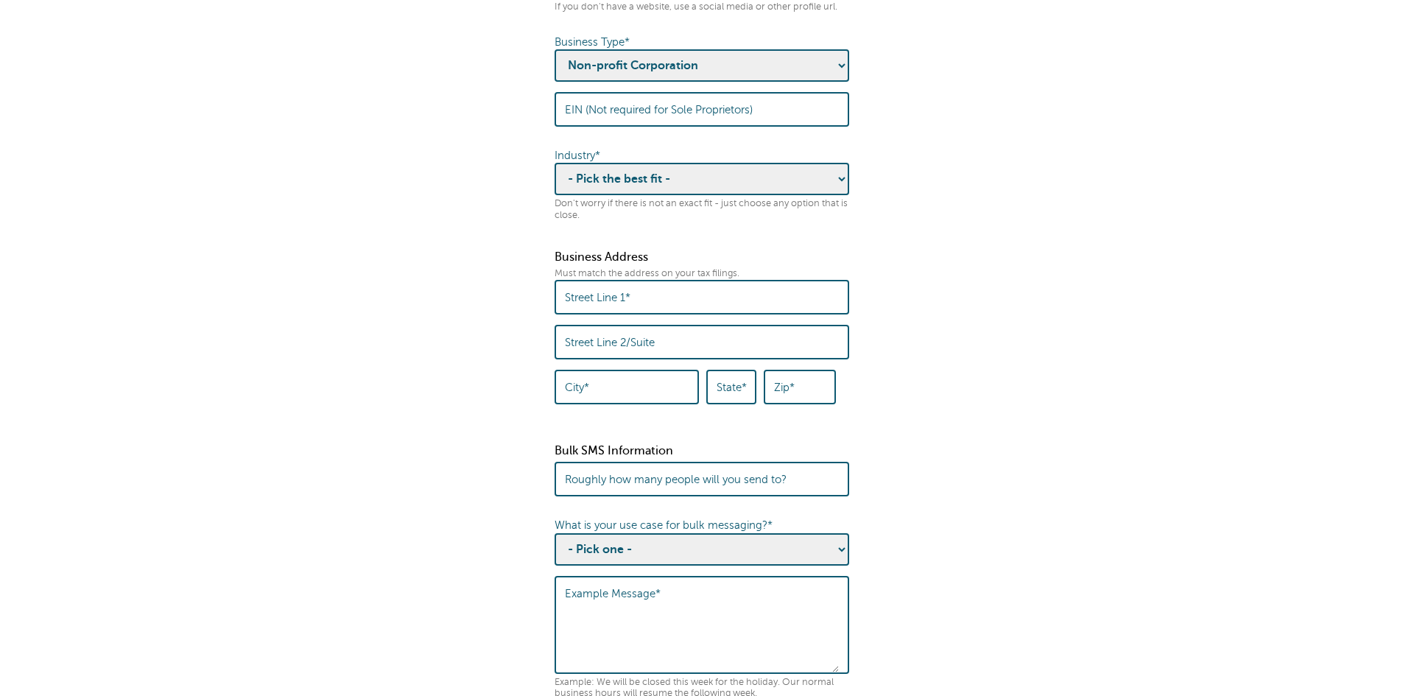
scroll to position [245, 0]
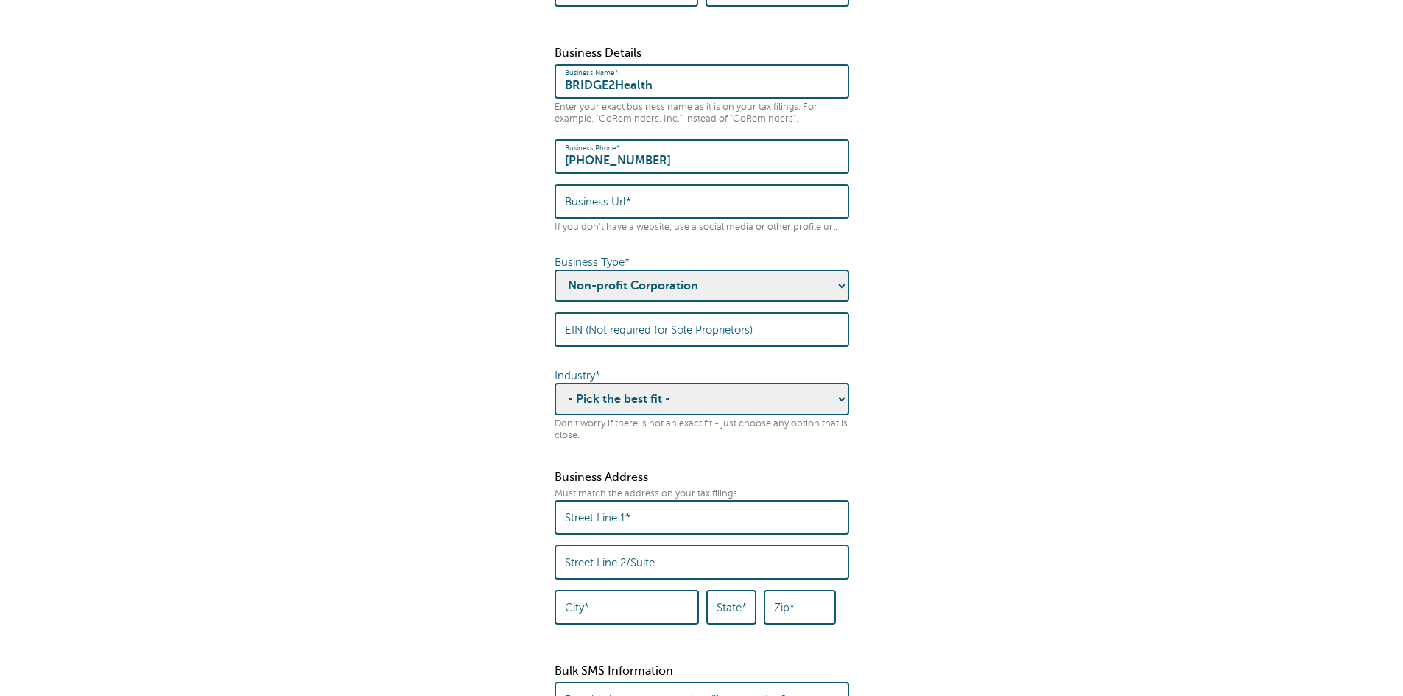
click at [725, 300] on select "- Pick one - Sole Proprietorship Partnership Limited Liability Corporation Co-o…" at bounding box center [702, 286] width 295 height 32
select select "Sole Proprietorship"
click at [555, 284] on select "- Pick one - Sole Proprietorship Partnership Limited Liability Corporation Co-o…" at bounding box center [702, 286] width 295 height 32
click at [736, 415] on select "- Pick the best fit - Agriculture Automotive Banking Consumer Education Electro…" at bounding box center [702, 399] width 295 height 32
select select "NOT_FOR_PROFIT"
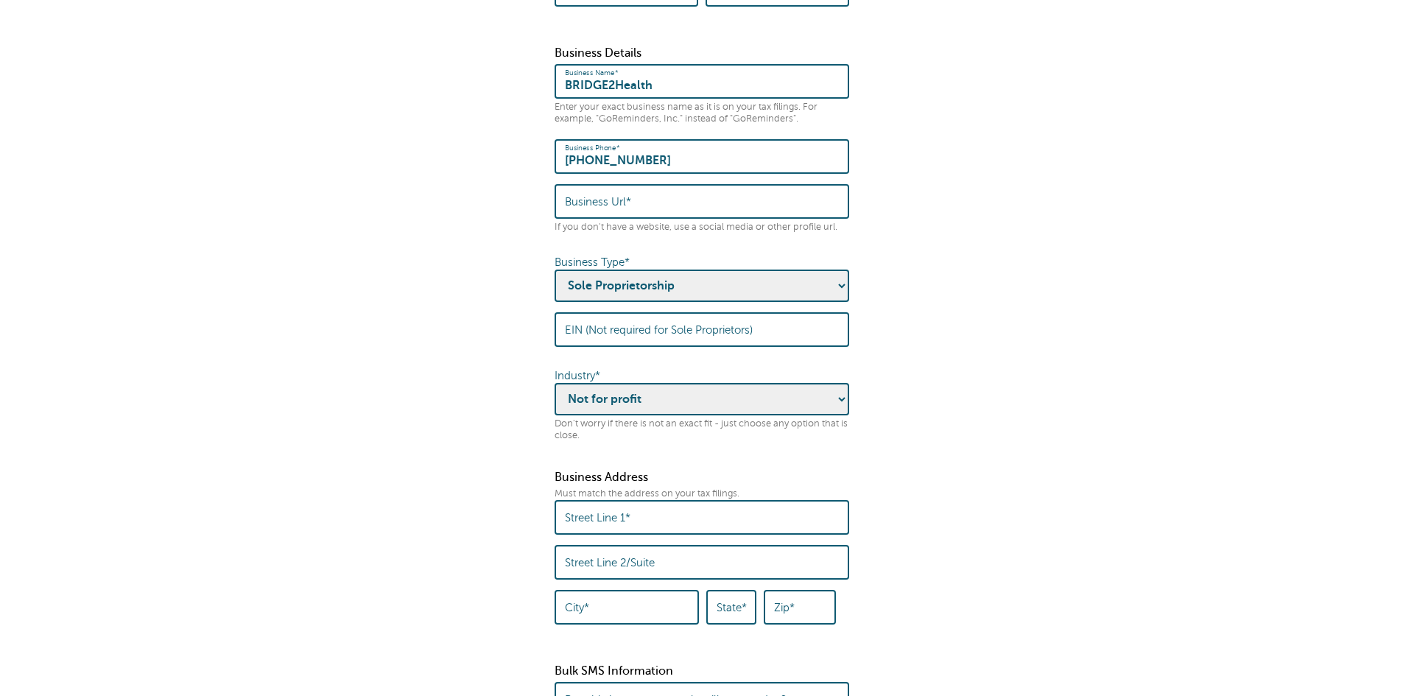
click at [555, 397] on select "- Pick the best fit - Agriculture Automotive Banking Consumer Education Electro…" at bounding box center [702, 399] width 295 height 32
click at [763, 527] on input "Street Line 1*" at bounding box center [702, 518] width 274 height 32
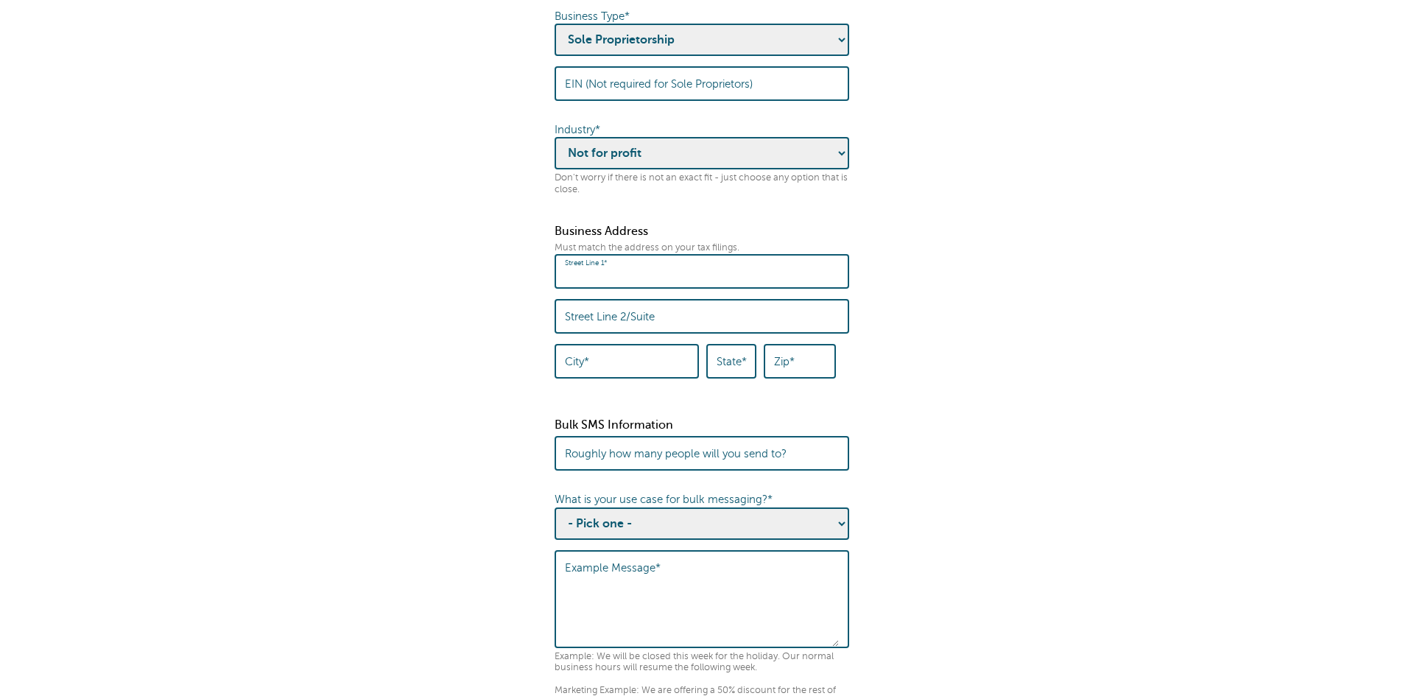
scroll to position [736, 0]
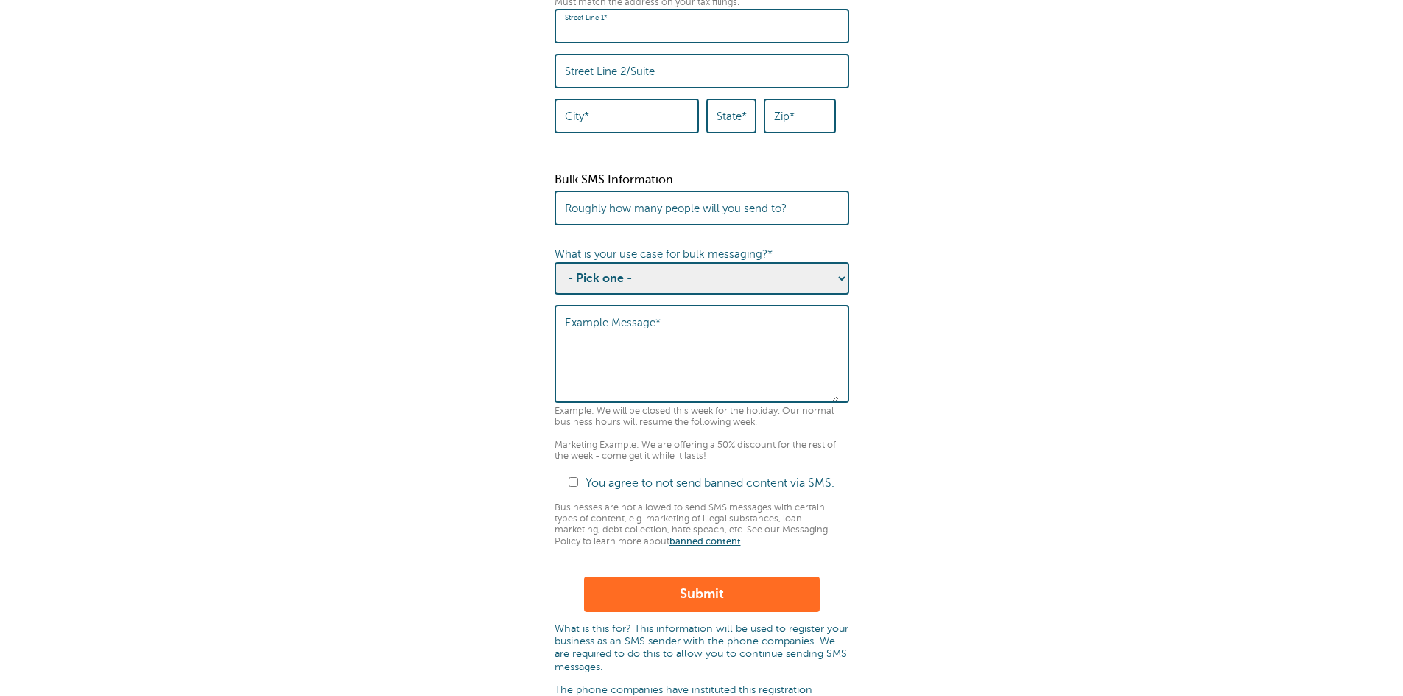
click at [734, 215] on label "Roughly how many people will you send to?" at bounding box center [676, 208] width 222 height 13
click at [734, 224] on input "Roughly how many people will you send to?" at bounding box center [702, 208] width 274 height 32
type input "40"
click at [715, 288] on select "- Pick one - Sending notifications of business updates Sending marketing offers…" at bounding box center [702, 278] width 295 height 32
select select "Event Updates"
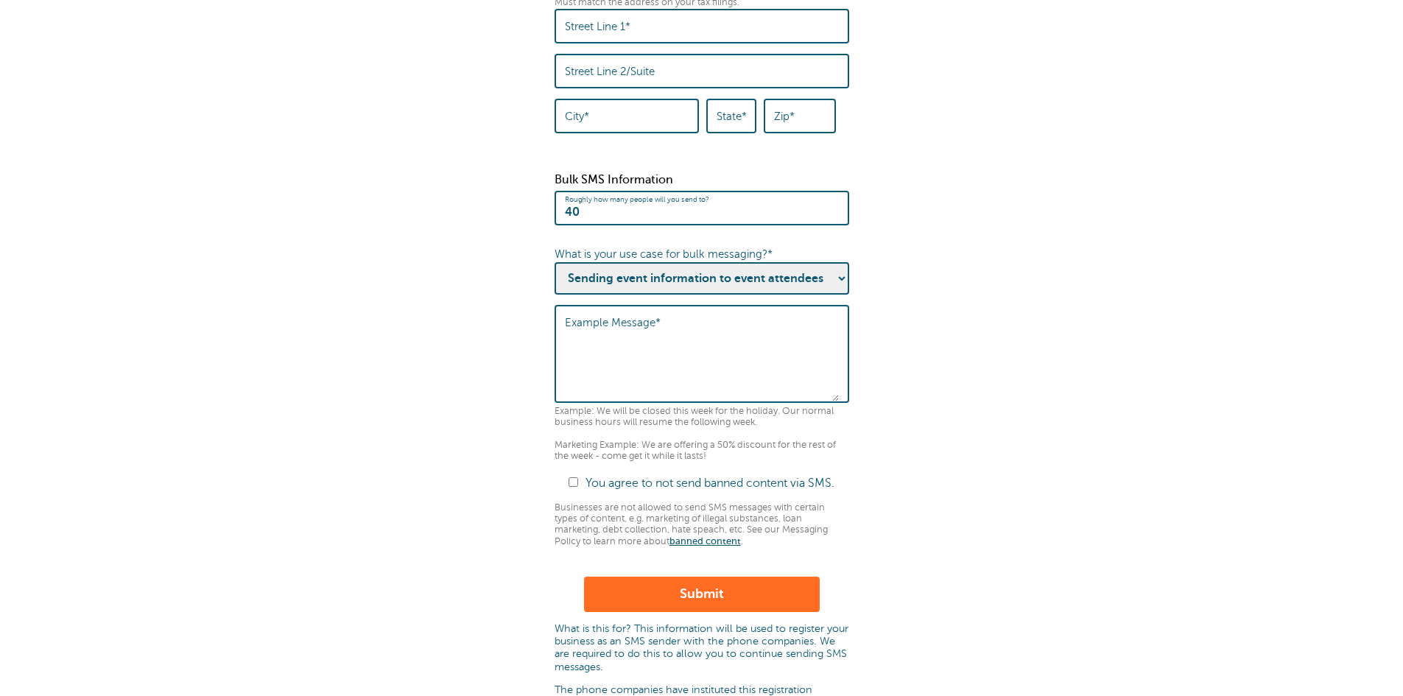
click at [555, 275] on select "- Pick one - Sending notifications of business updates Sending marketing offers…" at bounding box center [702, 278] width 295 height 32
click at [730, 381] on textarea "Example Message*" at bounding box center [702, 355] width 274 height 91
click at [572, 487] on input "You agree to not send banned content via SMS." at bounding box center [574, 482] width 10 height 10
checkbox input "true"
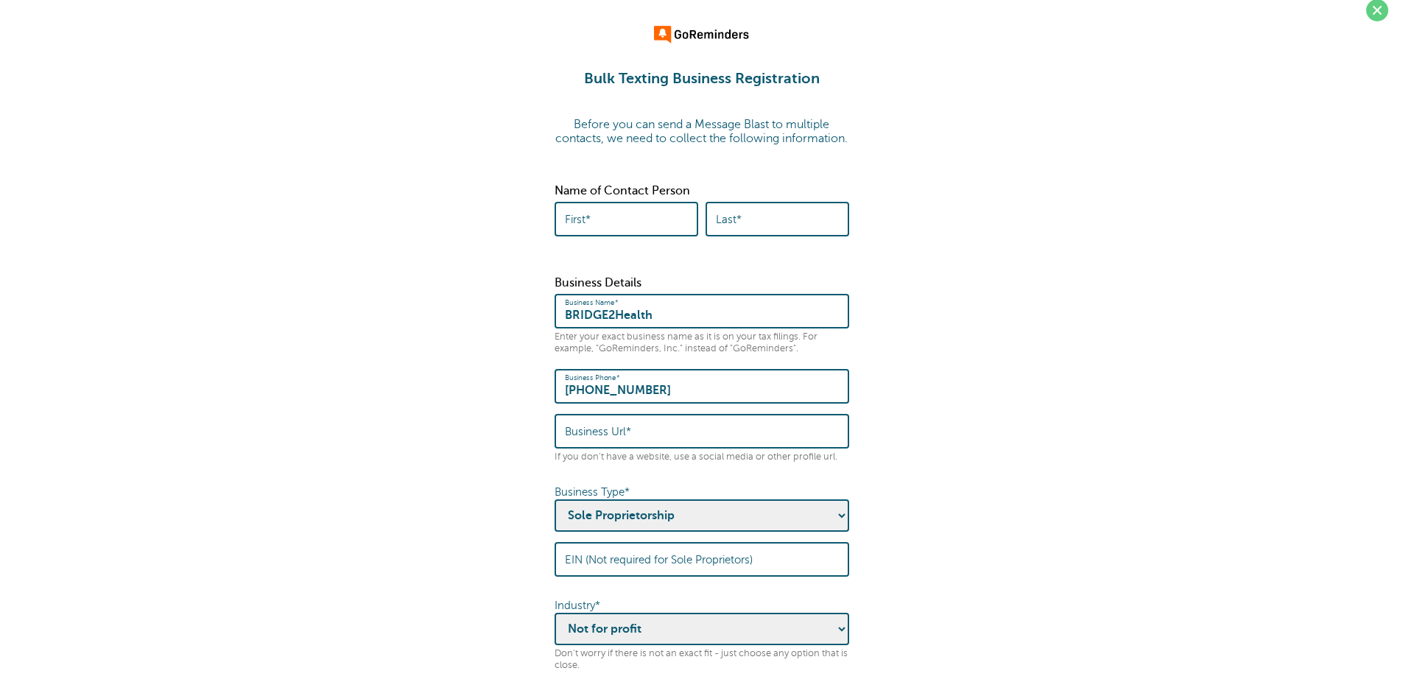
scroll to position [0, 0]
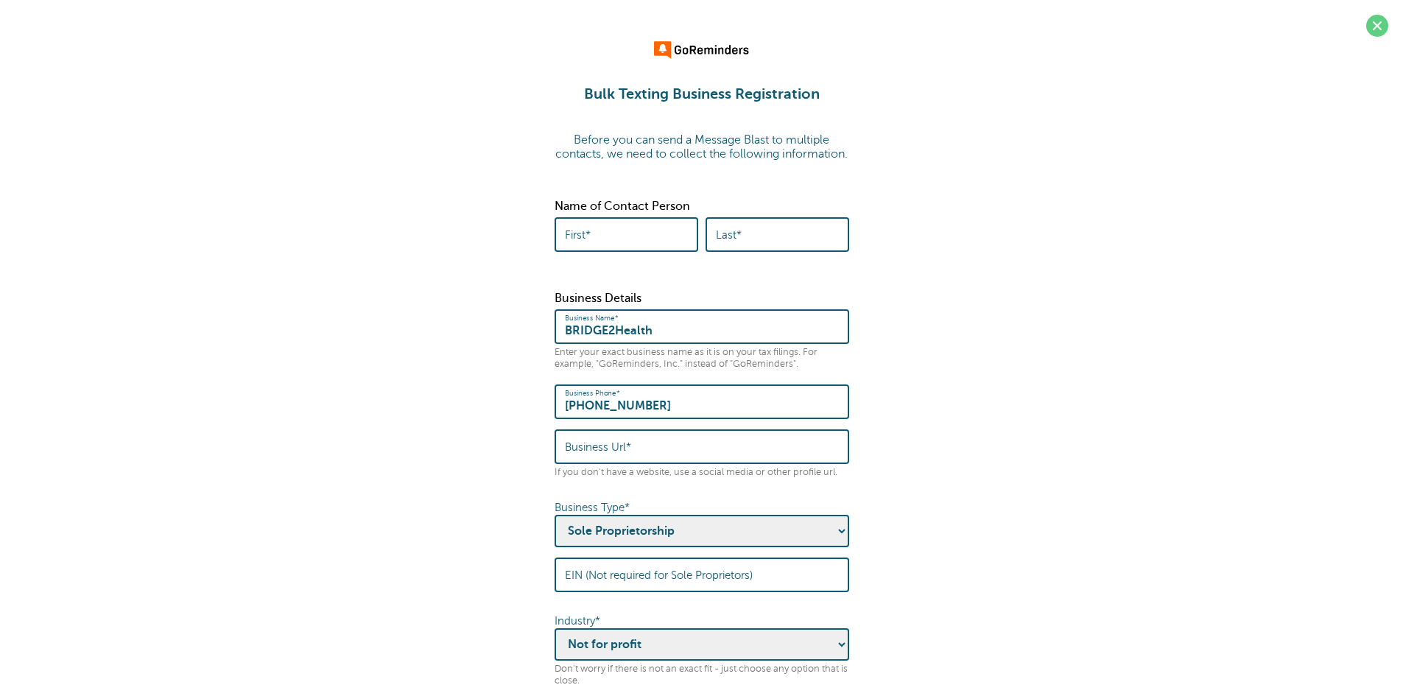
click at [649, 250] on input "First*" at bounding box center [626, 235] width 123 height 32
type input "Michael"
type input "Harney"
click at [1374, 27] on span at bounding box center [1377, 26] width 22 height 22
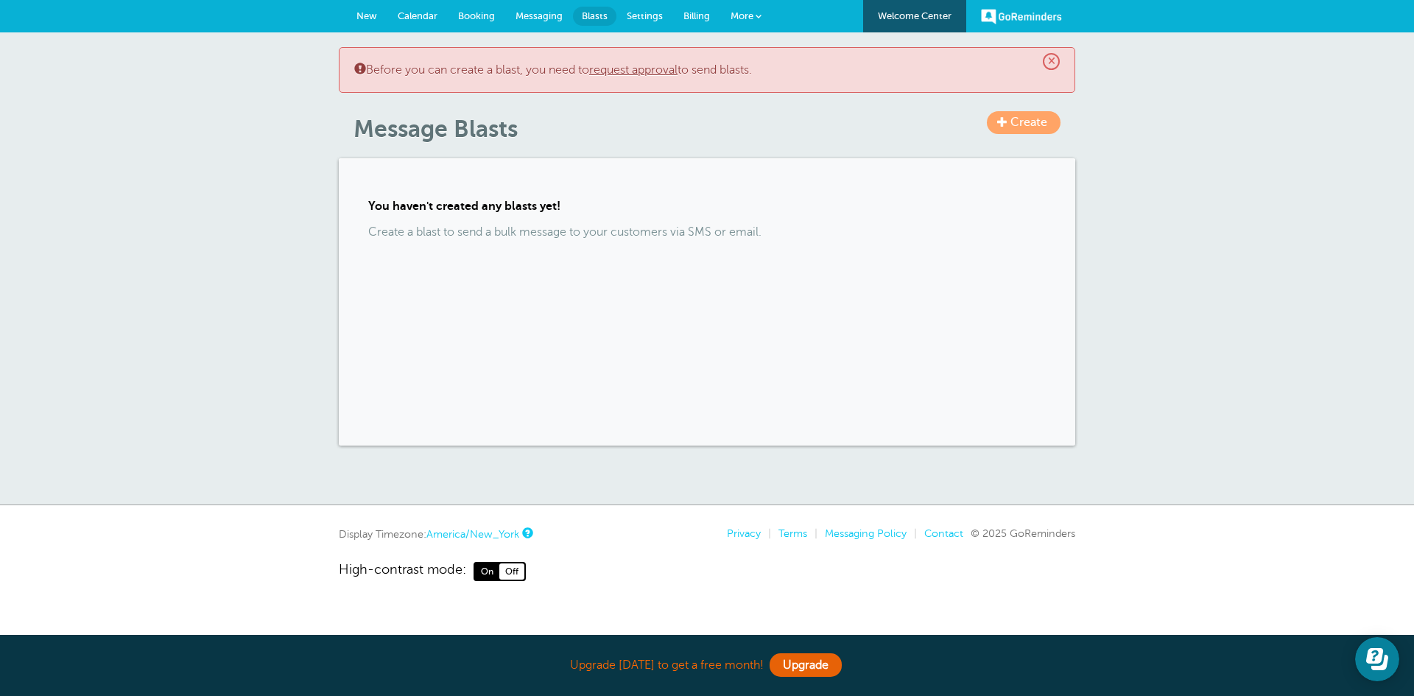
click at [542, 15] on span "Messaging" at bounding box center [539, 15] width 47 height 11
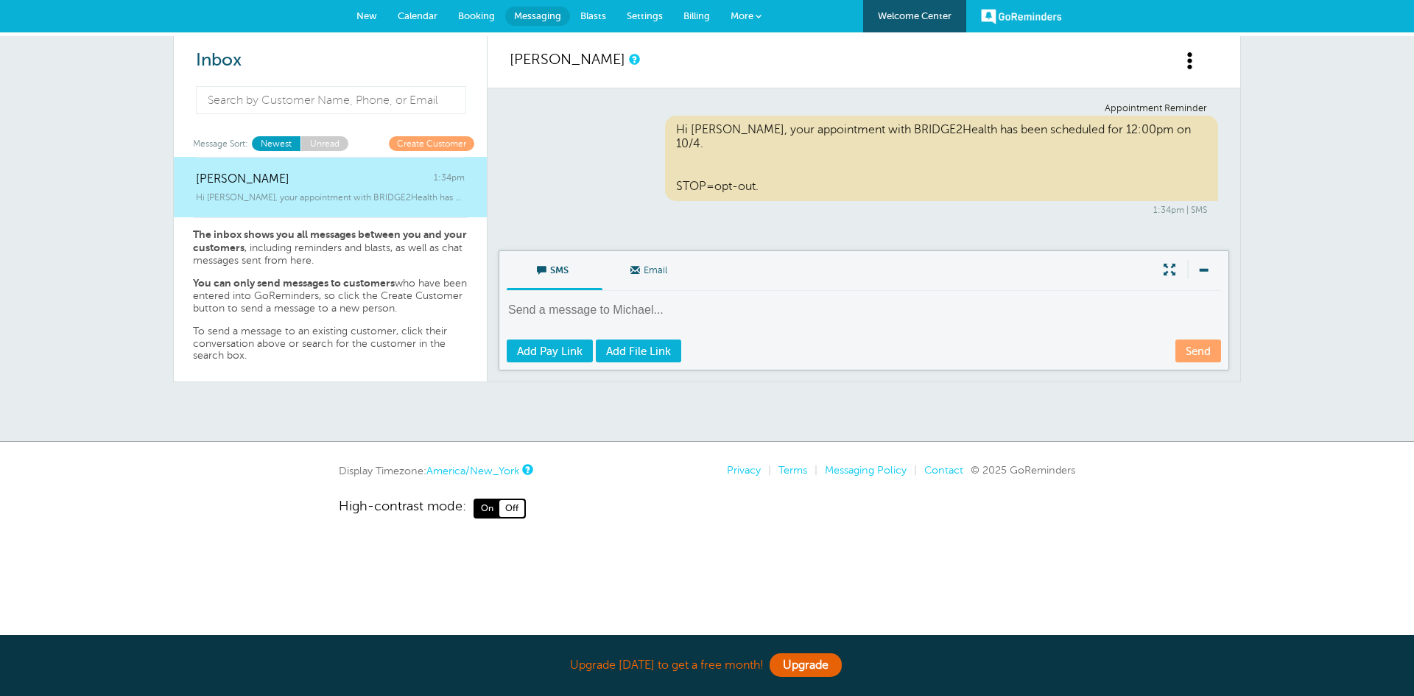
click at [692, 19] on span "Billing" at bounding box center [696, 15] width 27 height 11
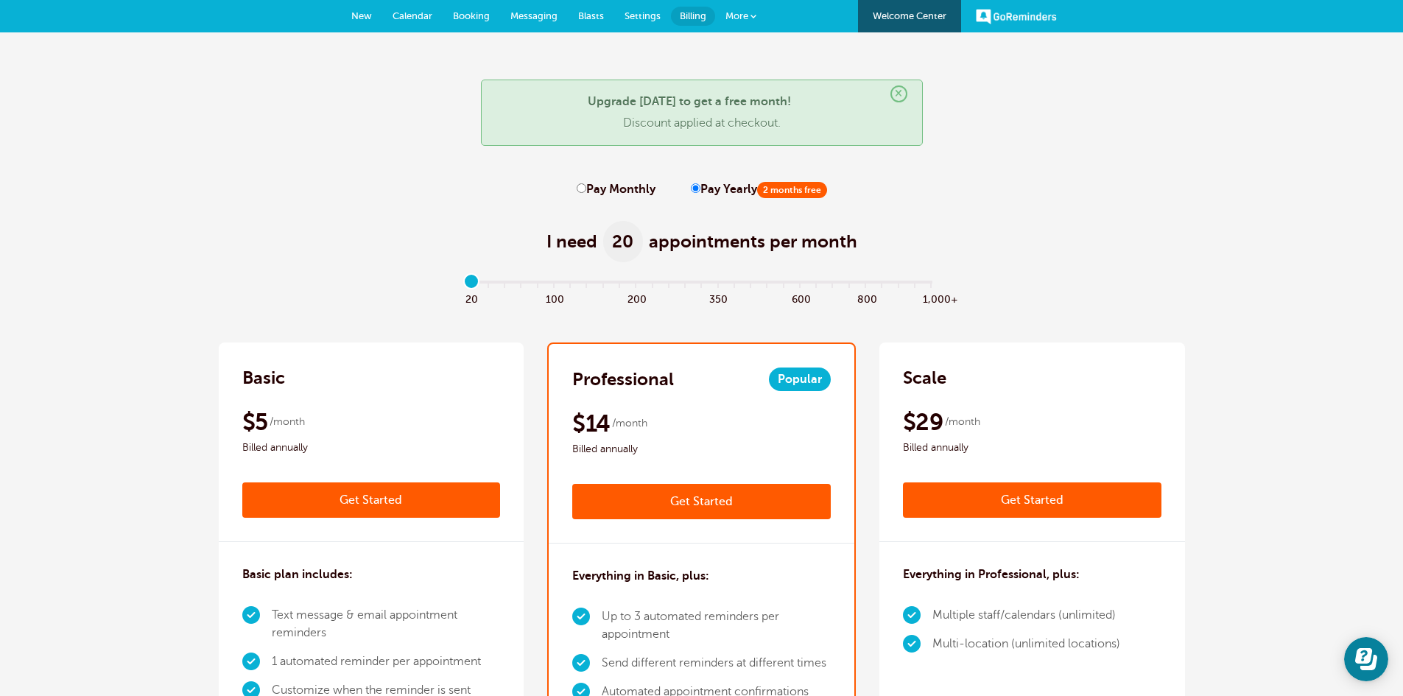
drag, startPoint x: 475, startPoint y: 282, endPoint x: 457, endPoint y: 282, distance: 18.4
click at [463, 283] on input "range" at bounding box center [701, 284] width 477 height 3
click at [610, 191] on label "Pay Monthly" at bounding box center [616, 190] width 79 height 14
click at [586, 191] on input "Pay Monthly" at bounding box center [582, 188] width 10 height 10
radio input "true"
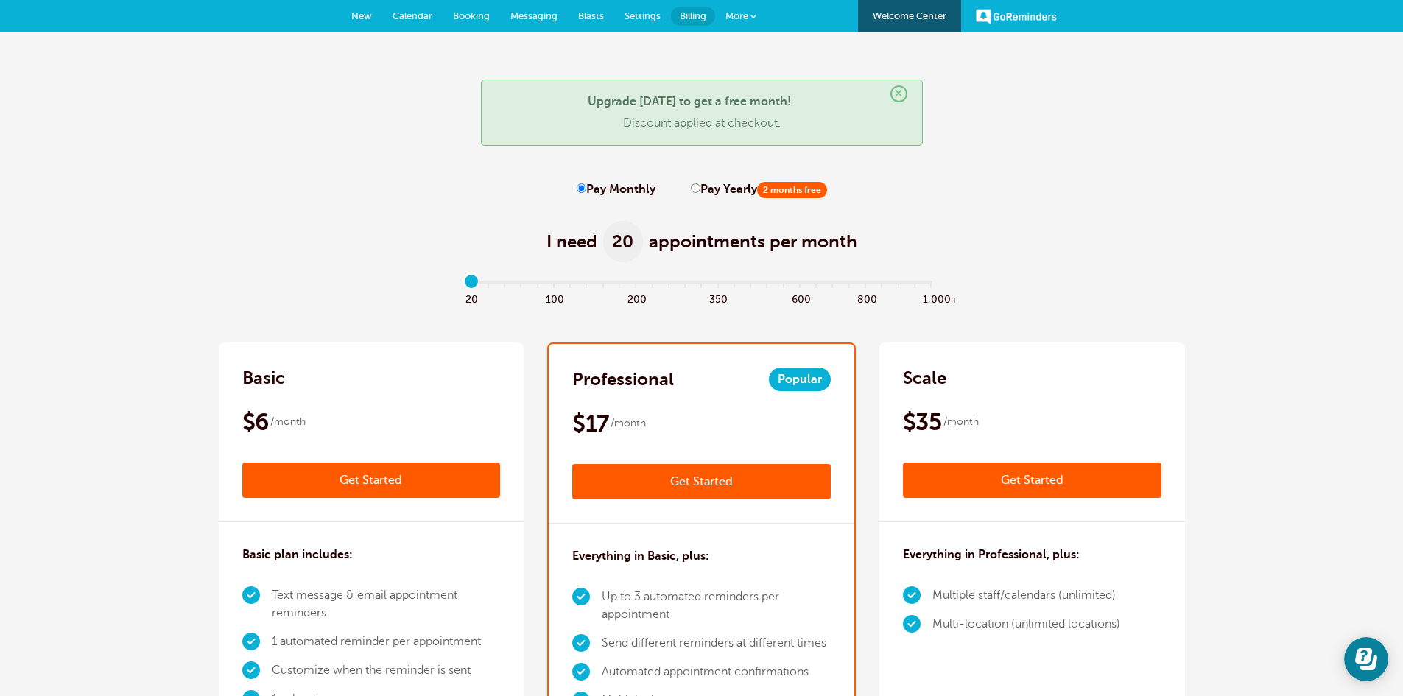
click at [535, 16] on span "Messaging" at bounding box center [533, 15] width 47 height 11
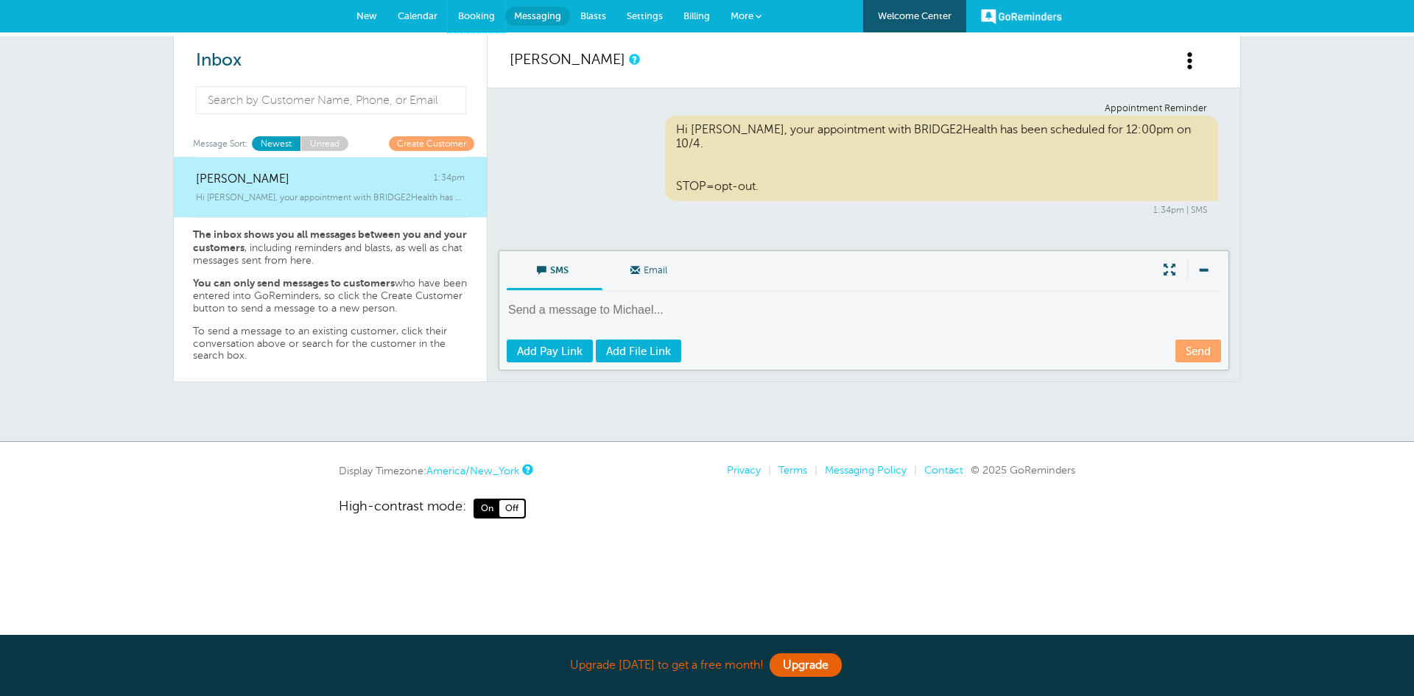
click at [479, 16] on span "Booking" at bounding box center [476, 15] width 37 height 11
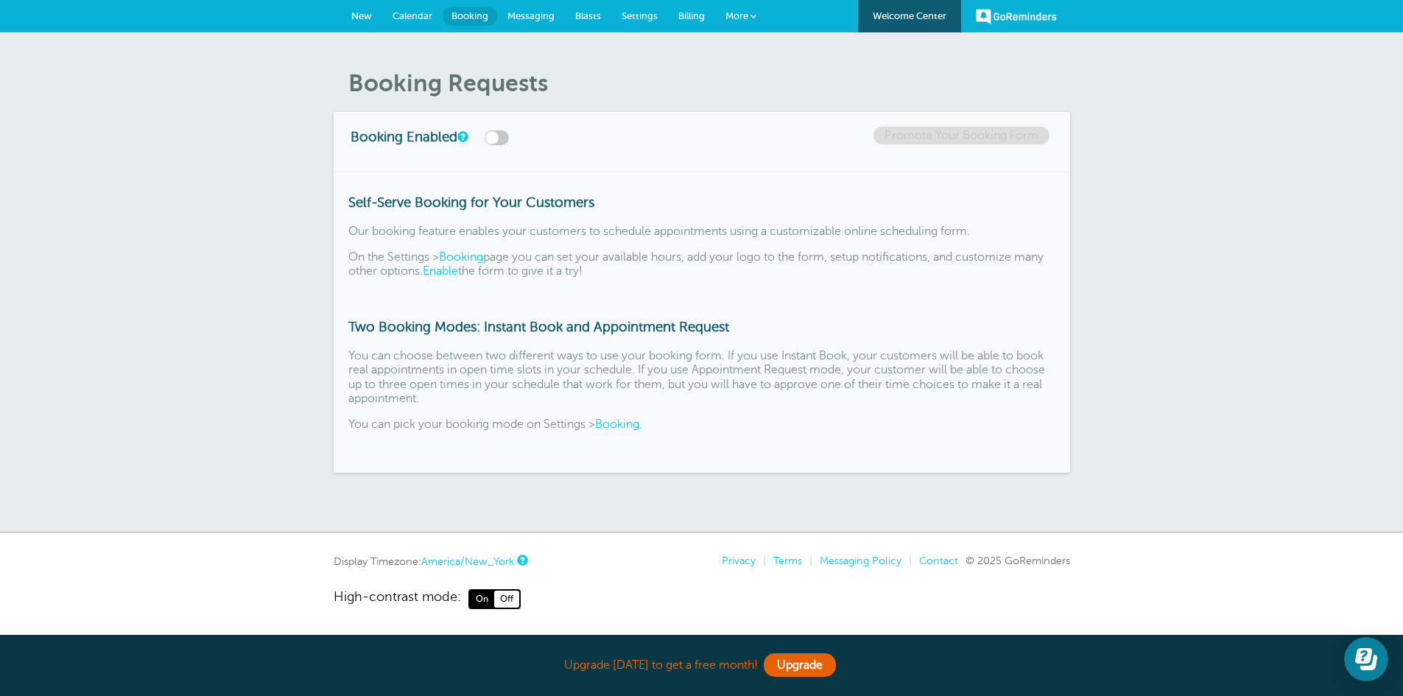
click at [413, 24] on link "Calendar" at bounding box center [412, 16] width 60 height 32
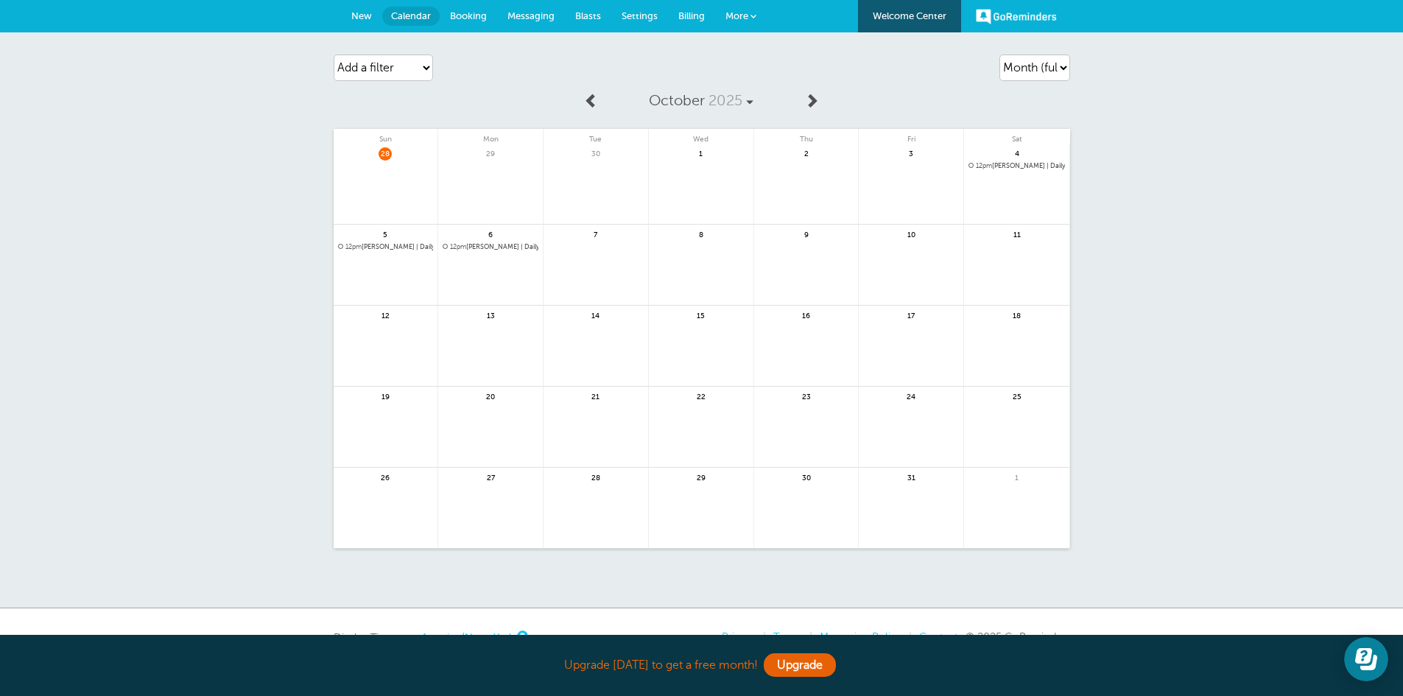
click at [407, 245] on span "12pm Michael Harney | Daily(2 more times)" at bounding box center [386, 247] width 96 height 8
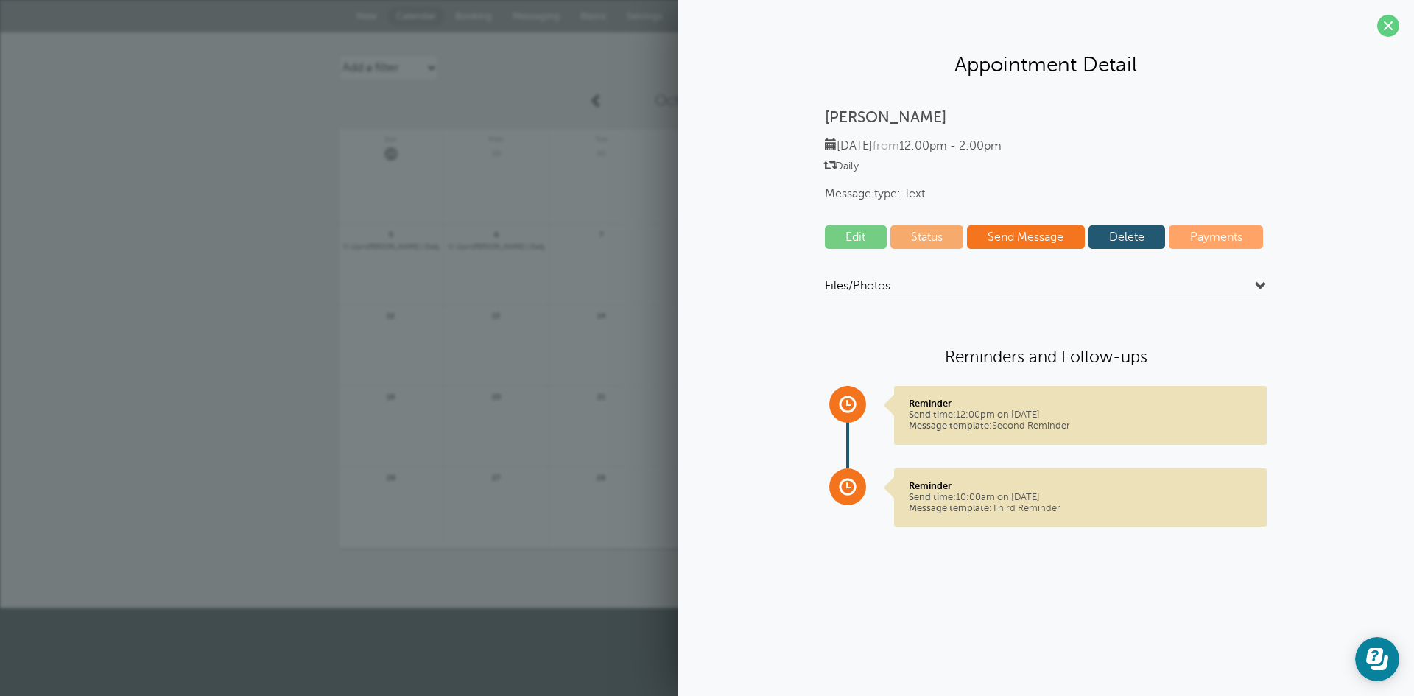
click at [1150, 233] on link "Delete" at bounding box center [1127, 237] width 77 height 24
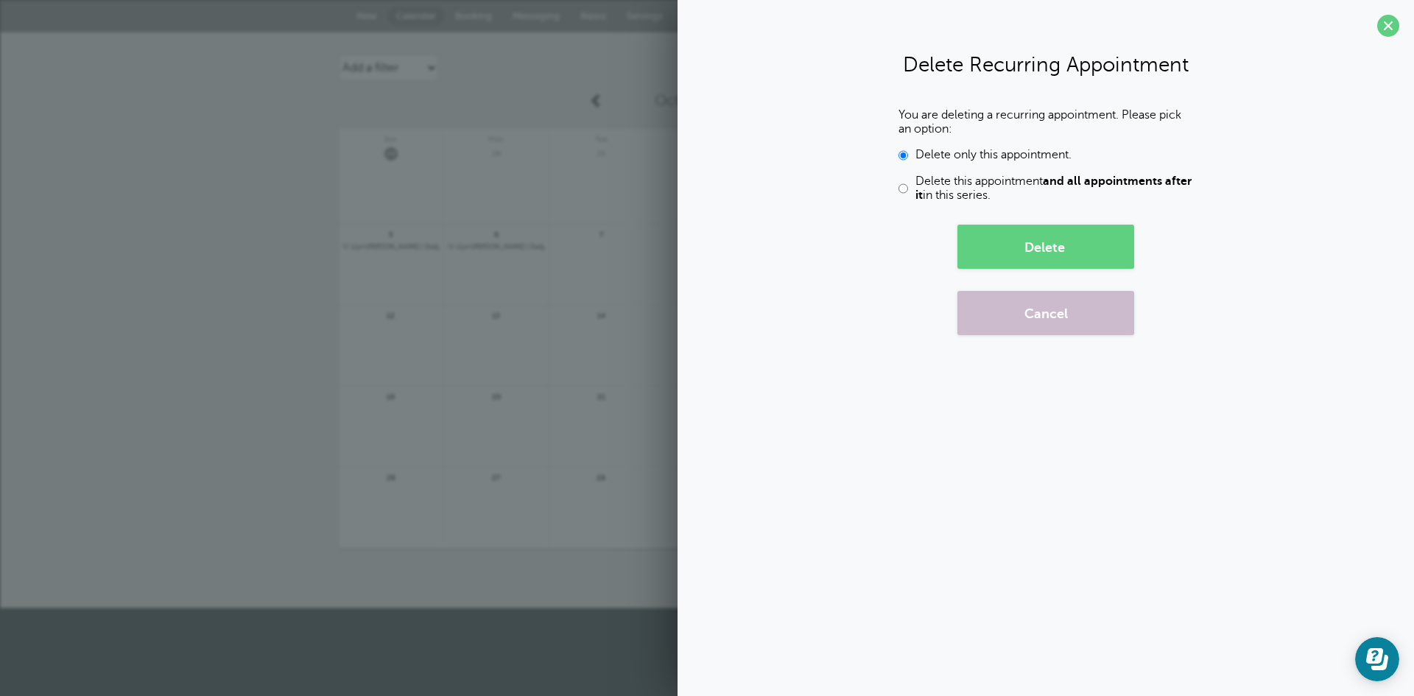
click at [902, 192] on input "Delete this appointment and all appointments after it in this series." at bounding box center [904, 189] width 10 height 28
radio input "true"
click at [1057, 239] on button "Delete" at bounding box center [1045, 247] width 177 height 44
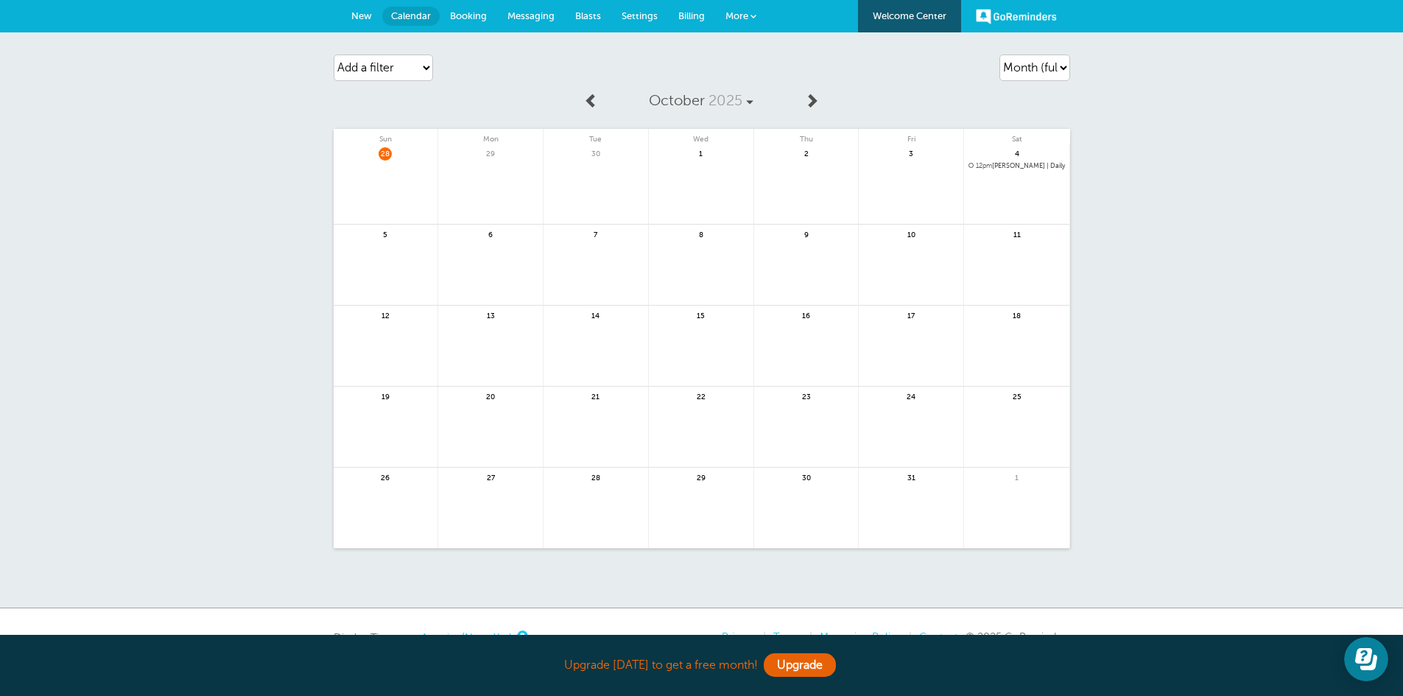
click at [1014, 165] on span "12pm Michael Harney | Daily(3 more times)" at bounding box center [1016, 166] width 96 height 8
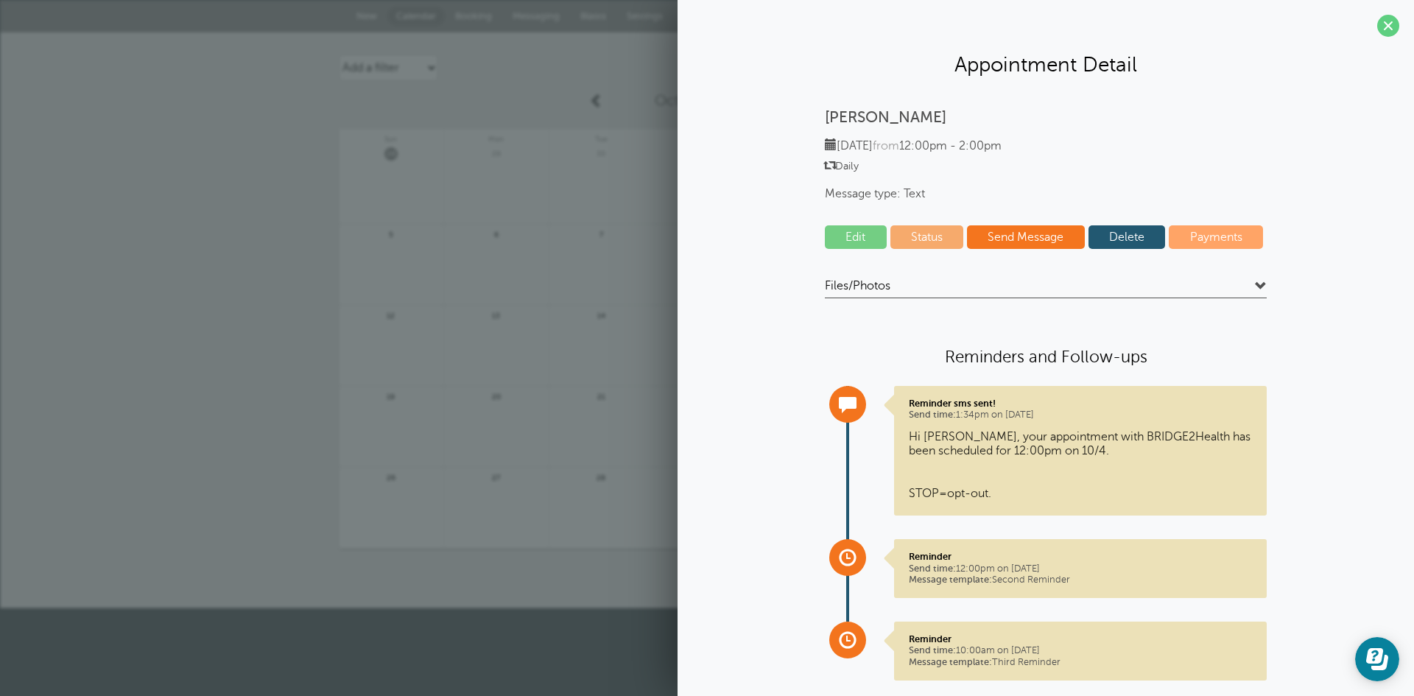
click at [864, 234] on link "Edit" at bounding box center [856, 237] width 62 height 24
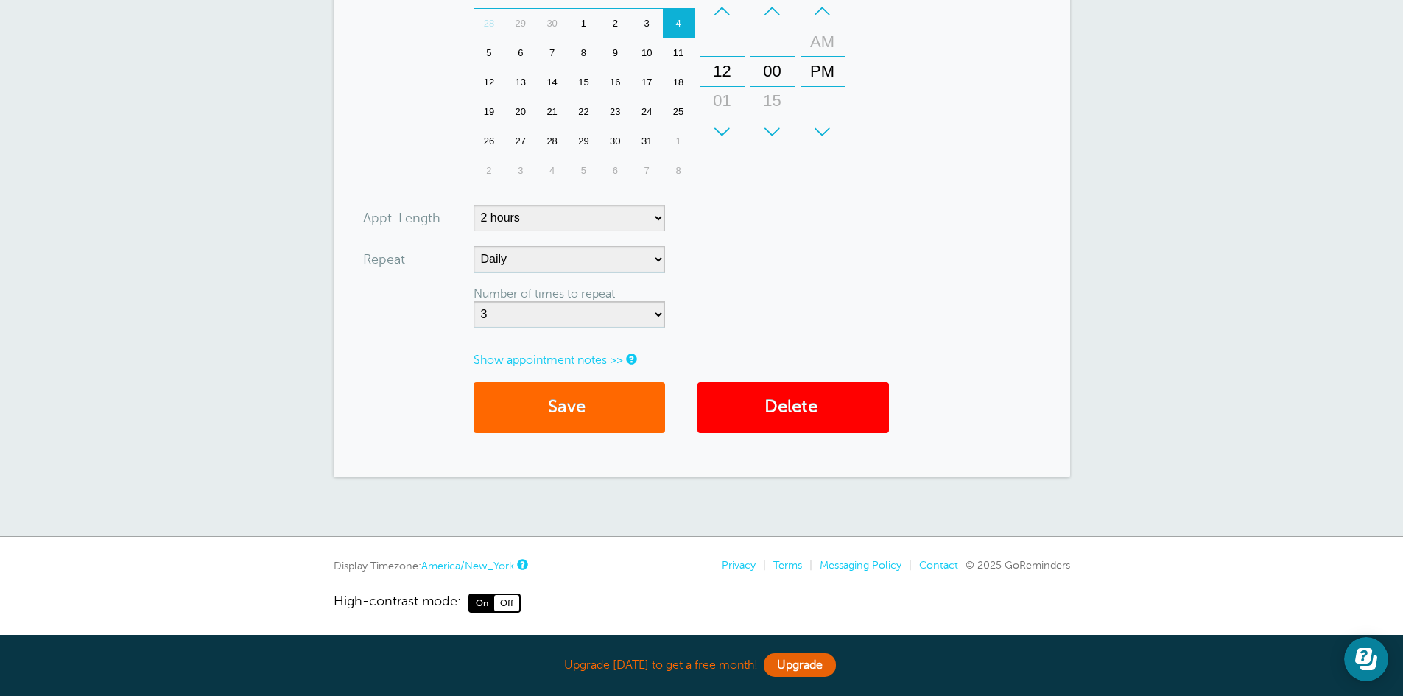
scroll to position [513, 0]
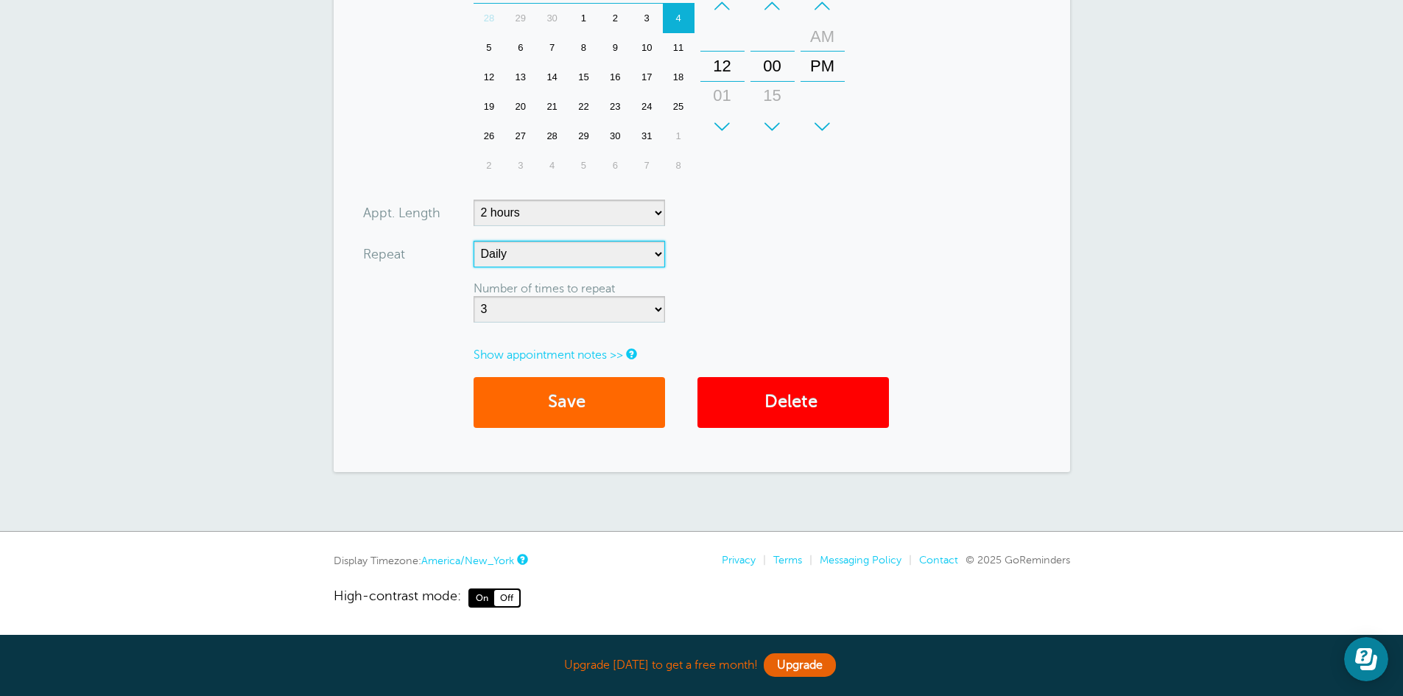
click at [646, 256] on select "No Daily Weekly Every 2 weeks Every 3 weeks Every 4 weeks Monthly Every 5 weeks…" at bounding box center [569, 254] width 191 height 27
select select
click at [474, 267] on select "No Daily Weekly Every 2 weeks Every 3 weeks Every 4 weeks Monthly Every 5 weeks…" at bounding box center [569, 254] width 191 height 27
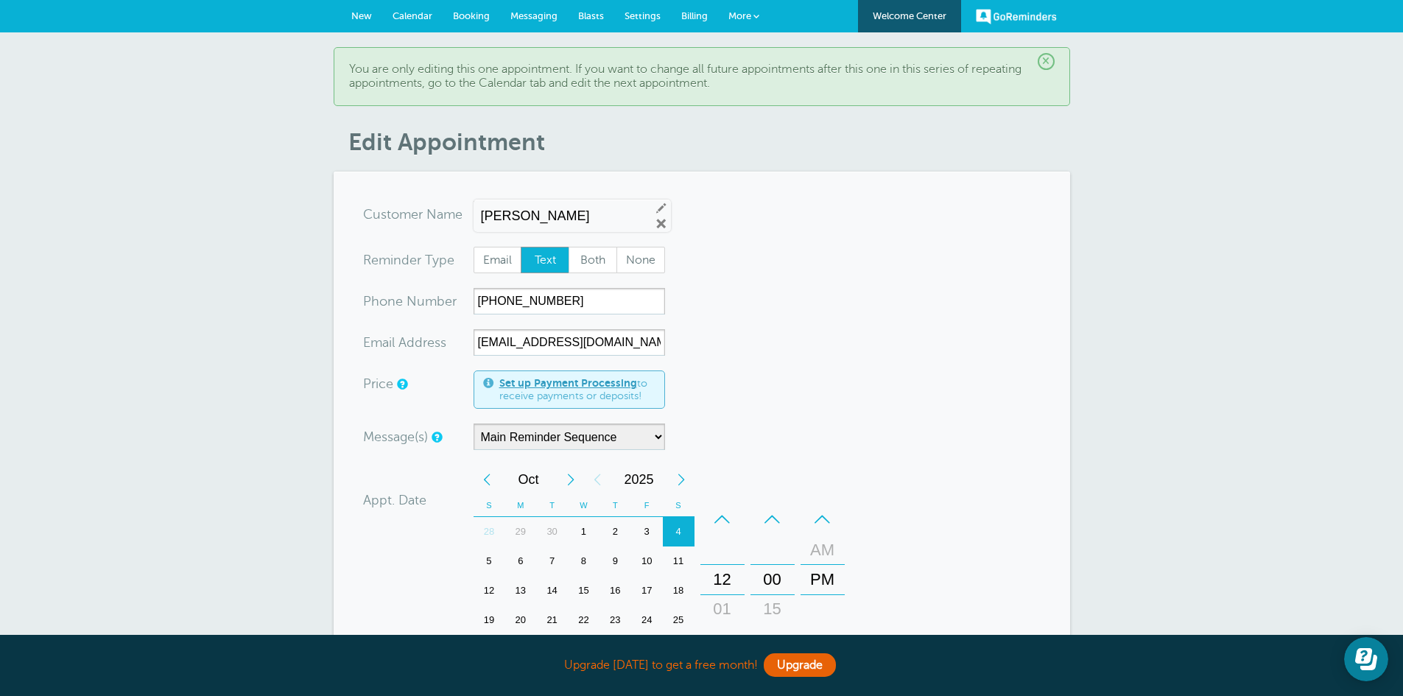
scroll to position [245, 0]
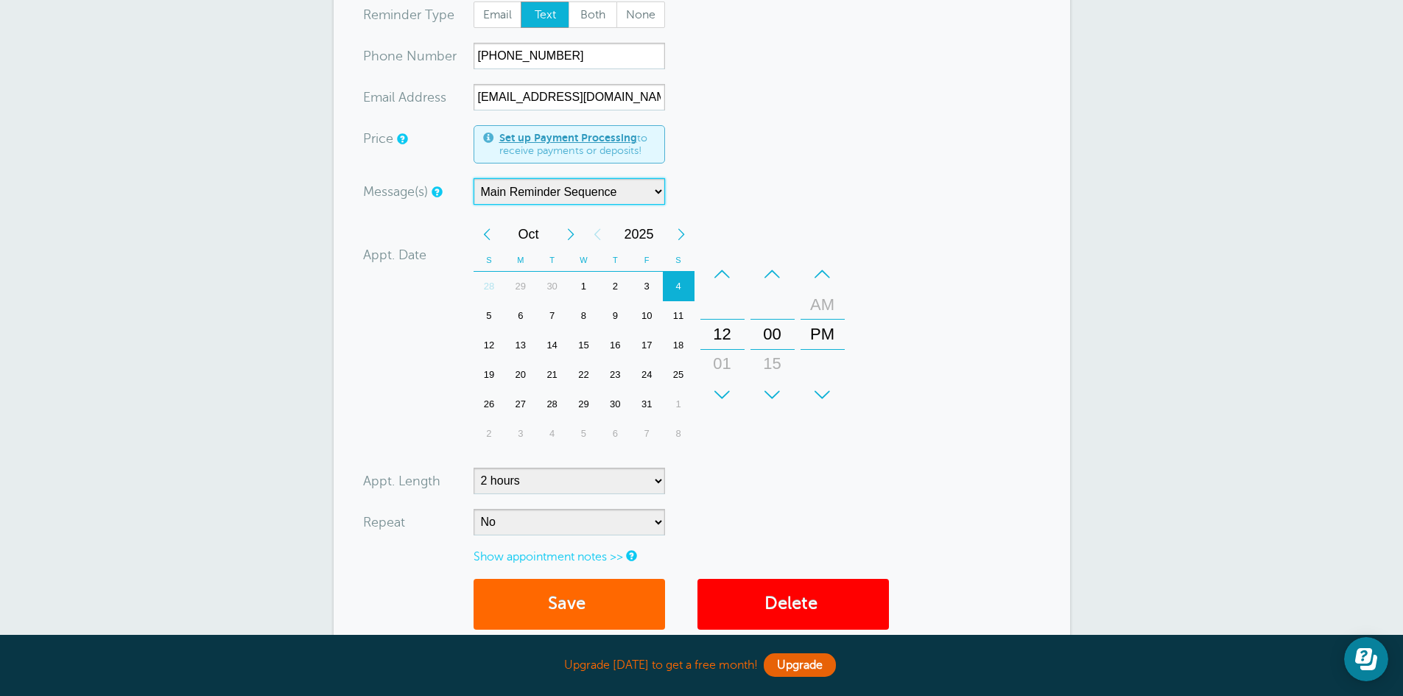
click at [602, 190] on select "Main Reminder Sequence" at bounding box center [569, 191] width 191 height 27
click at [602, 189] on select "Main Reminder Sequence" at bounding box center [569, 191] width 191 height 27
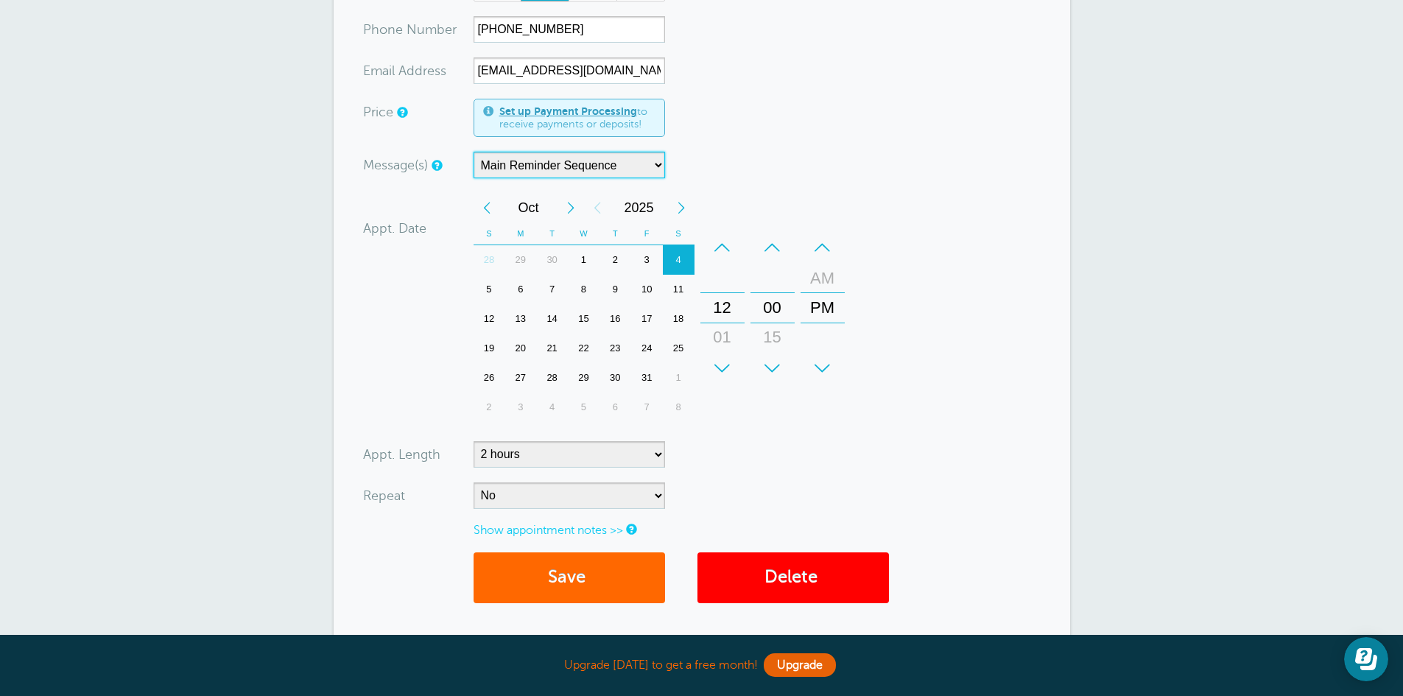
scroll to position [447, 0]
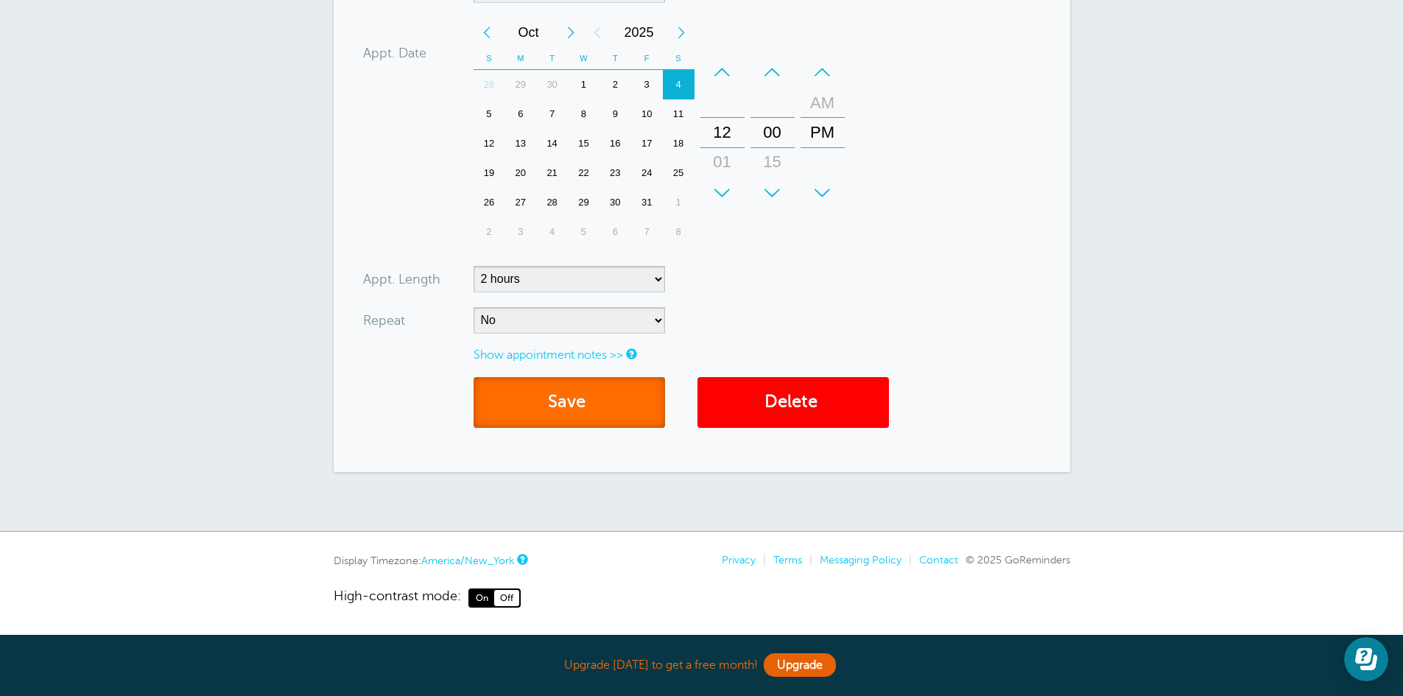
click at [583, 399] on button "Save" at bounding box center [569, 402] width 191 height 51
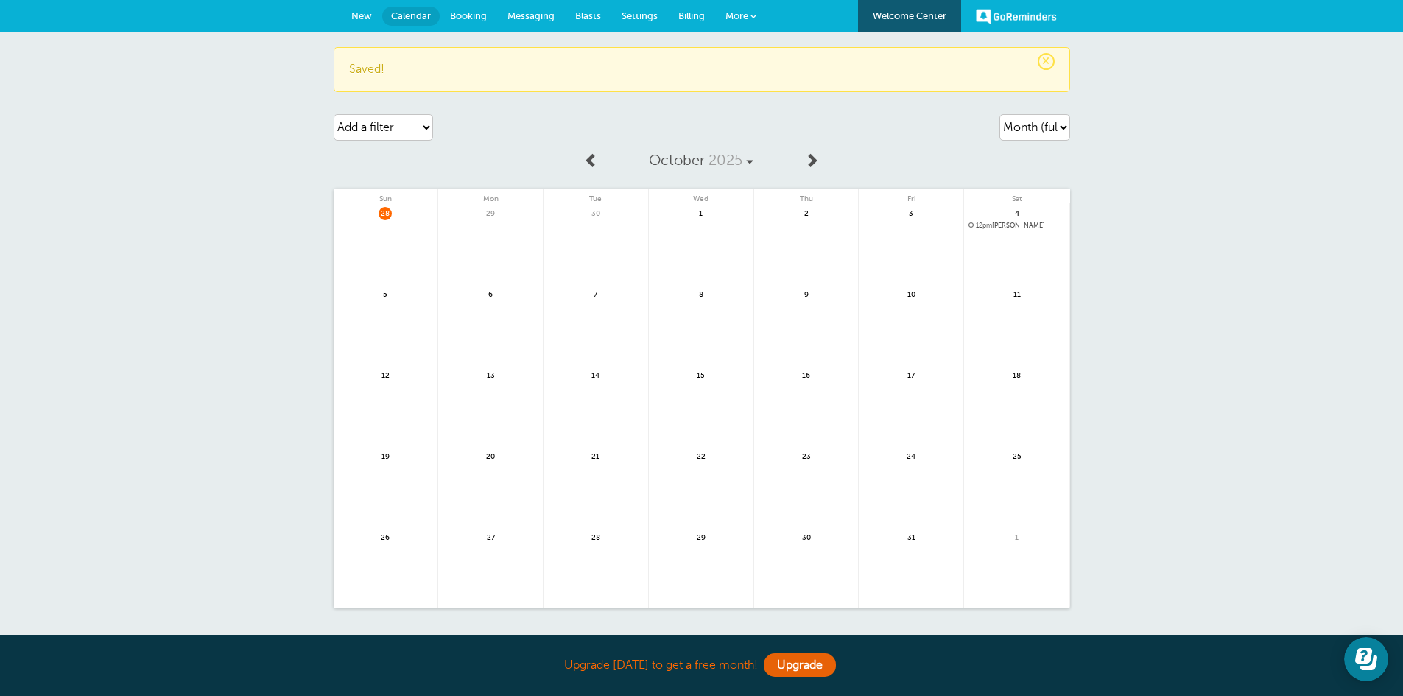
click at [1017, 226] on span "12pm [PERSON_NAME]" at bounding box center [1016, 226] width 96 height 8
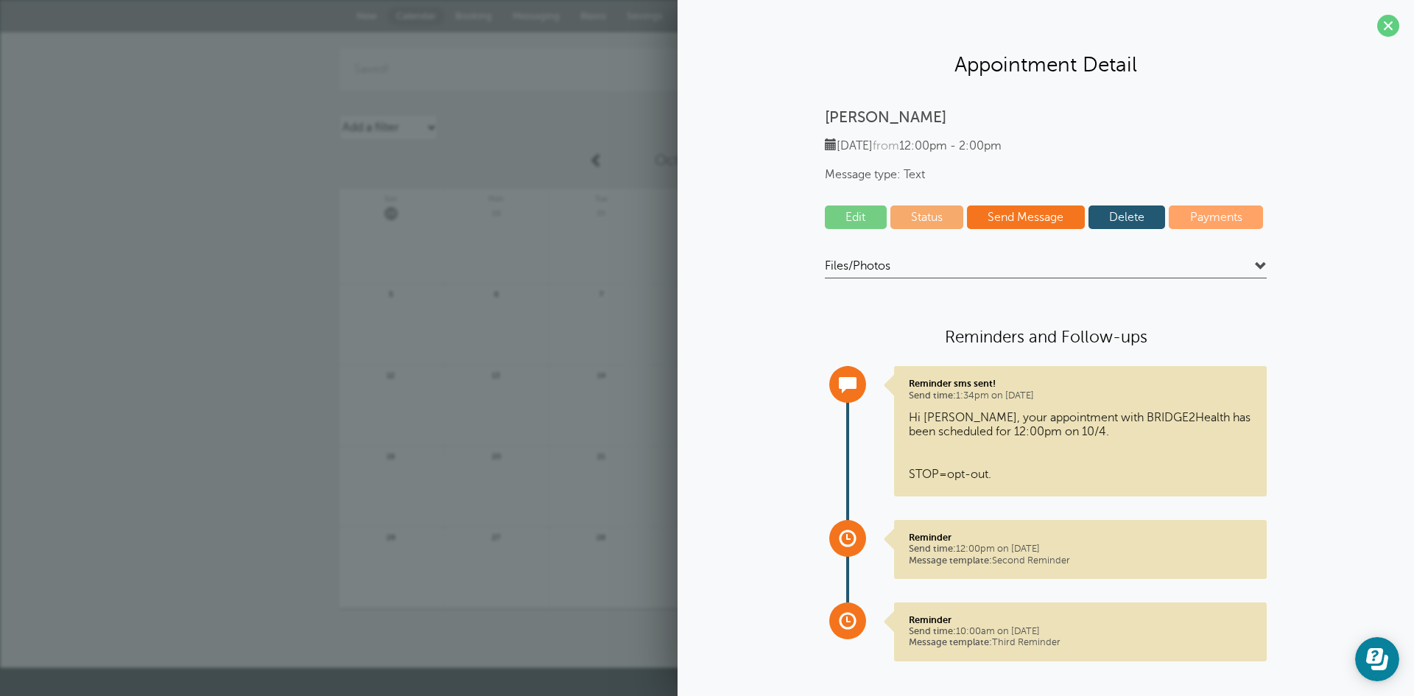
click at [916, 214] on link "Status" at bounding box center [927, 217] width 74 height 24
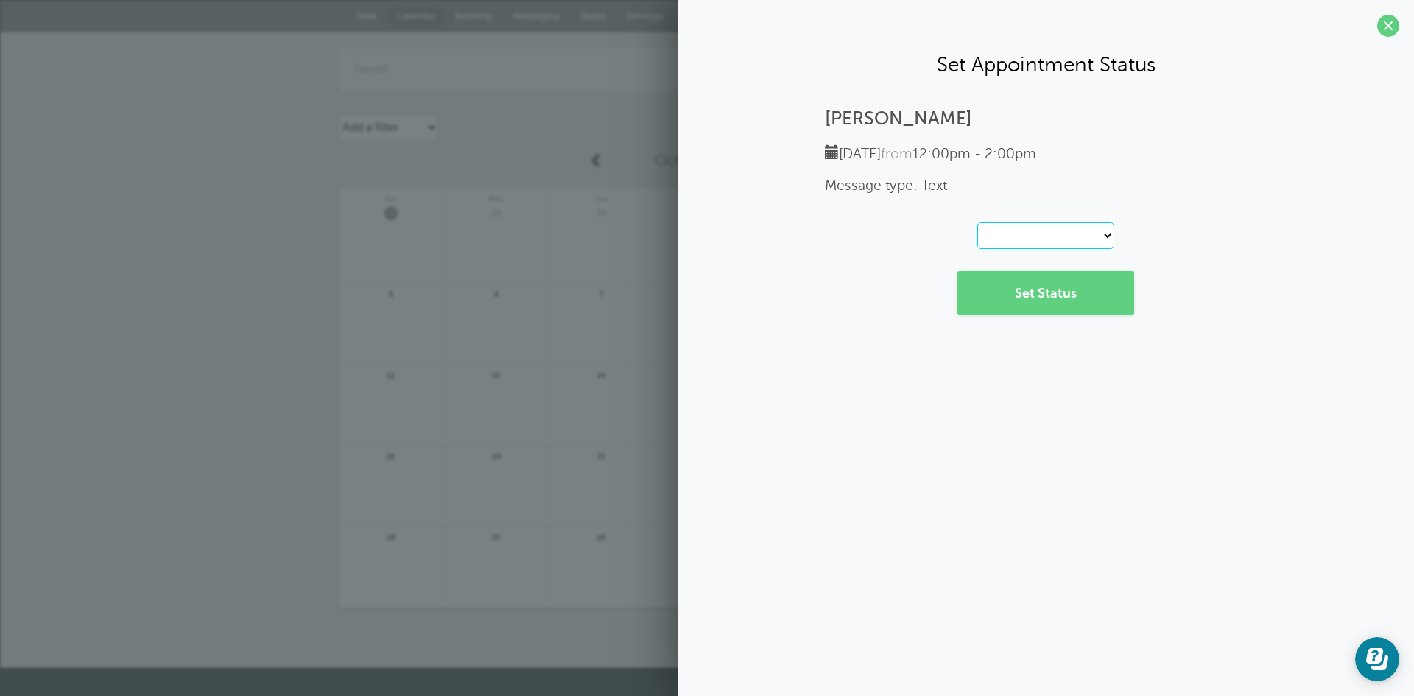
click at [982, 236] on select "-- Confirmed Reschedule Requested Cancelled" at bounding box center [1045, 235] width 137 height 27
click at [1389, 29] on span at bounding box center [1388, 26] width 22 height 22
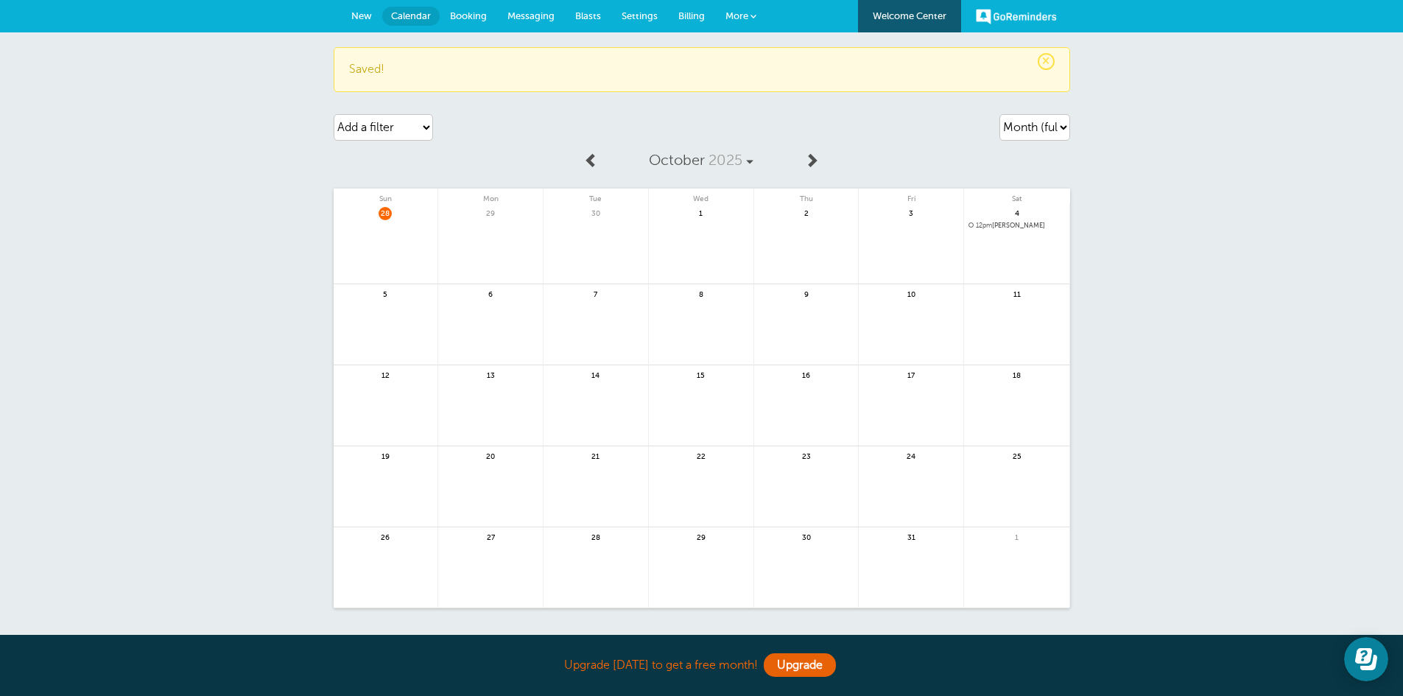
click at [594, 15] on span "Blasts" at bounding box center [588, 15] width 26 height 11
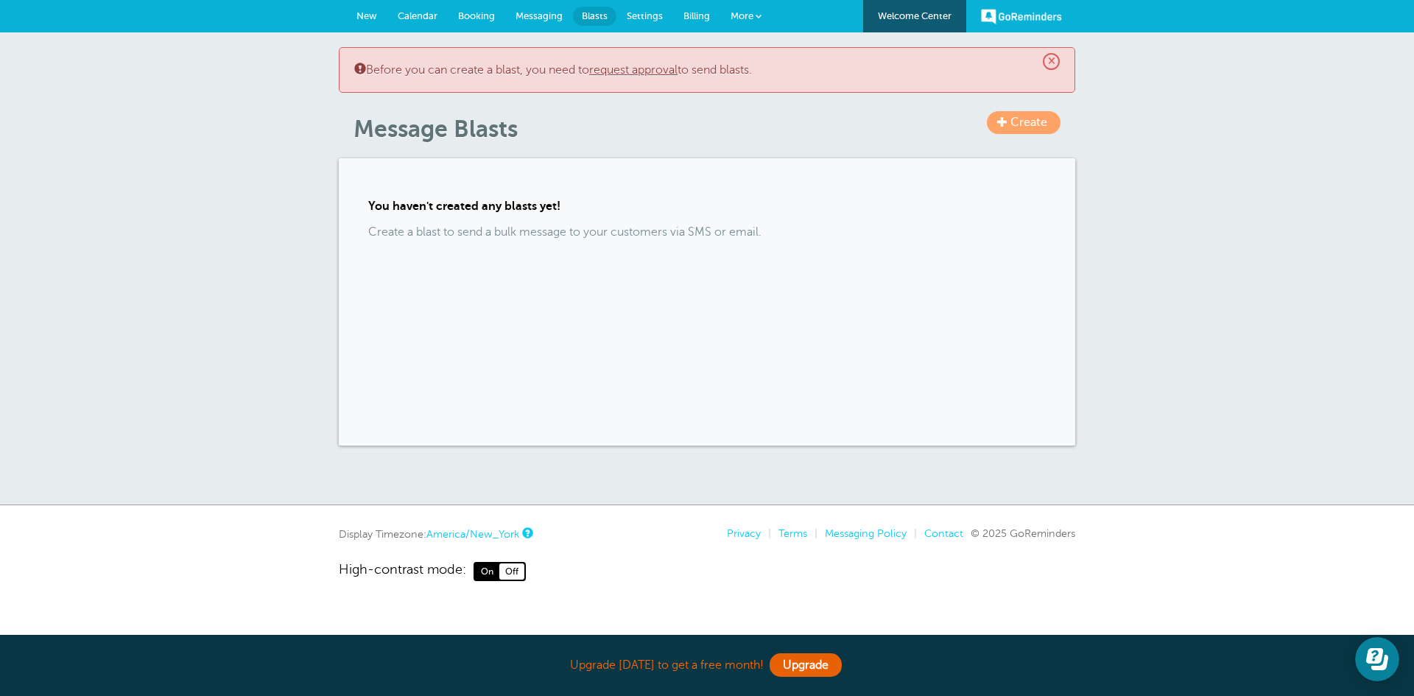
click at [1038, 125] on span "Create" at bounding box center [1028, 122] width 37 height 13
click at [1016, 18] on link "GoReminders" at bounding box center [1021, 16] width 81 height 32
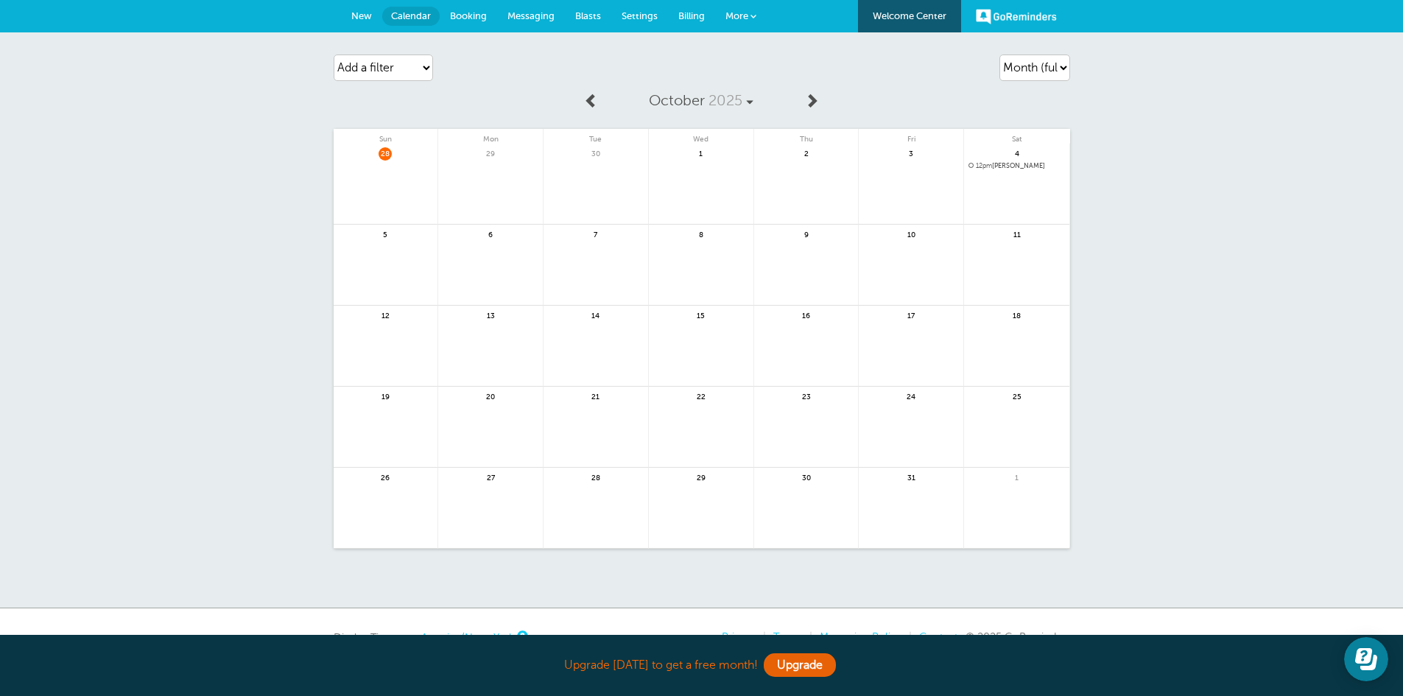
click at [1385, 678] on div at bounding box center [1366, 659] width 44 height 44
click at [1371, 664] on icon "Open Learn | Contact Us" at bounding box center [1366, 659] width 22 height 22
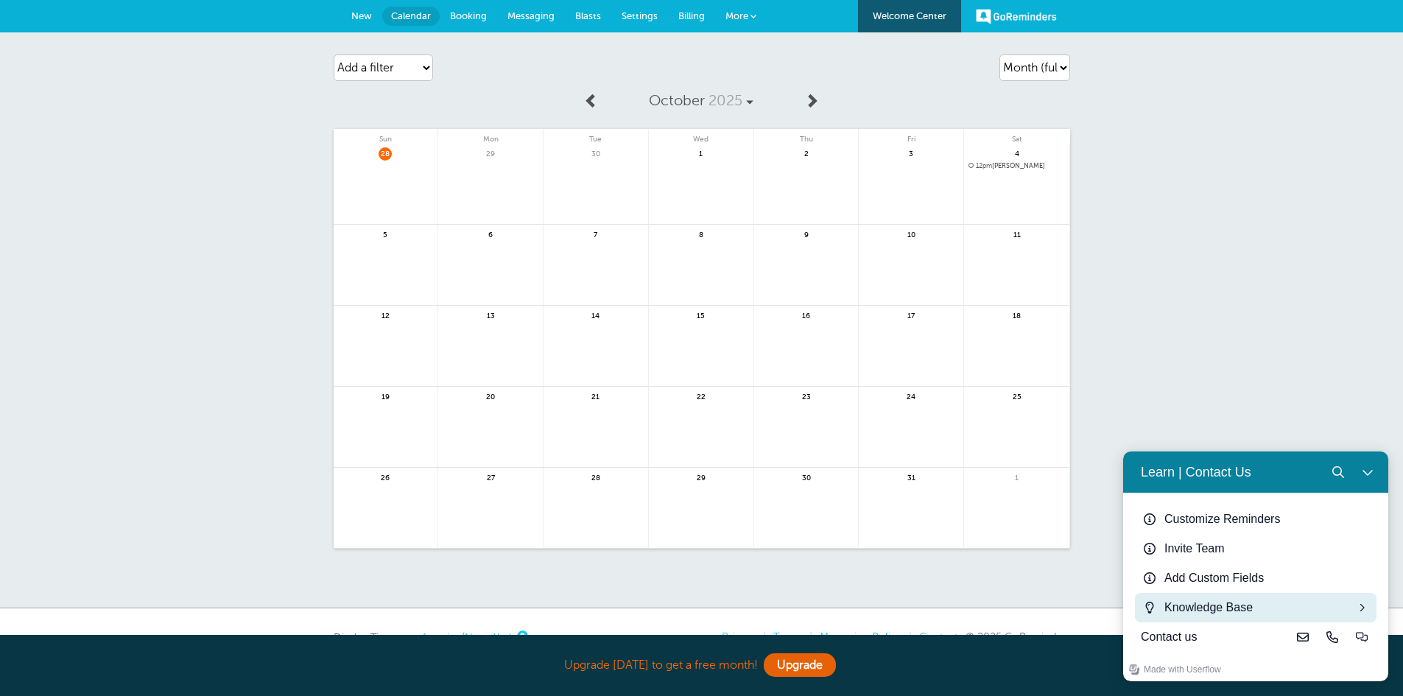
click at [1249, 613] on div "Knowledge Base" at bounding box center [1255, 608] width 183 height 18
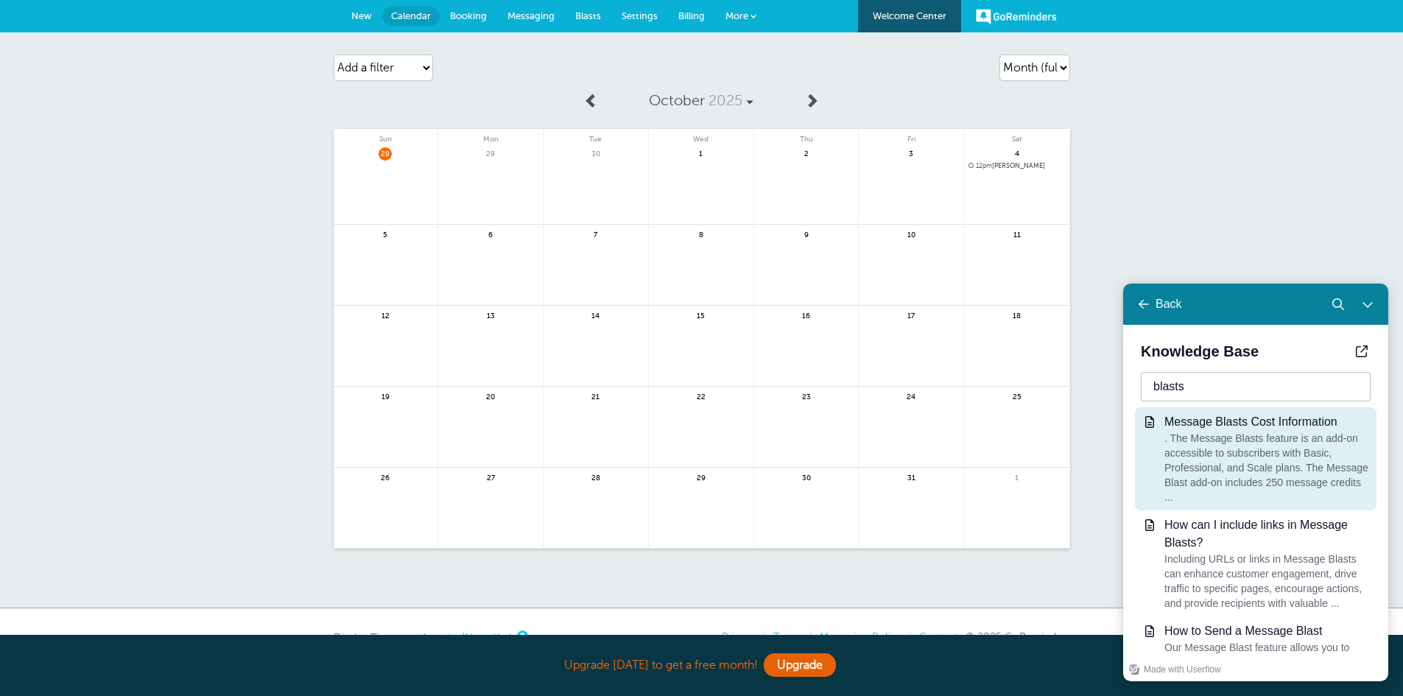
type input "blasts"
click at [1220, 440] on div ". The Message Blasts feature is an add-on accessible to subscribers with Basic,…" at bounding box center [1267, 468] width 206 height 74
